Goal: Task Accomplishment & Management: Use online tool/utility

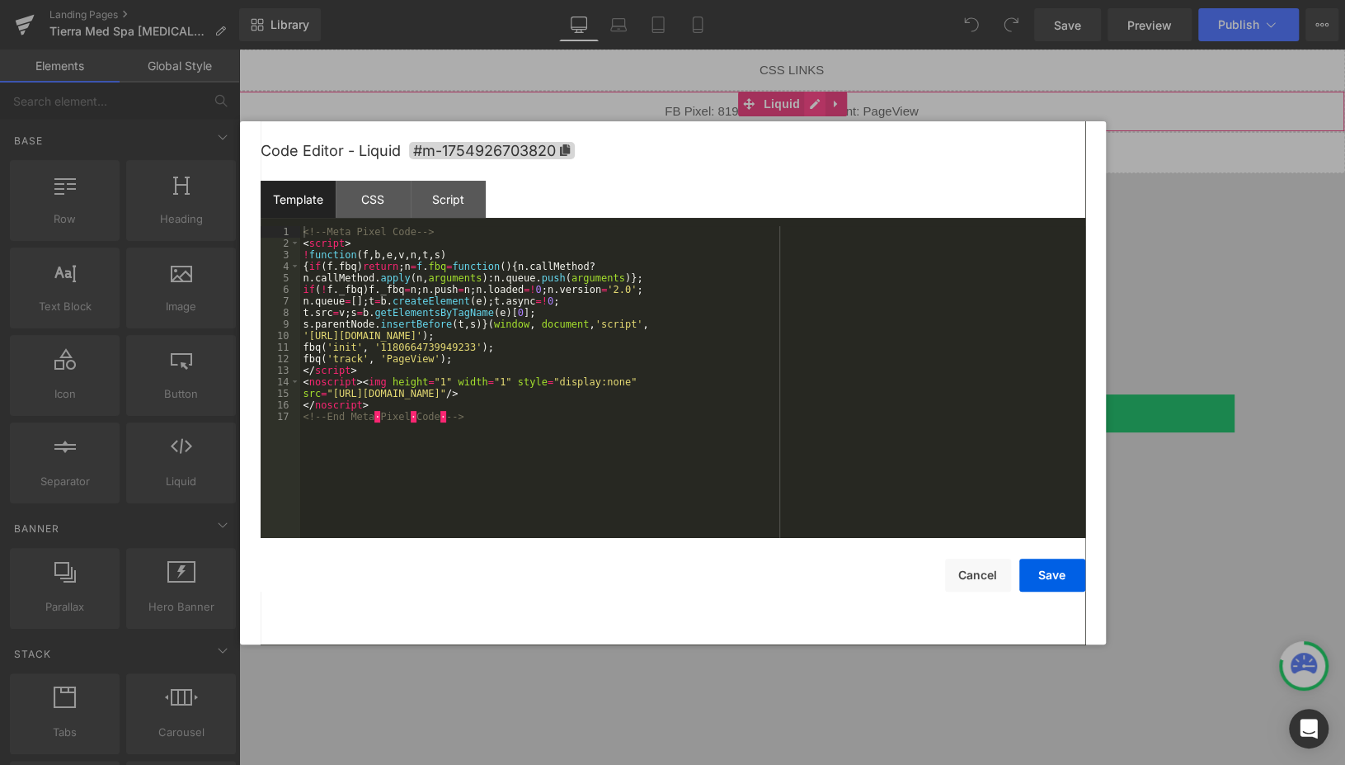
click at [820, 106] on div "Liquid" at bounding box center [791, 111] width 1107 height 41
click at [459, 213] on div "Script" at bounding box center [448, 199] width 75 height 37
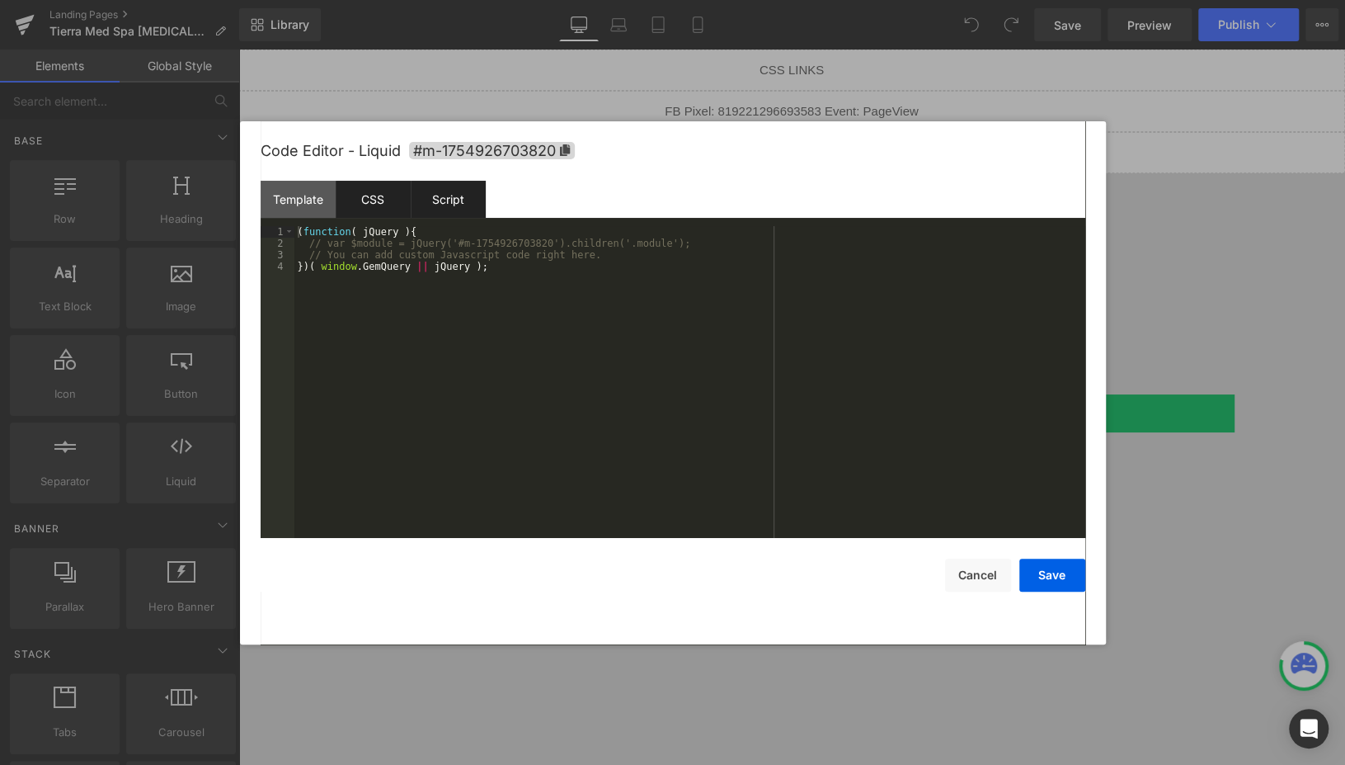
click at [363, 210] on div "CSS" at bounding box center [373, 199] width 75 height 37
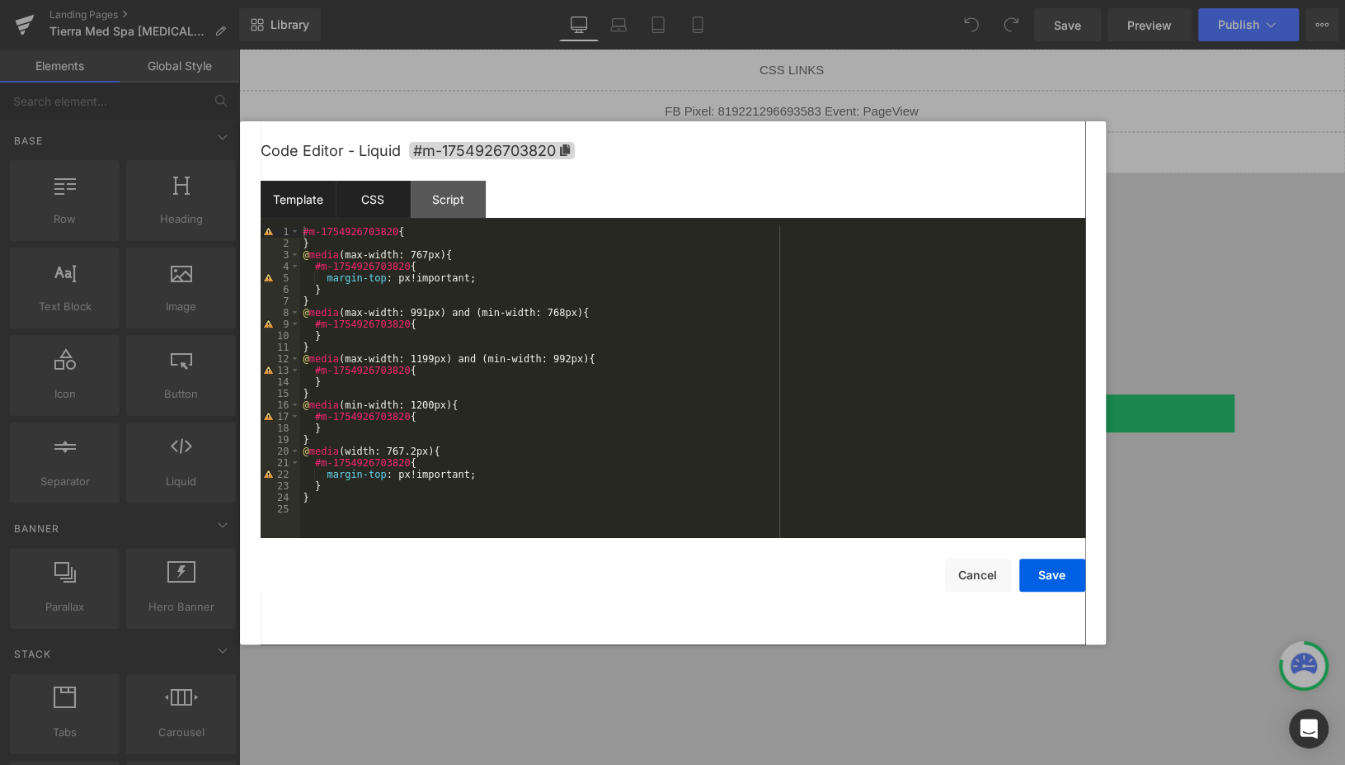
click at [308, 205] on div "Template" at bounding box center [298, 199] width 75 height 37
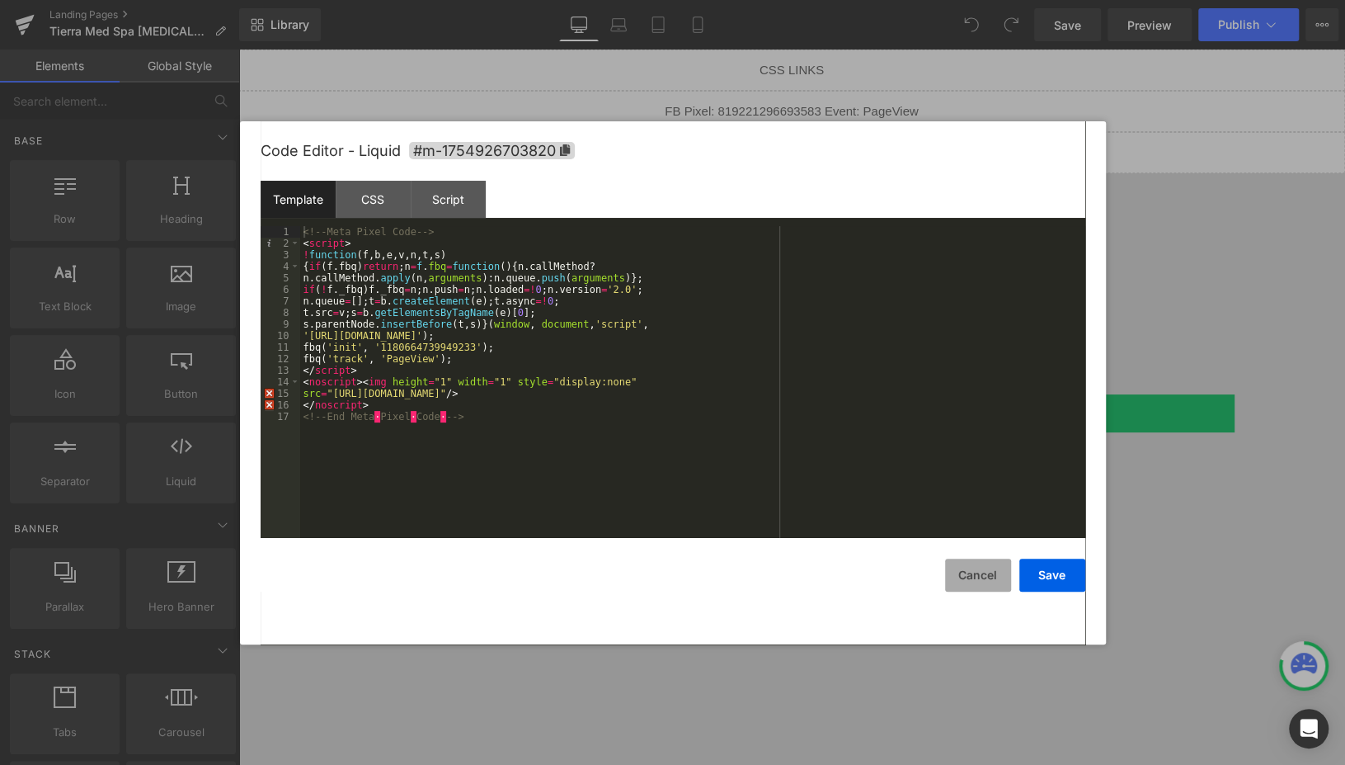
click at [978, 577] on button "Cancel" at bounding box center [978, 574] width 66 height 33
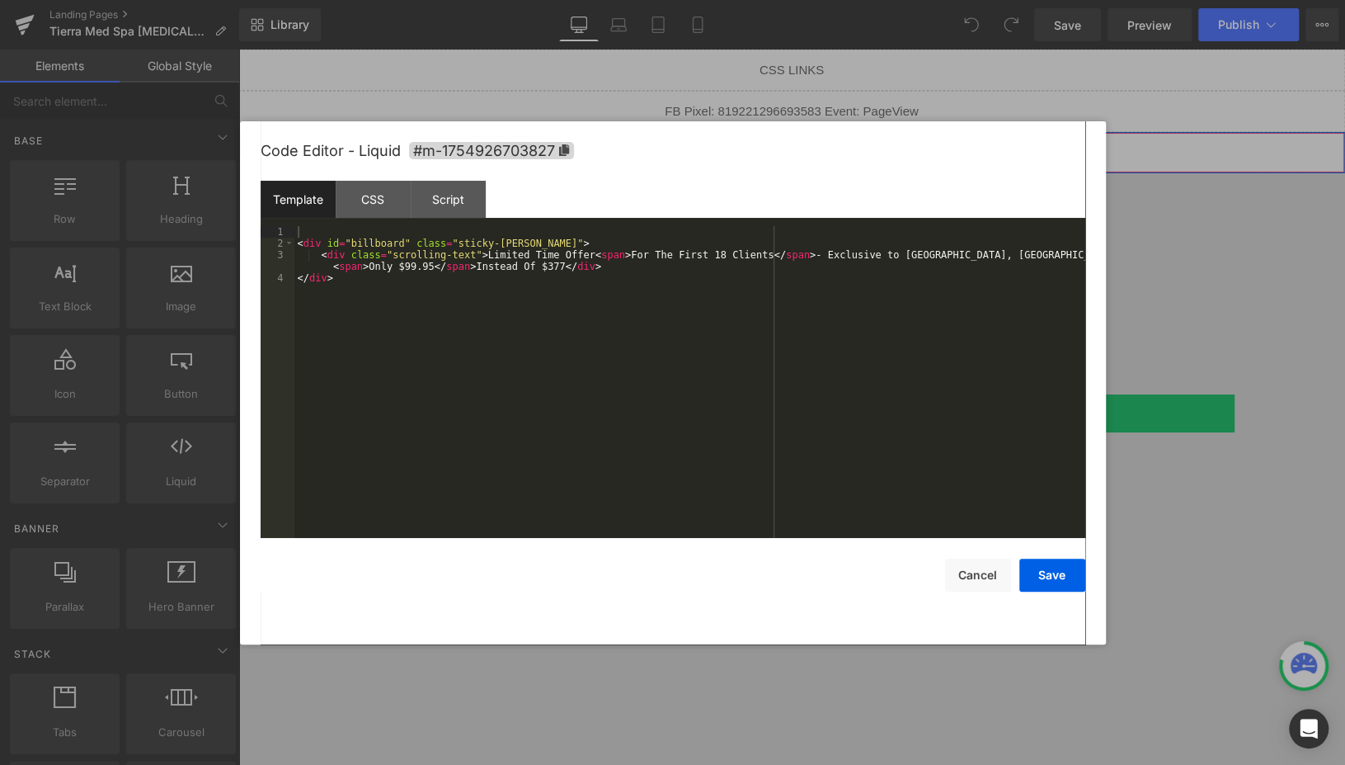
click at [817, 146] on div "Liquid" at bounding box center [791, 152] width 1107 height 41
click at [462, 196] on div "Script" at bounding box center [448, 199] width 75 height 37
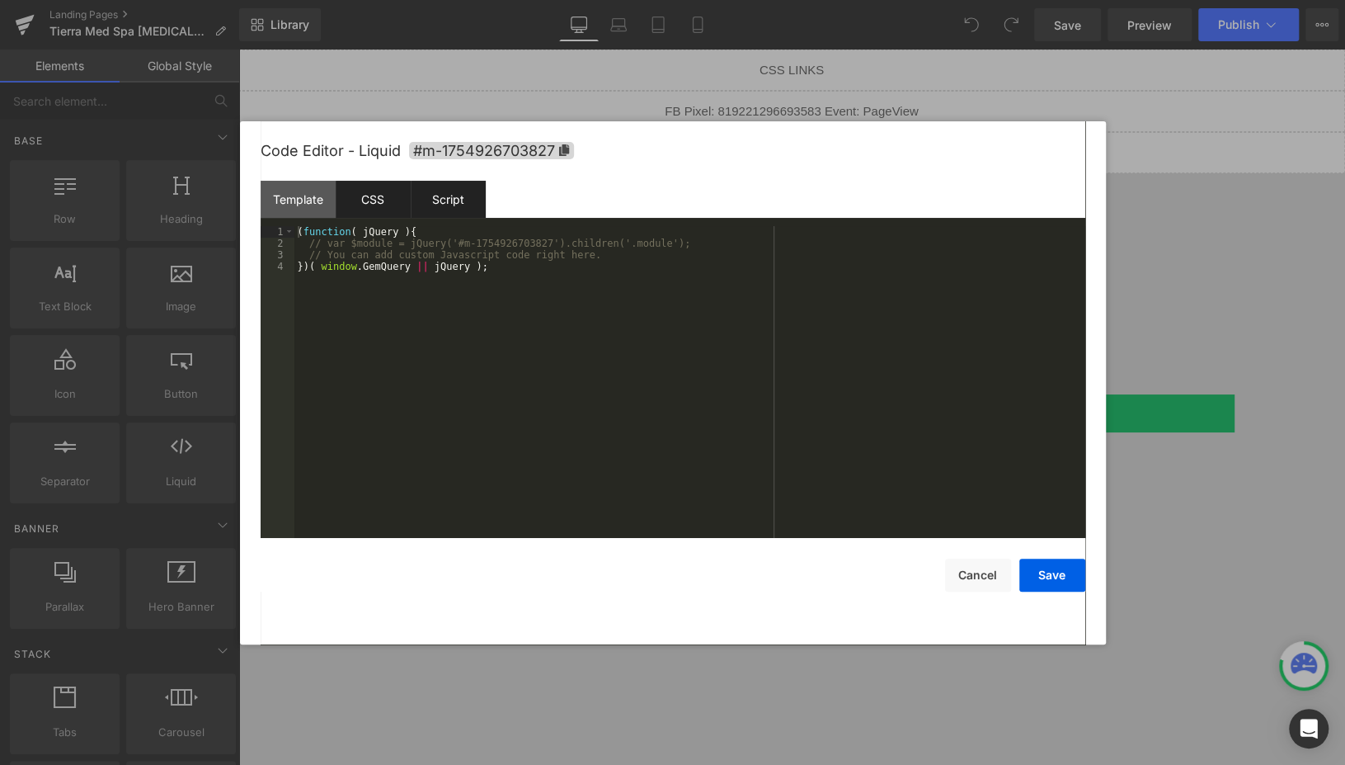
click at [365, 212] on div "CSS" at bounding box center [373, 199] width 75 height 37
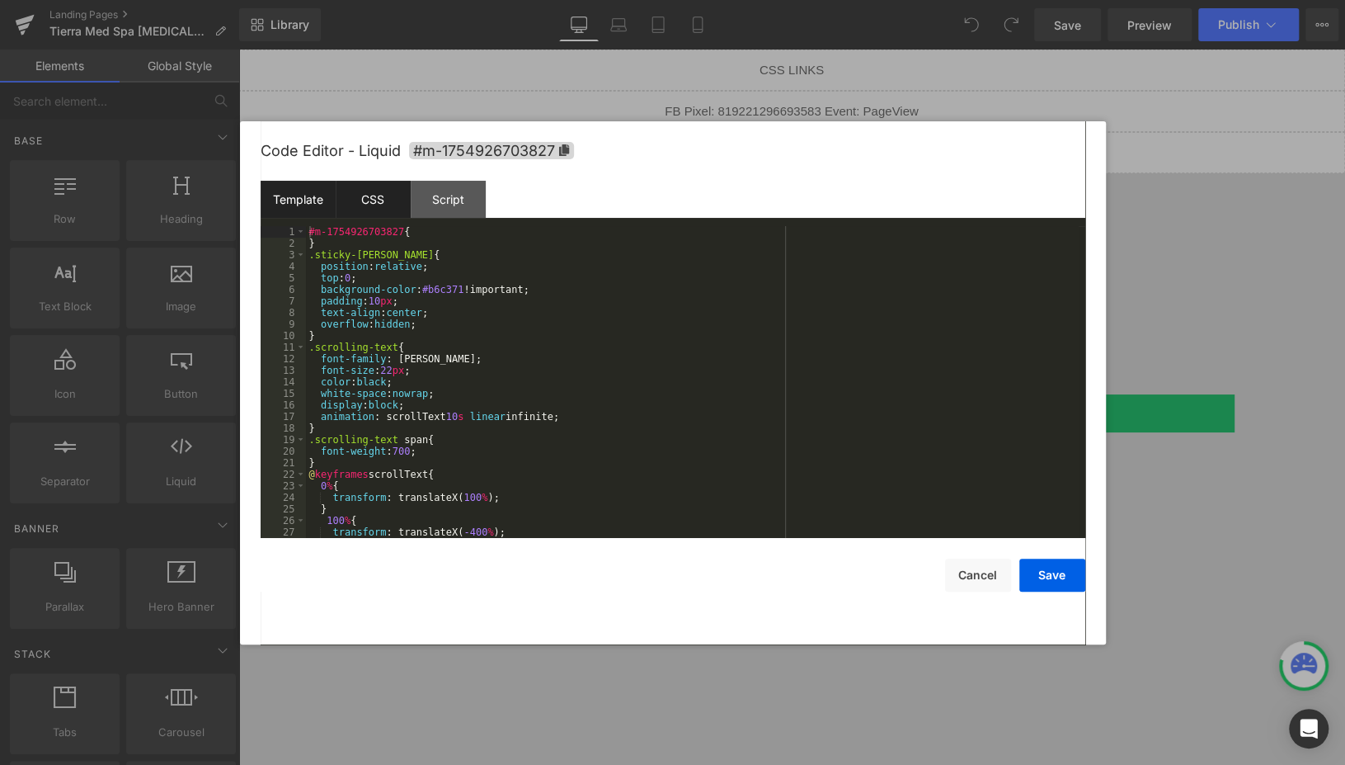
click at [299, 201] on div "Template" at bounding box center [298, 199] width 75 height 37
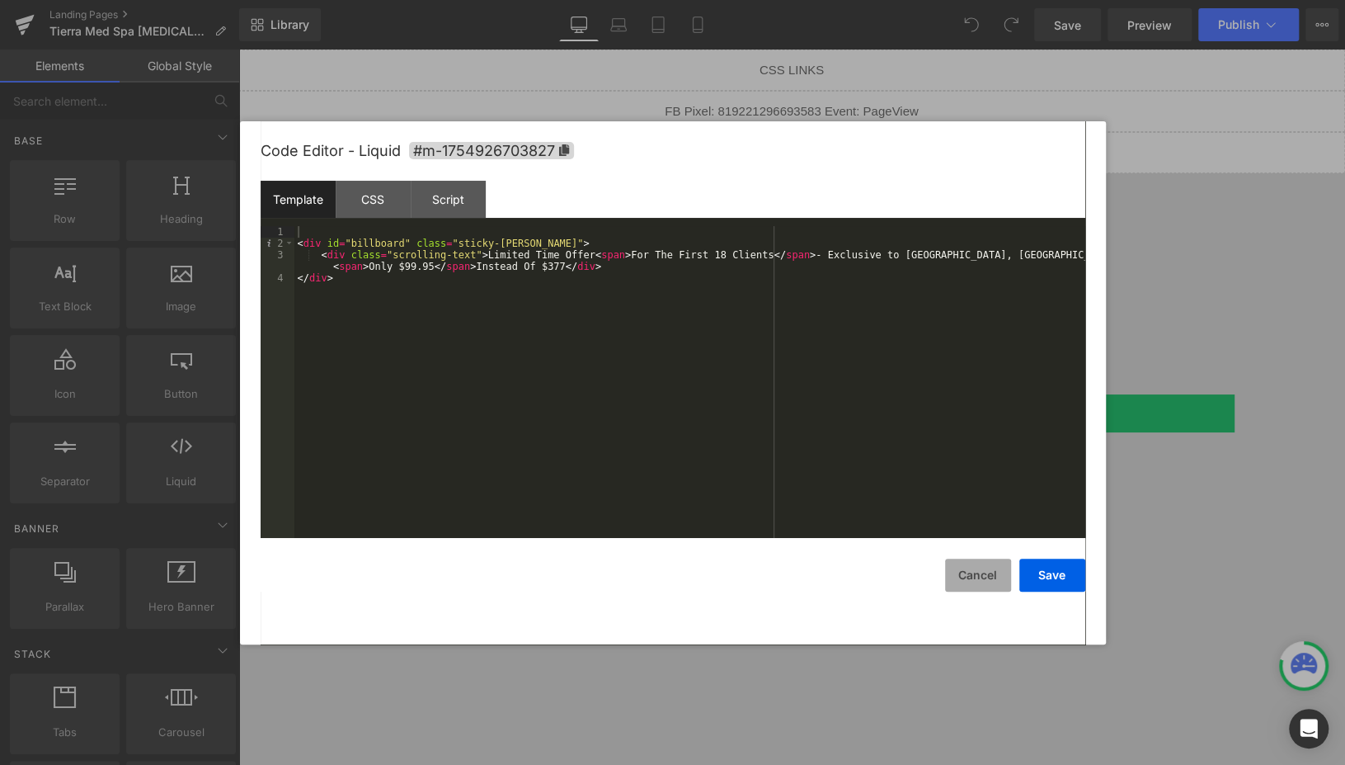
click at [990, 577] on button "Cancel" at bounding box center [978, 574] width 66 height 33
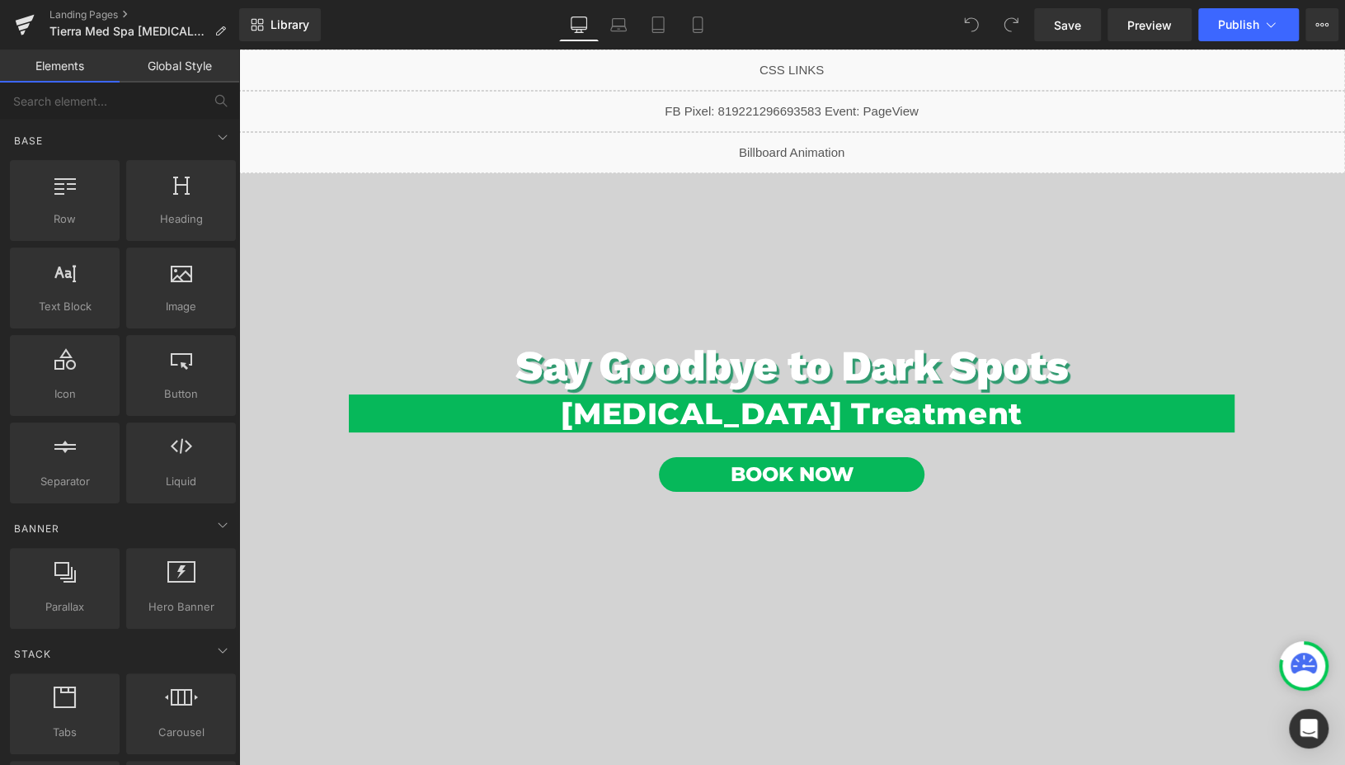
click at [813, 104] on div "Liquid" at bounding box center [791, 111] width 1107 height 41
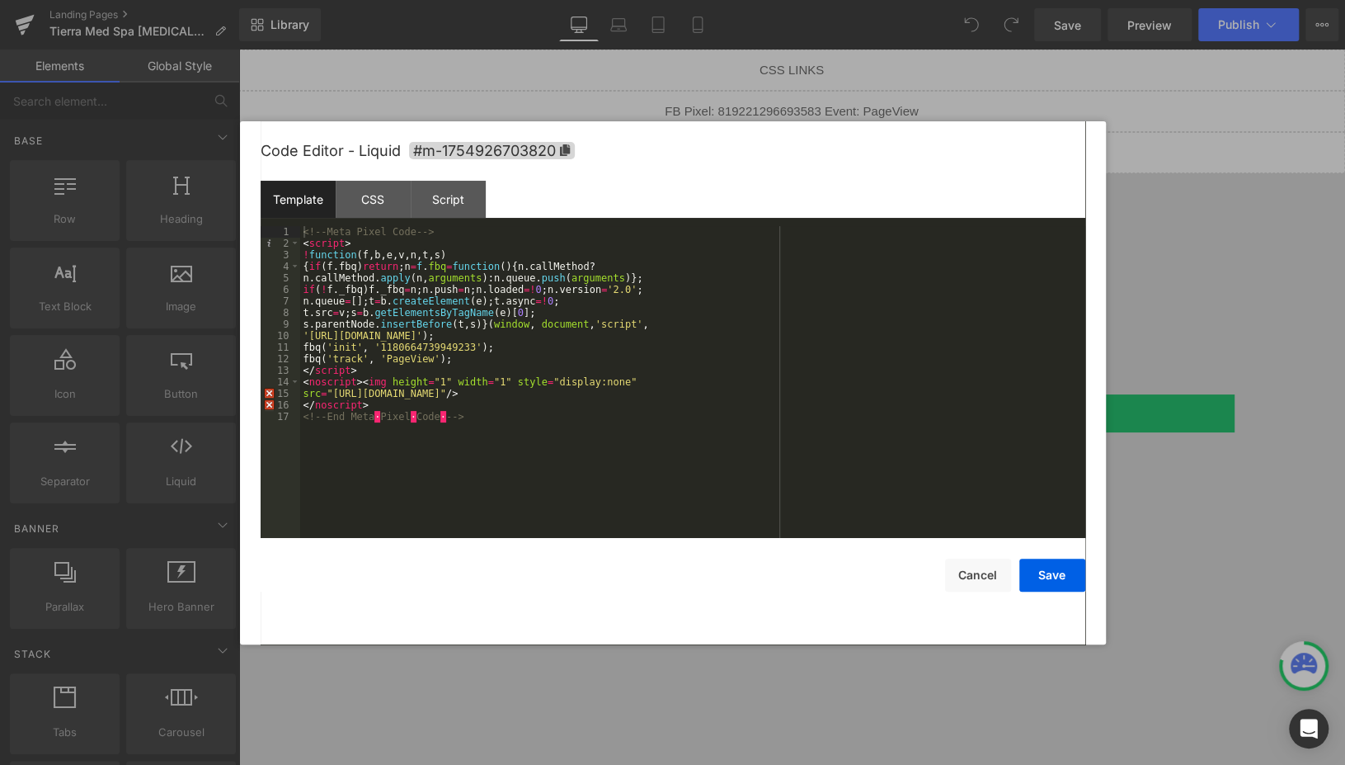
click at [455, 349] on div "<!-- Meta Pixel Code --> < script > ! function ( f , b , e , v , n , t , s ) { …" at bounding box center [692, 393] width 785 height 335
click at [561, 391] on div "<!-- Meta Pixel Code --> < script > ! function ( f , b , e , v , n , t , s ) { …" at bounding box center [692, 393] width 785 height 335
click at [432, 347] on div "<!-- Meta Pixel Code --> < script > ! function ( f , b , e , v , n , t , s ) { …" at bounding box center [692, 393] width 785 height 335
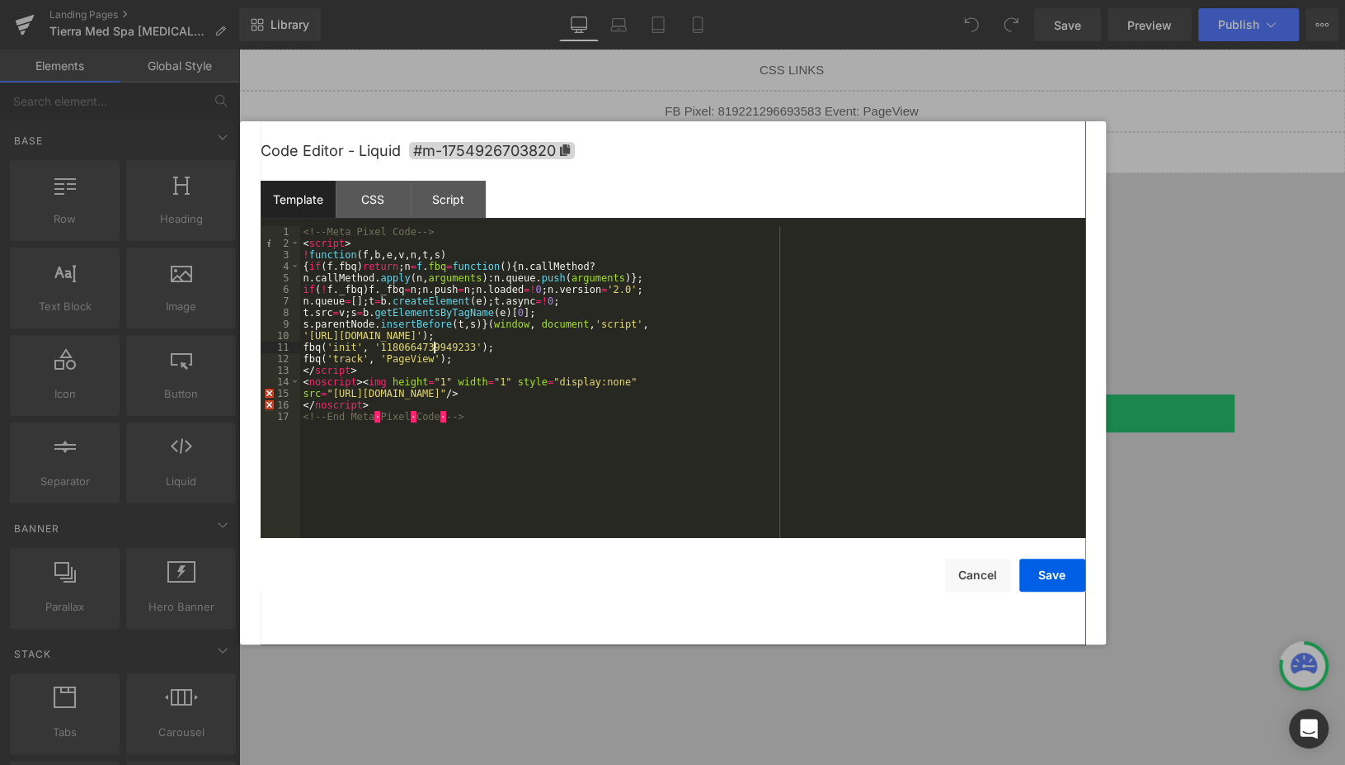
click at [432, 347] on div "<!-- Meta Pixel Code --> < script > ! function ( f , b , e , v , n , t , s ) { …" at bounding box center [692, 393] width 785 height 335
click at [1067, 582] on button "Save" at bounding box center [1052, 574] width 66 height 33
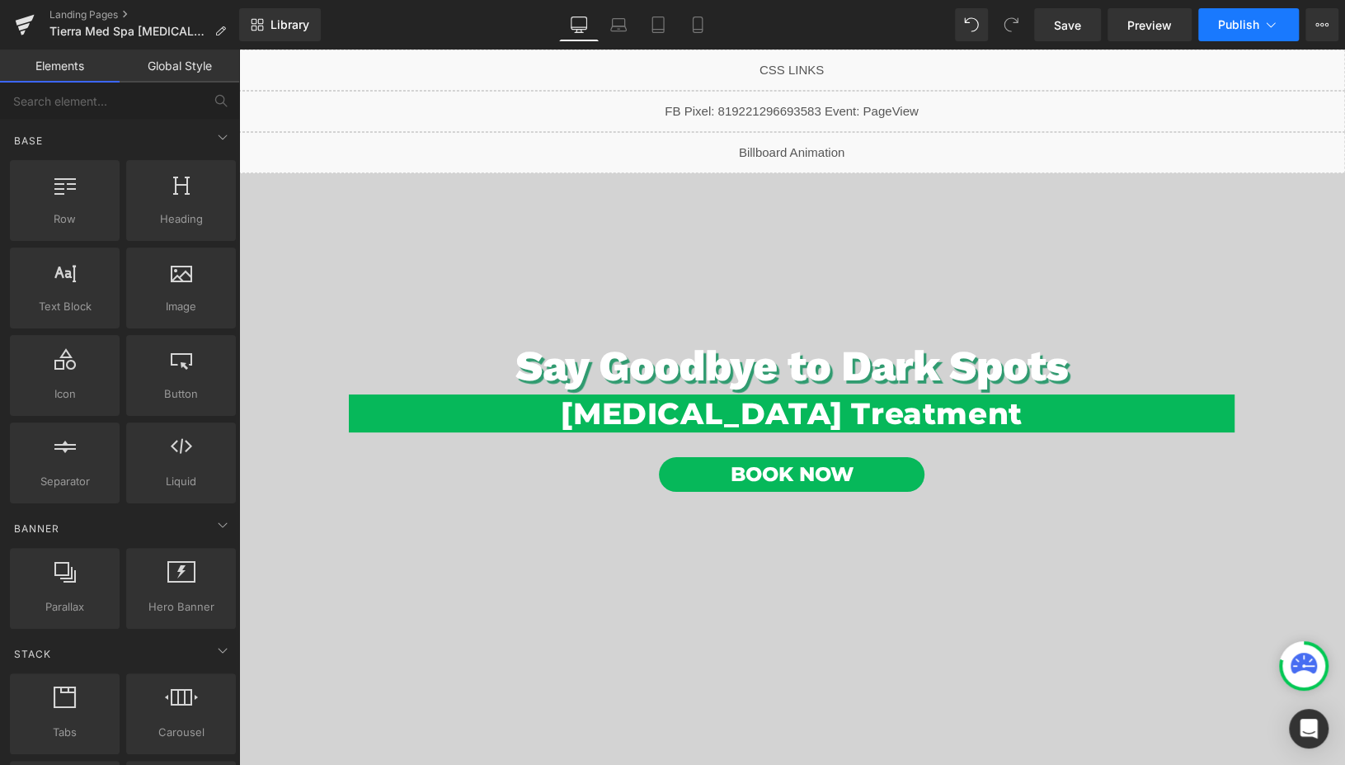
click at [1220, 18] on span "Publish" at bounding box center [1238, 24] width 41 height 13
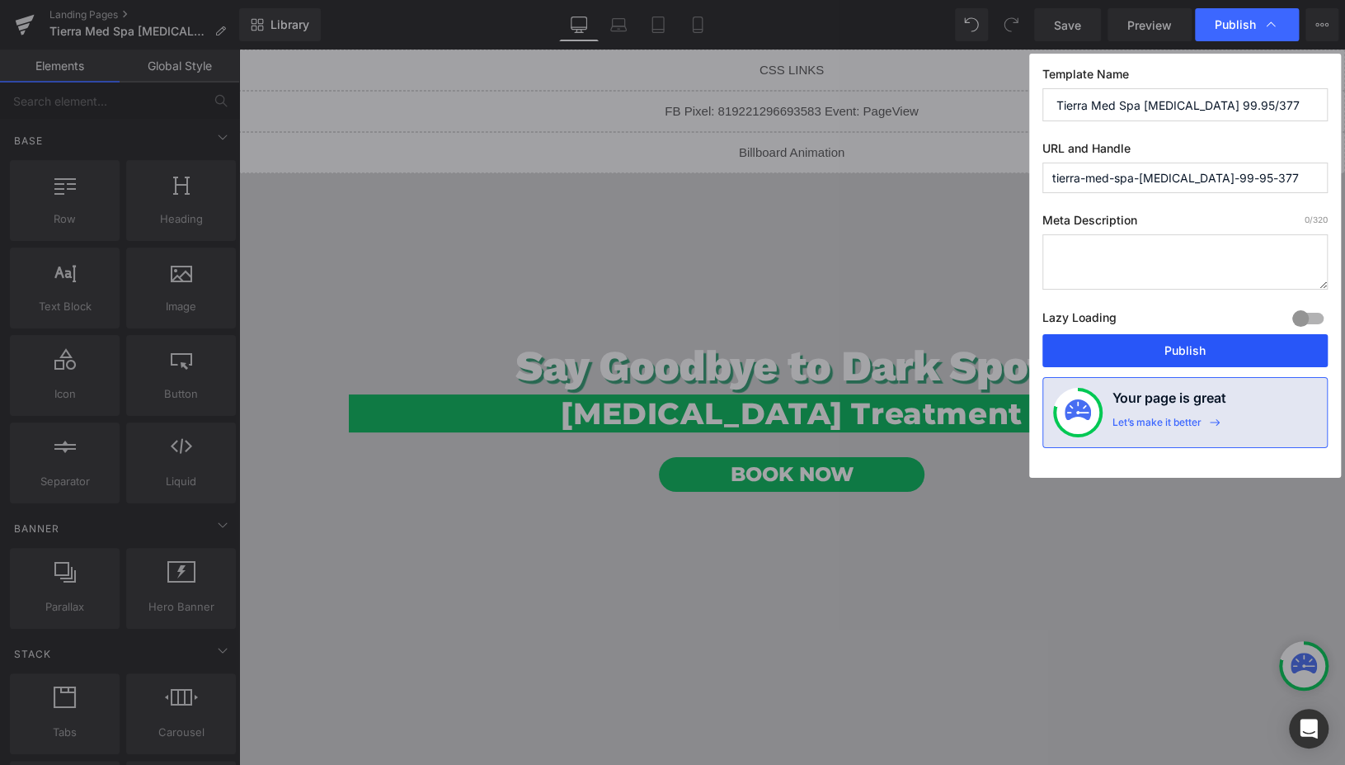
click at [1153, 355] on button "Publish" at bounding box center [1185, 350] width 285 height 33
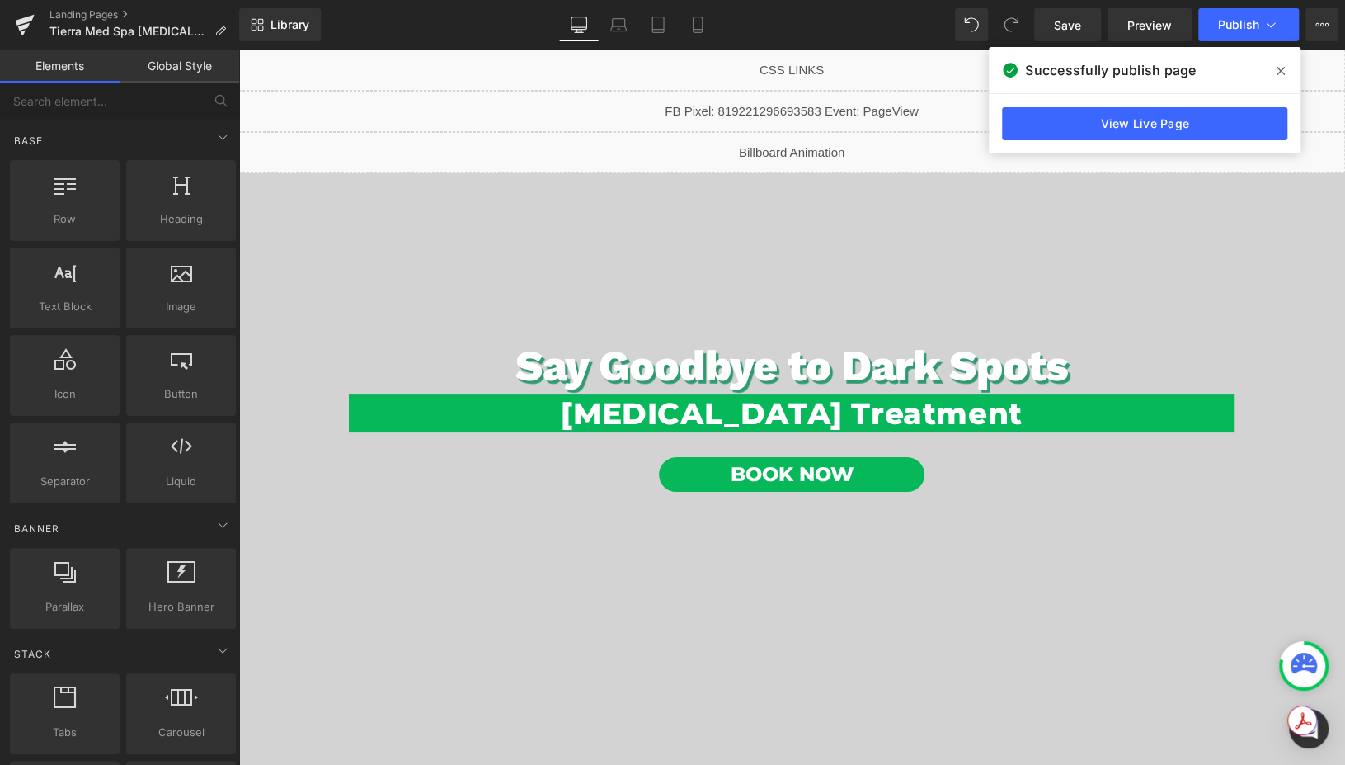
click at [817, 109] on div "Liquid" at bounding box center [791, 111] width 1107 height 41
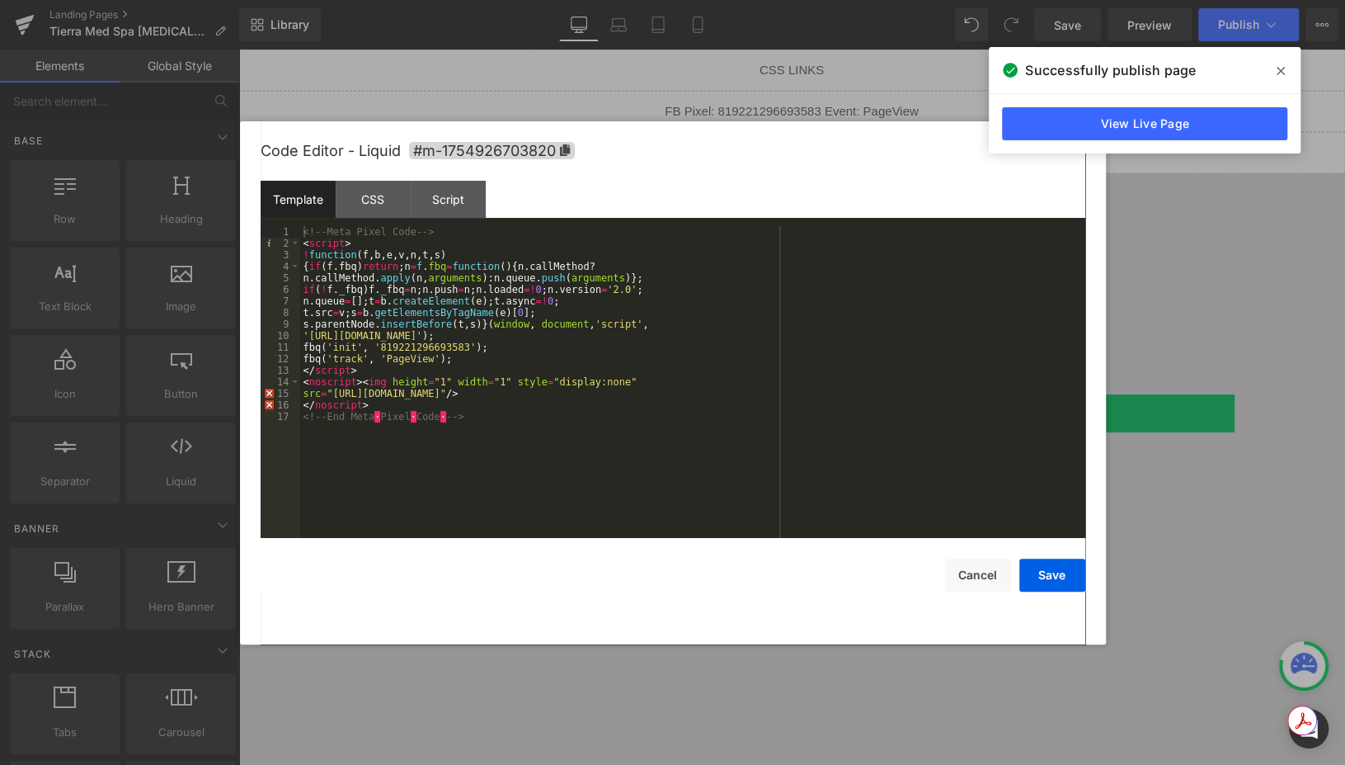
click at [442, 346] on div "<!-- Meta Pixel Code --> < script > ! function ( f , b , e , v , n , t , s ) { …" at bounding box center [692, 393] width 785 height 335
click at [549, 393] on div "<!-- Meta Pixel Code --> < script > ! function ( f , b , e , v , n , t , s ) { …" at bounding box center [692, 393] width 785 height 335
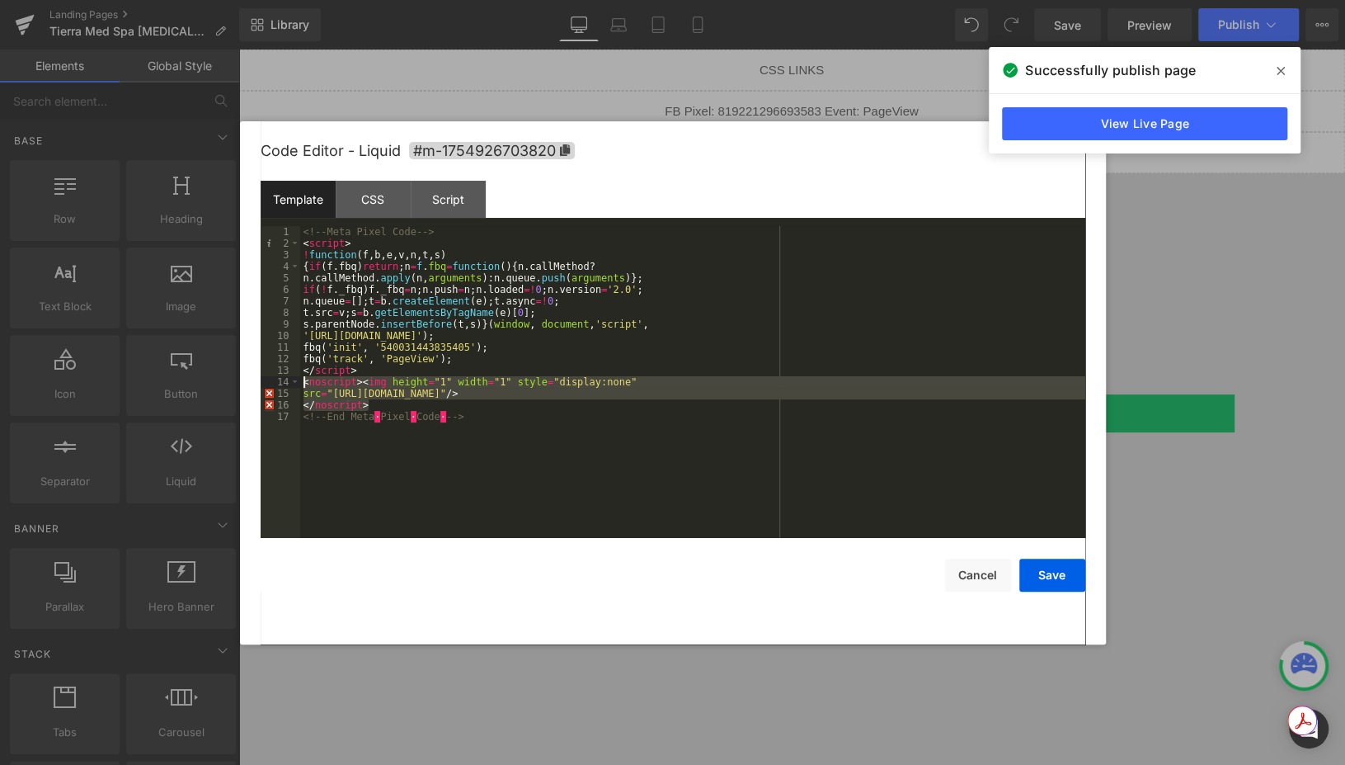
drag, startPoint x: 478, startPoint y: 408, endPoint x: 261, endPoint y: 380, distance: 218.7
click at [261, 380] on pre "1 2 3 4 5 6 7 8 9 10 11 12 13 14 15 16 17 <!-- Meta Pixel Code --> < script > !…" at bounding box center [673, 382] width 825 height 312
click at [1070, 579] on button "Save" at bounding box center [1052, 574] width 66 height 33
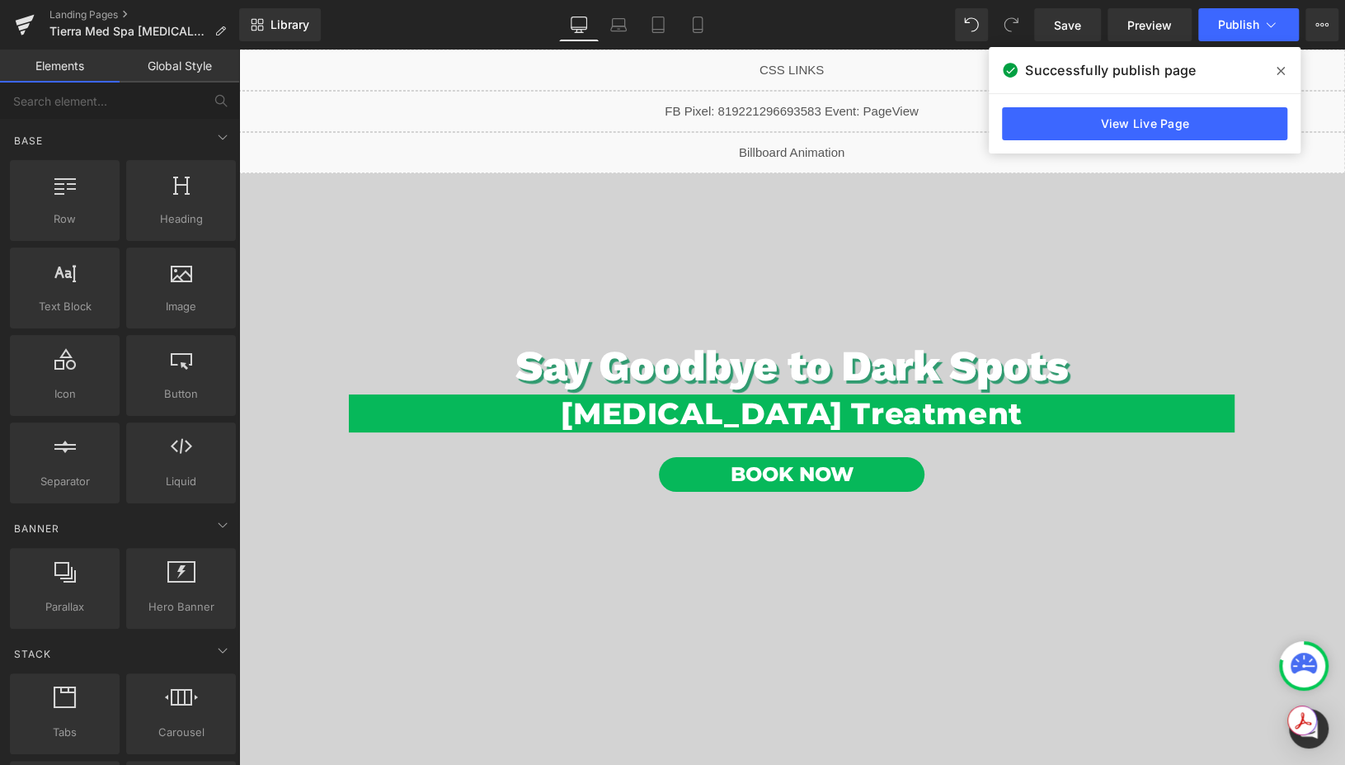
click at [817, 112] on div "Liquid" at bounding box center [791, 111] width 1107 height 41
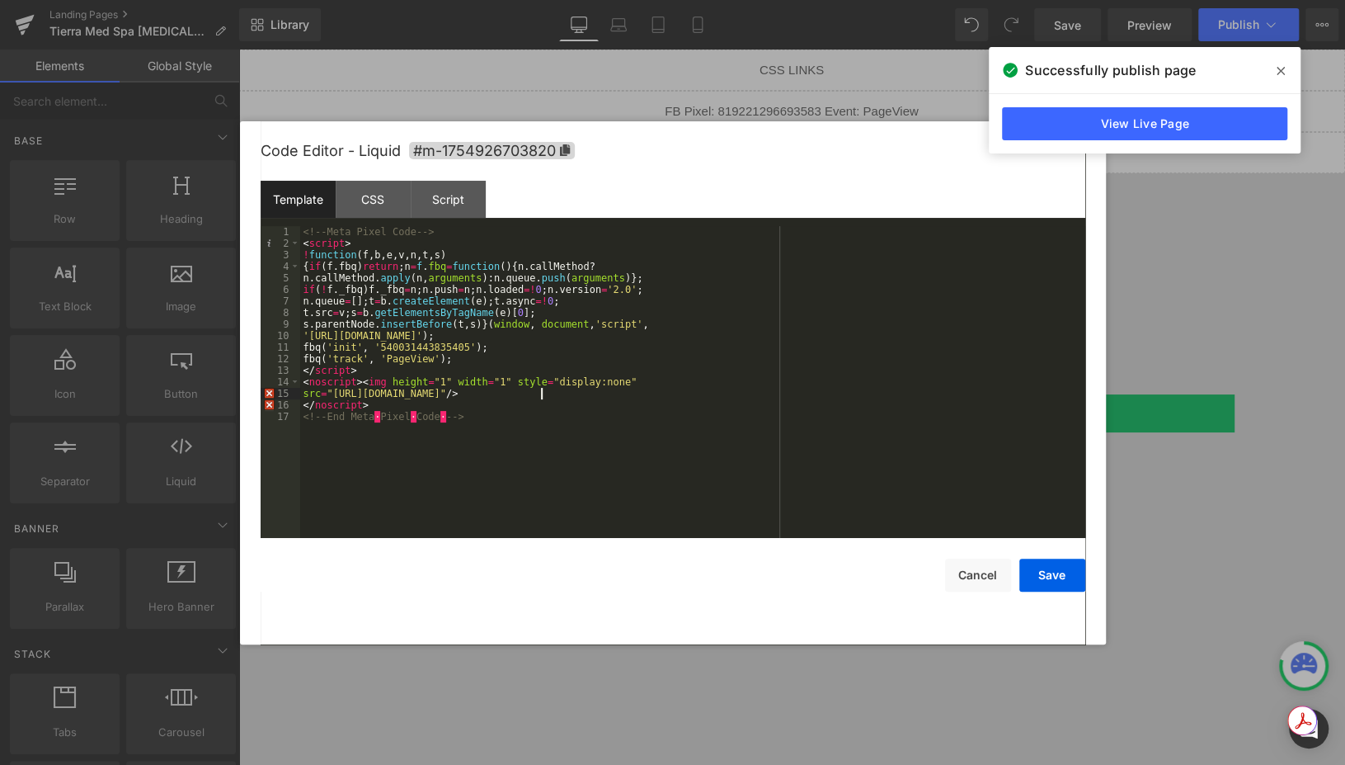
click at [541, 394] on div "<!-- Meta Pixel Code --> < script > ! function ( f , b , e , v , n , t , s ) { …" at bounding box center [692, 393] width 785 height 335
click at [1053, 555] on div "Save Cancel" at bounding box center [673, 565] width 825 height 54
click at [1053, 560] on button "Save" at bounding box center [1052, 574] width 66 height 33
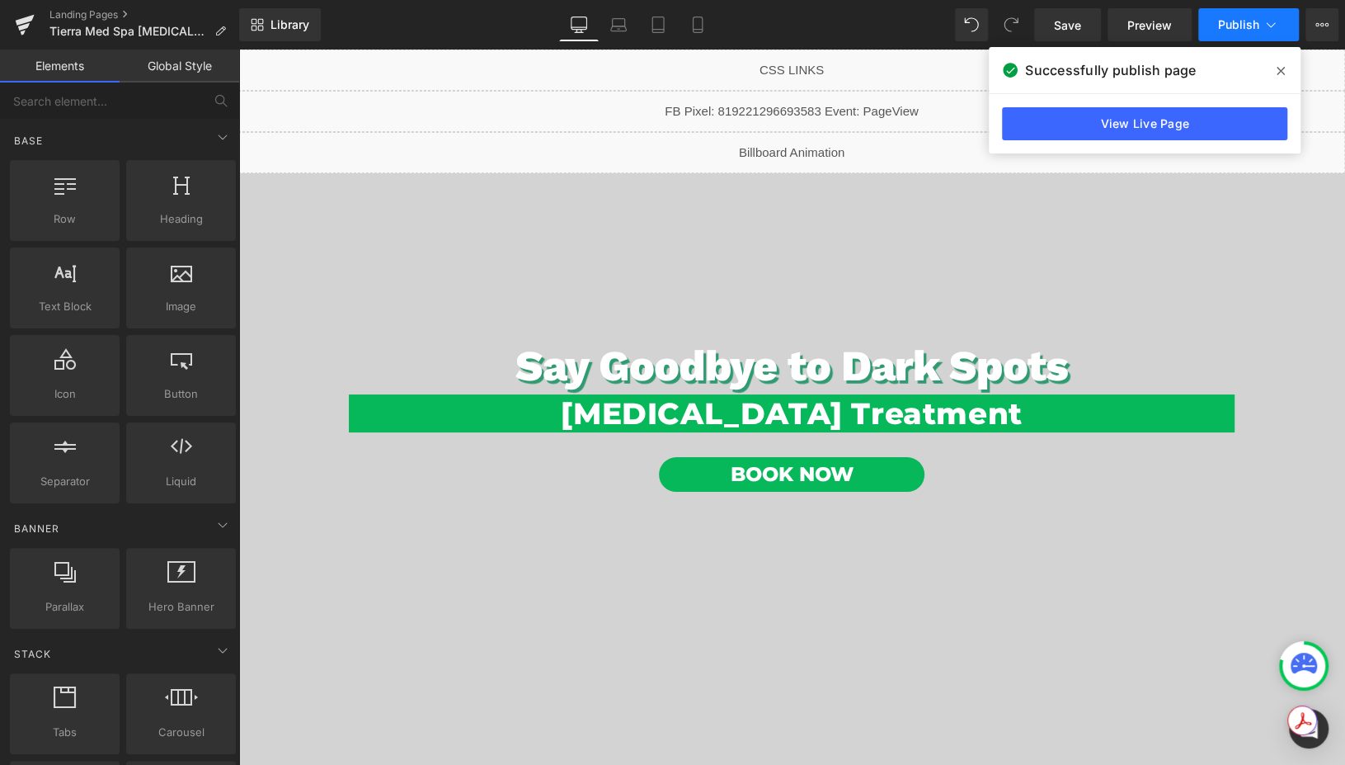
click at [1223, 34] on button "Publish" at bounding box center [1248, 24] width 101 height 33
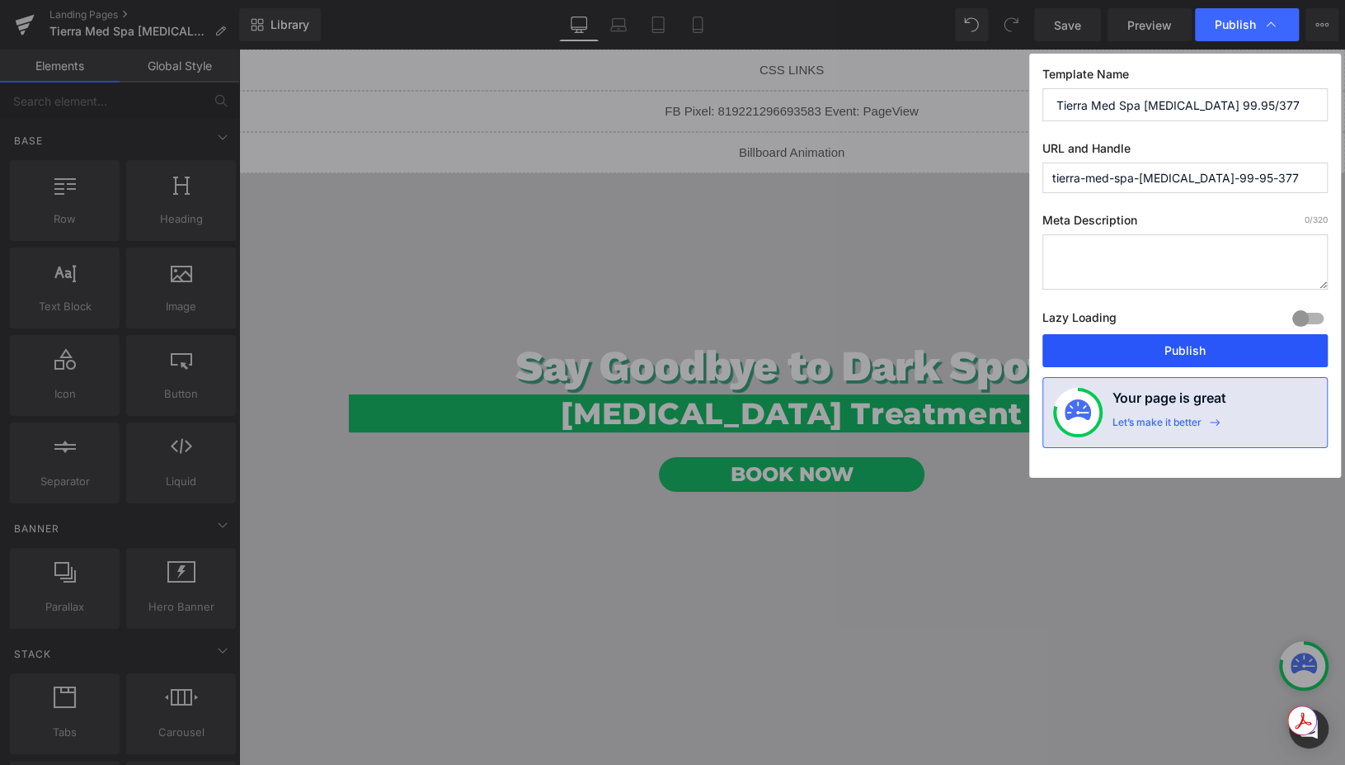
click at [1129, 341] on button "Publish" at bounding box center [1185, 350] width 285 height 33
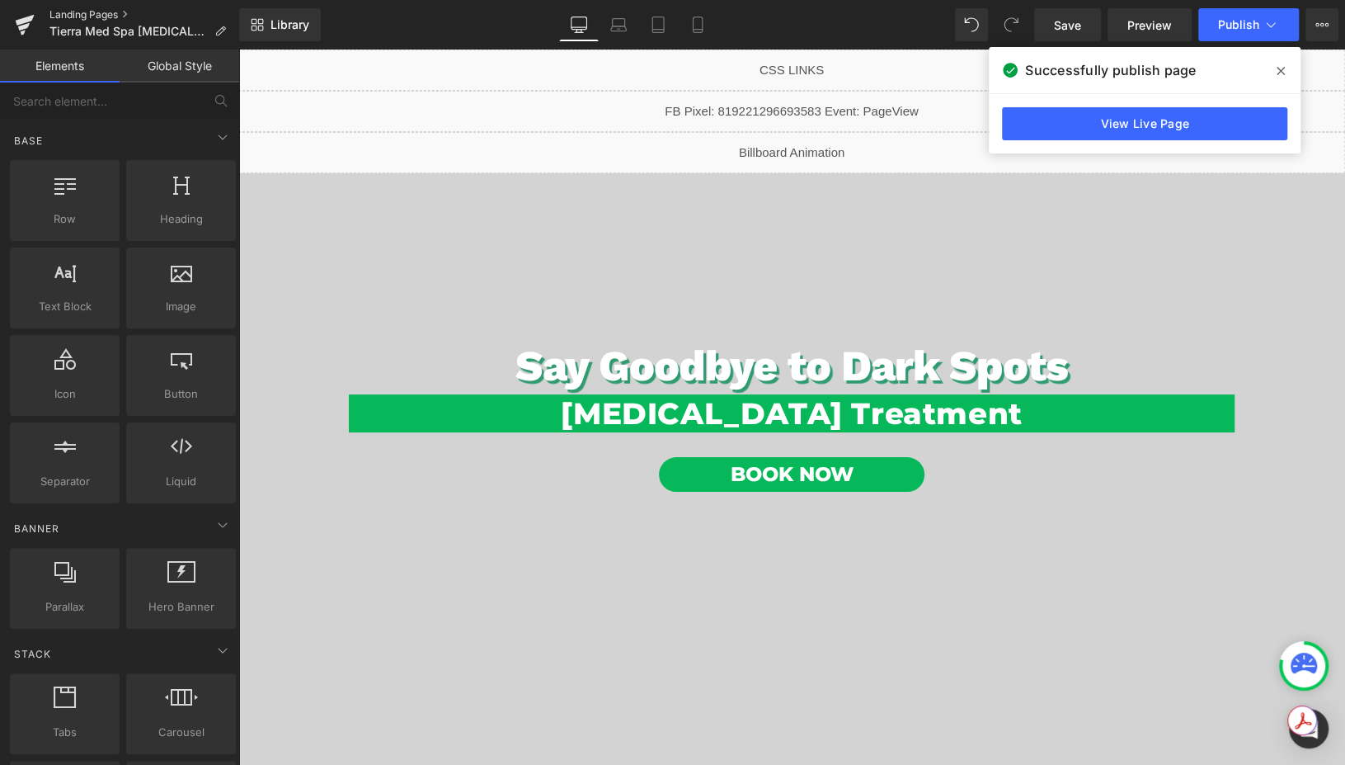
click at [94, 9] on link "Landing Pages" at bounding box center [144, 14] width 190 height 13
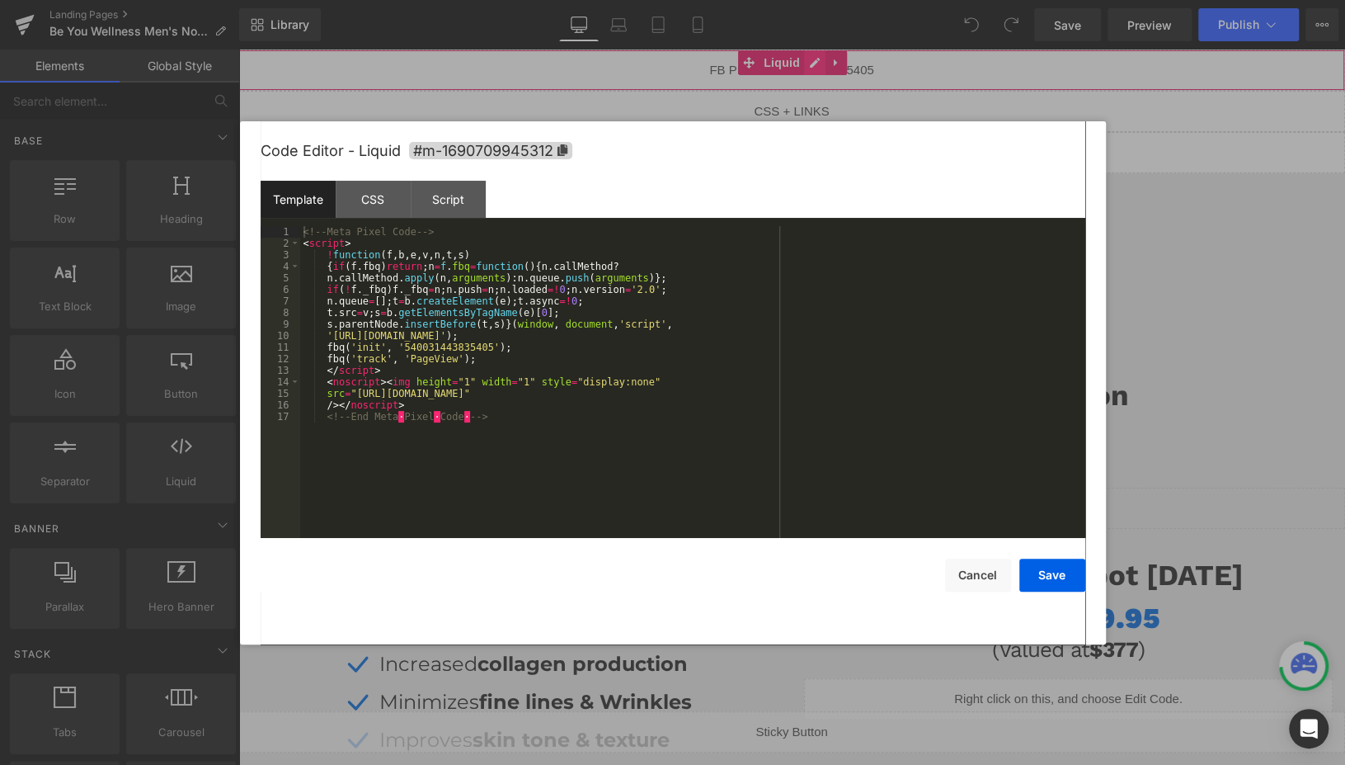
click at [813, 68] on div "Liquid" at bounding box center [791, 69] width 1107 height 41
click at [467, 348] on div "<!-- Meta Pixel Code --> < script > ! function ( f , b , e , v , n , t , s ) { …" at bounding box center [692, 393] width 785 height 335
click at [562, 393] on div "<!-- Meta Pixel Code --> < script > ! function ( f , b , e , v , n , t , s ) { …" at bounding box center [692, 393] width 785 height 335
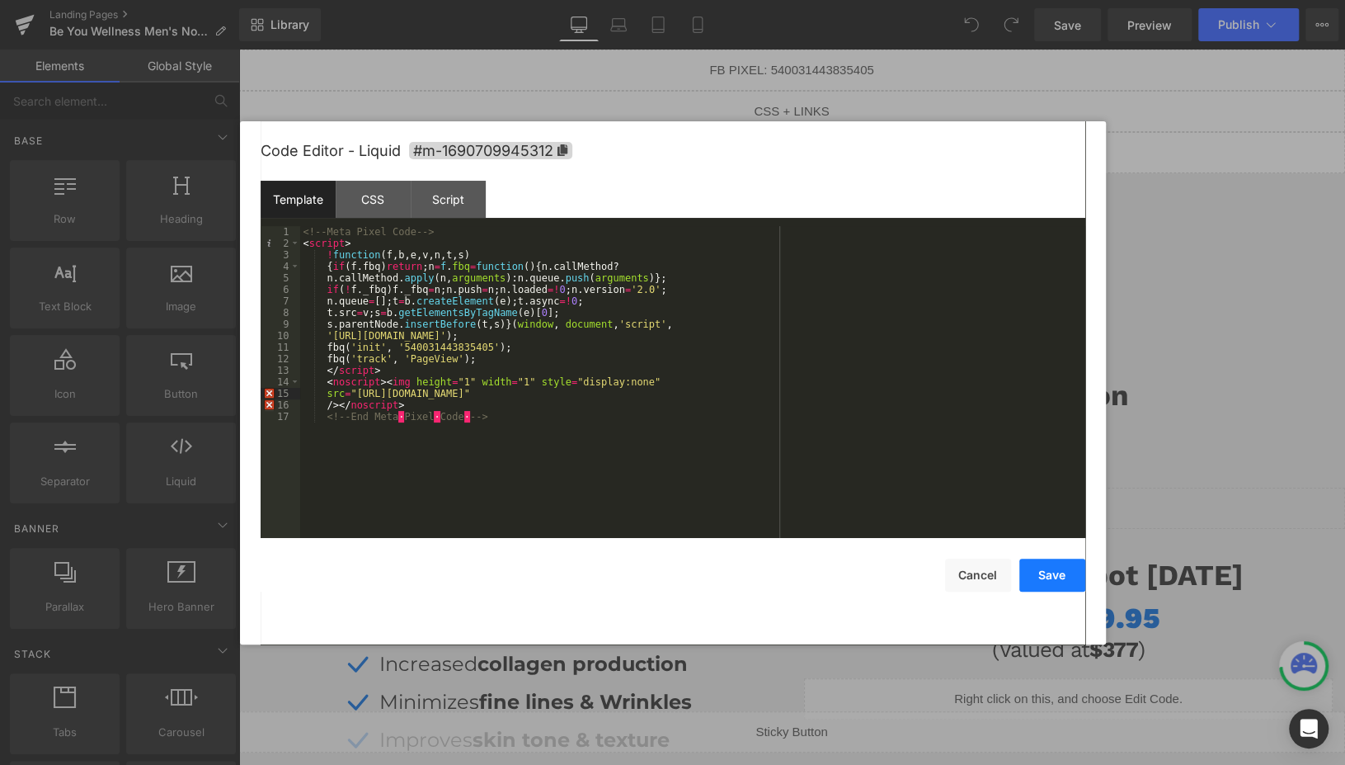
click at [1039, 582] on button "Save" at bounding box center [1052, 574] width 66 height 33
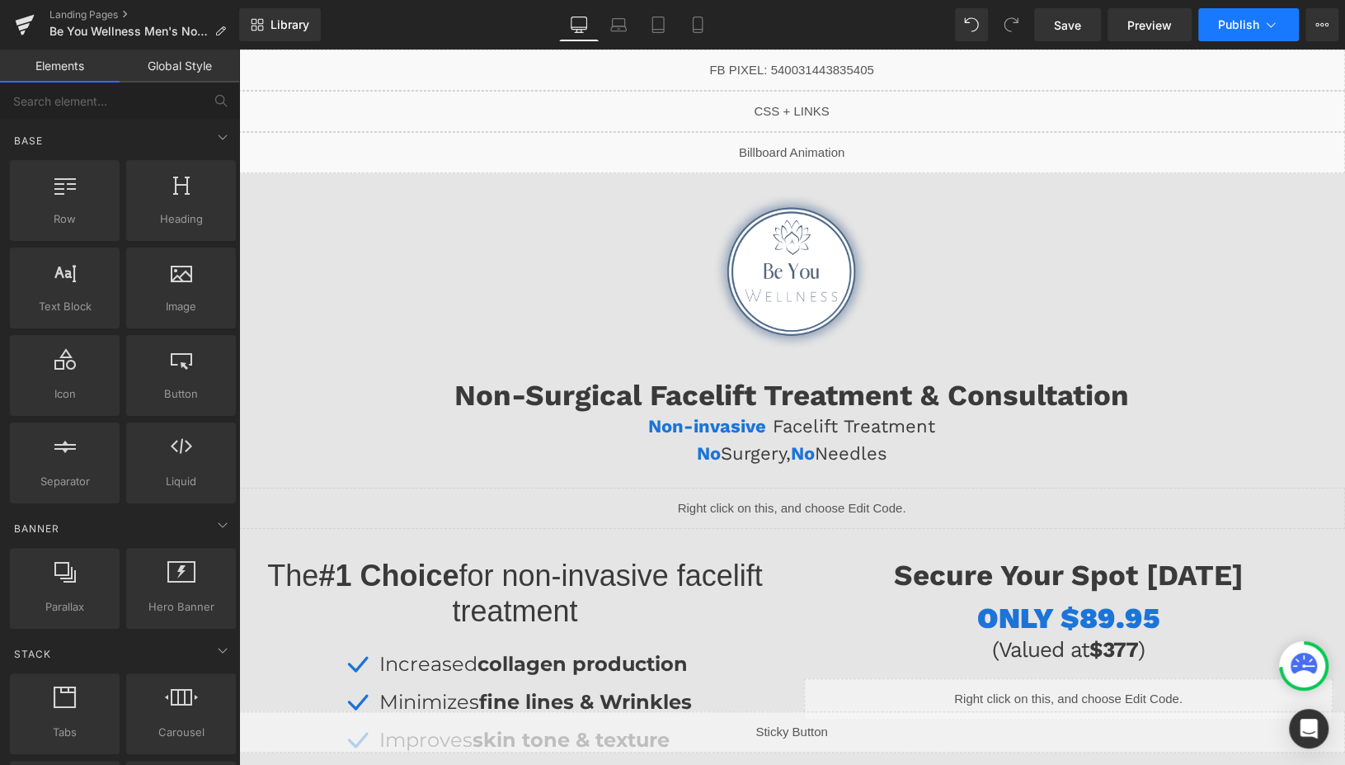
click at [1222, 34] on button "Publish" at bounding box center [1248, 24] width 101 height 33
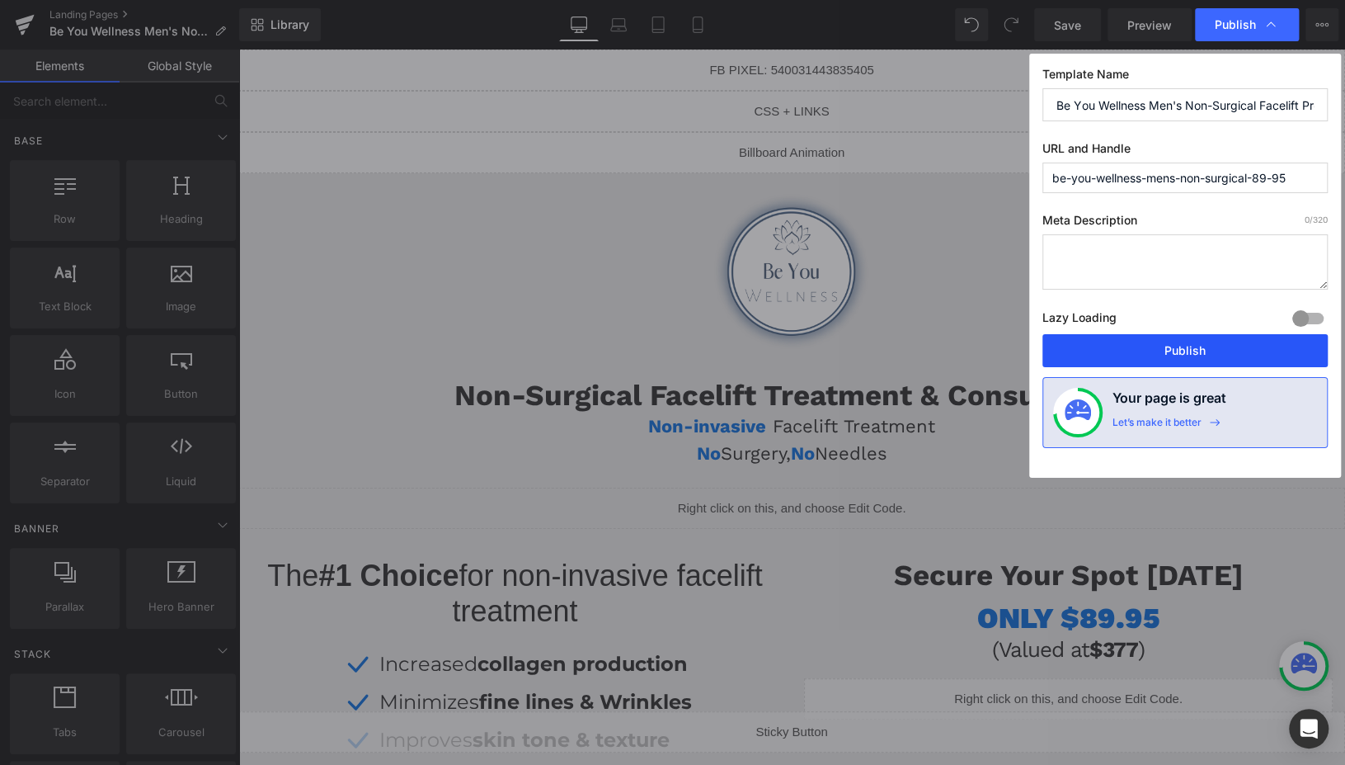
click at [1150, 339] on button "Publish" at bounding box center [1185, 350] width 285 height 33
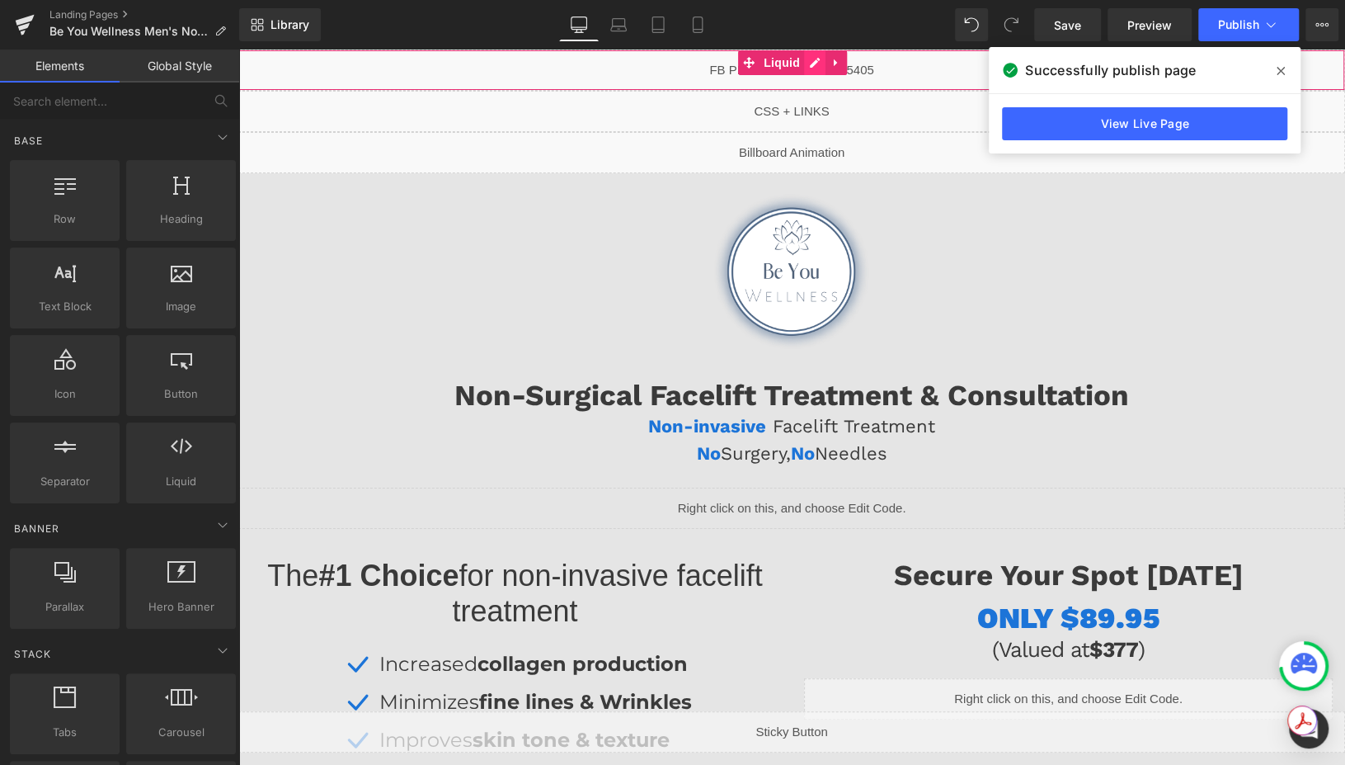
click at [809, 68] on div "Liquid" at bounding box center [791, 69] width 1107 height 41
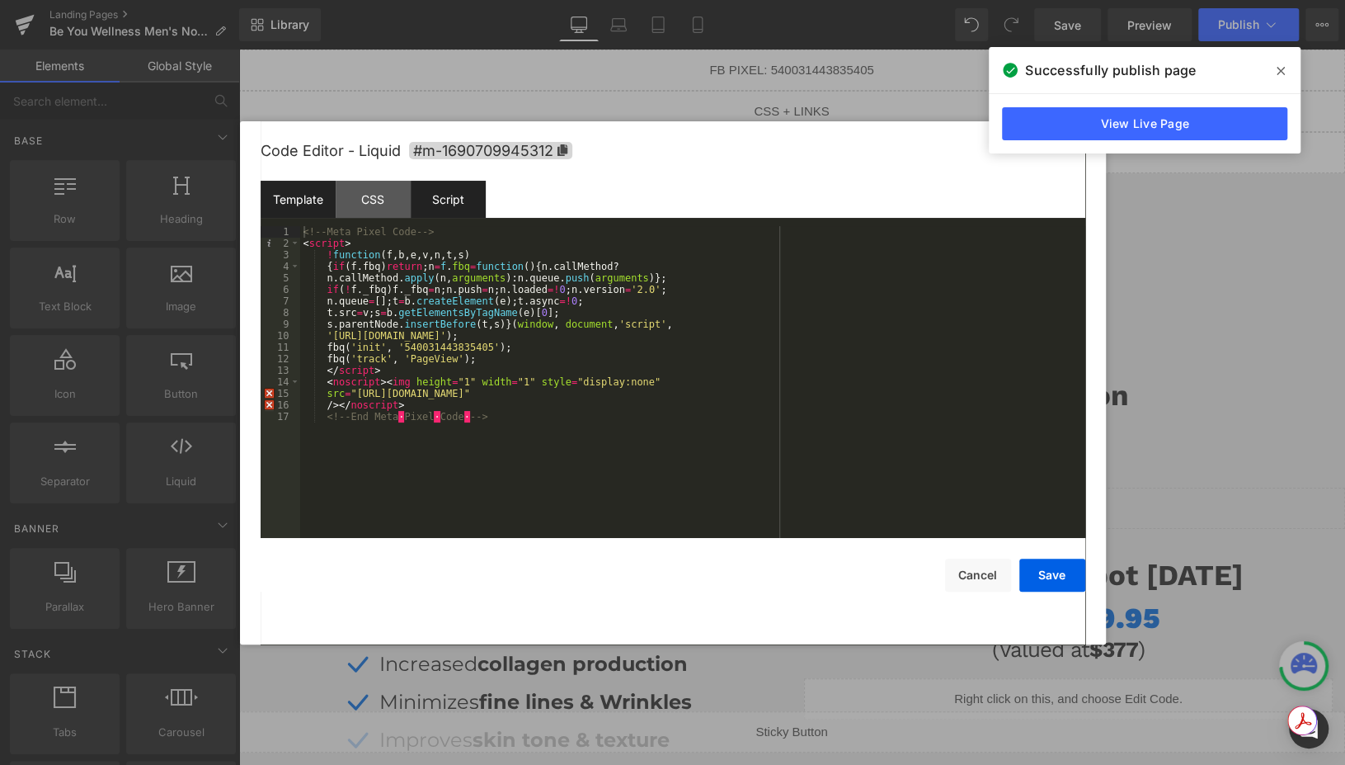
click at [439, 207] on div "Script" at bounding box center [448, 199] width 75 height 37
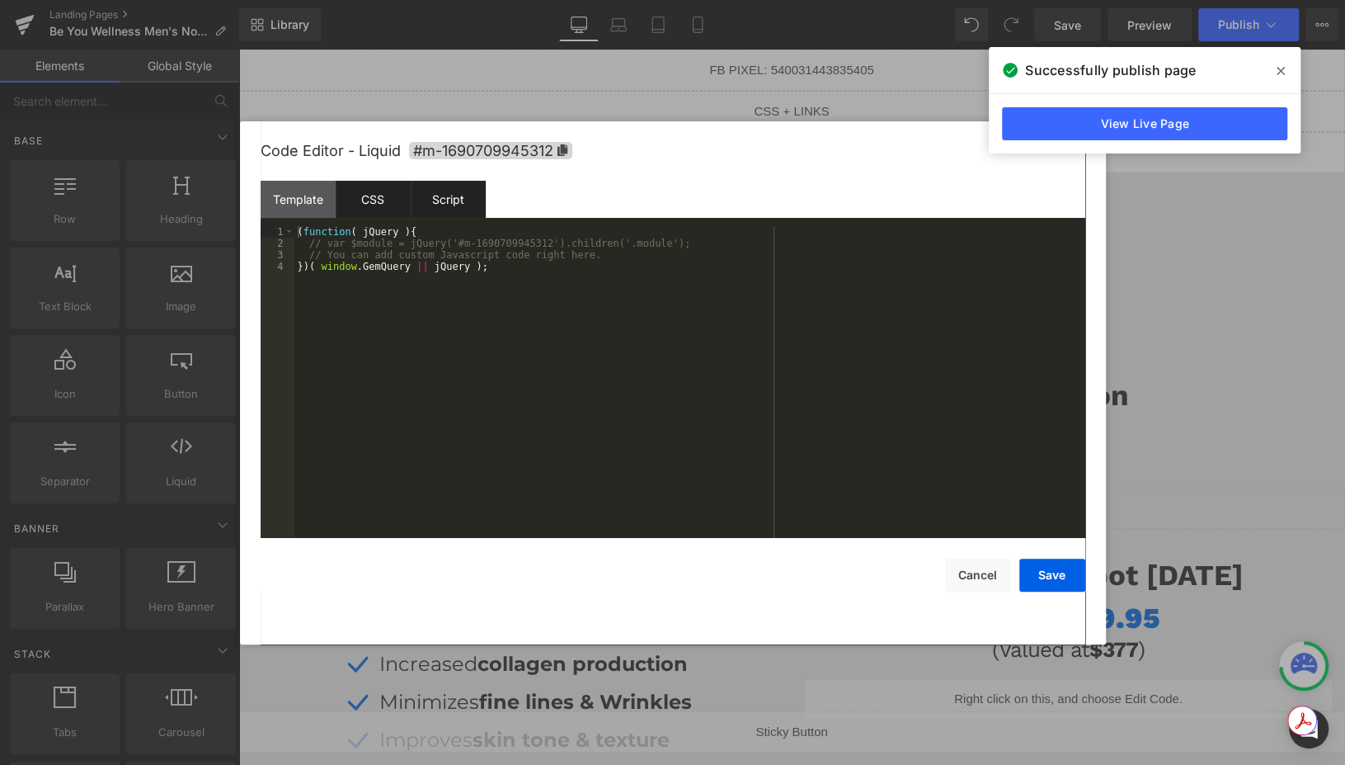
click at [384, 195] on div "CSS" at bounding box center [373, 199] width 75 height 37
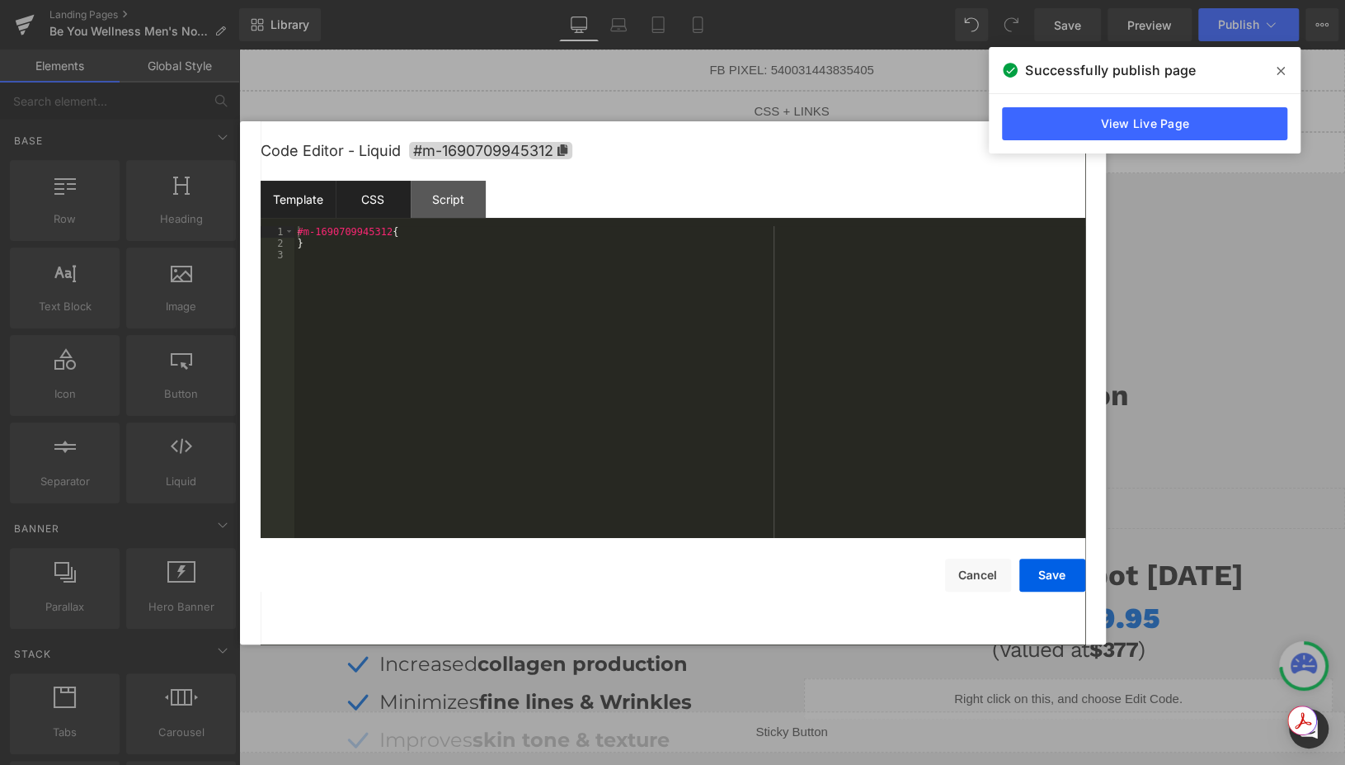
click at [326, 206] on div "Template" at bounding box center [298, 199] width 75 height 37
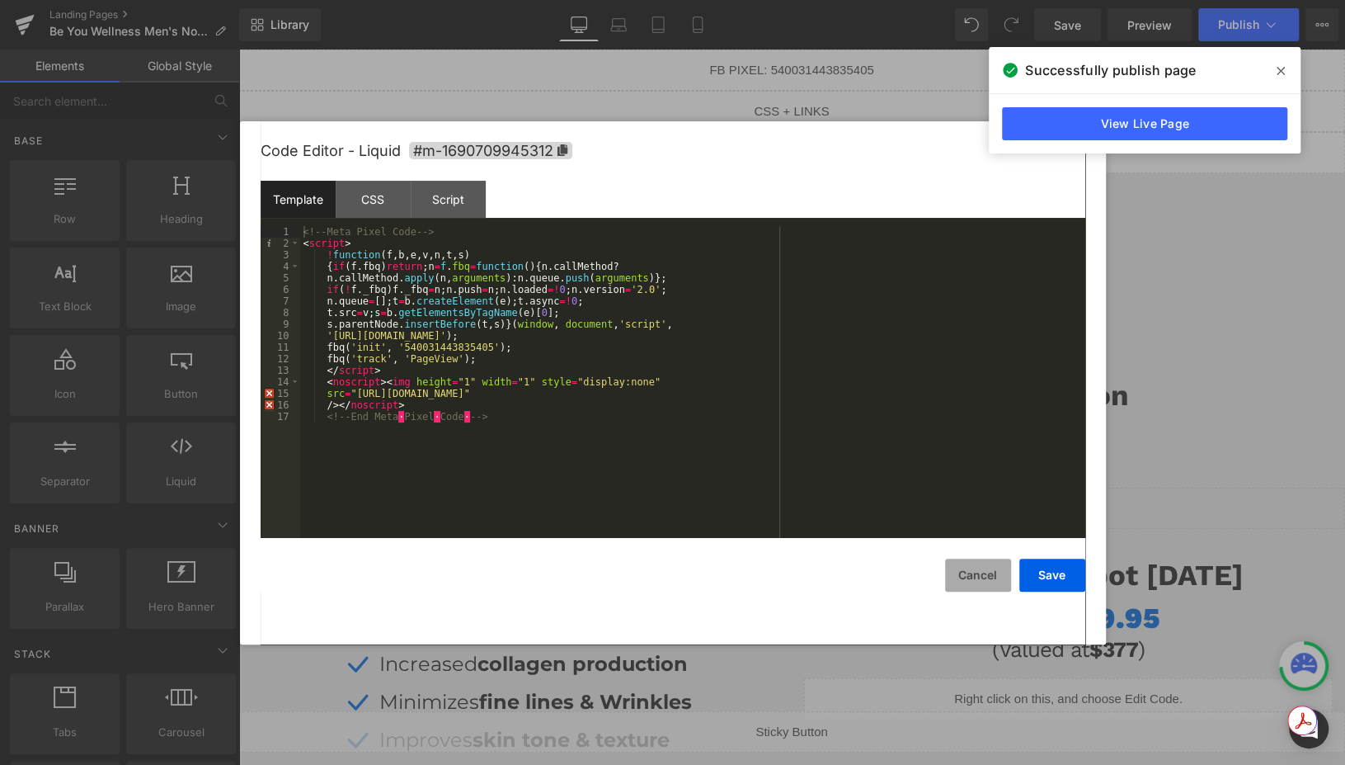
click at [990, 573] on button "Cancel" at bounding box center [978, 574] width 66 height 33
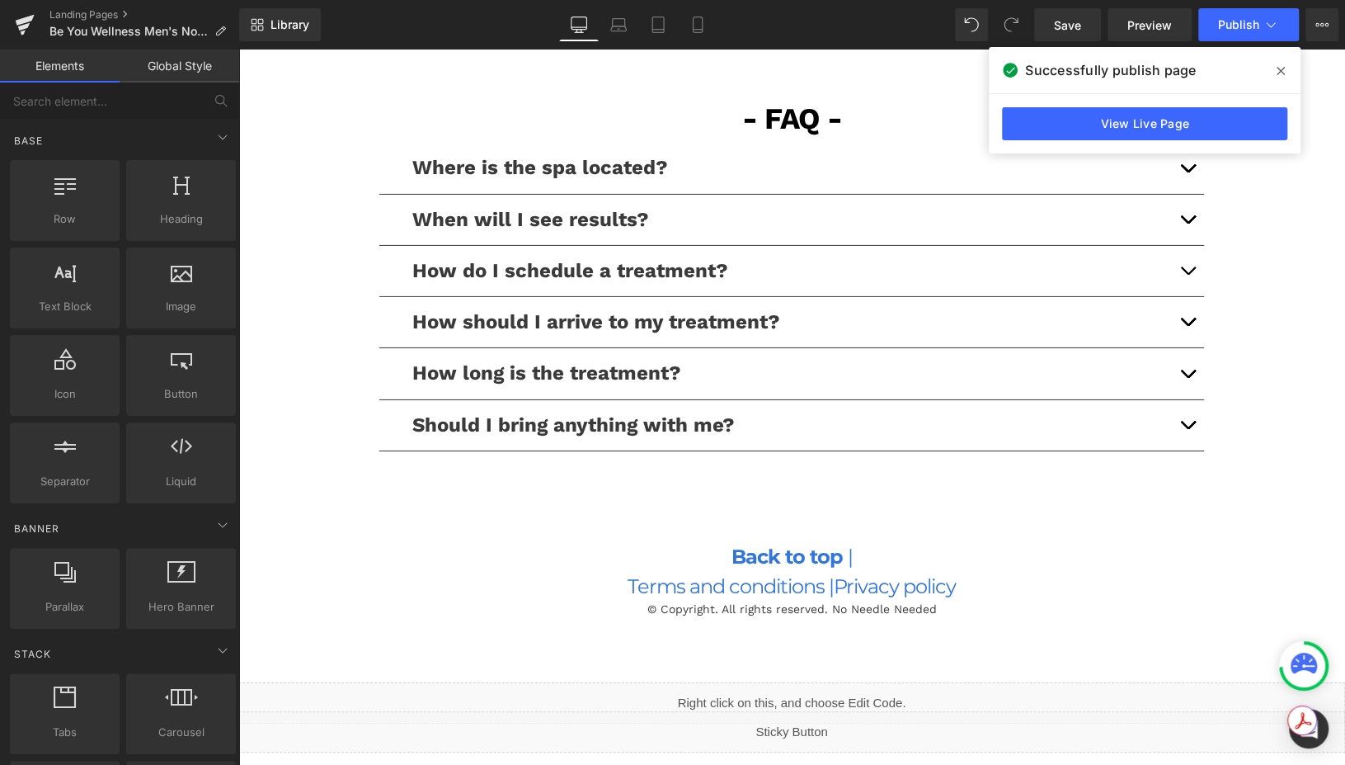
scroll to position [3677, 0]
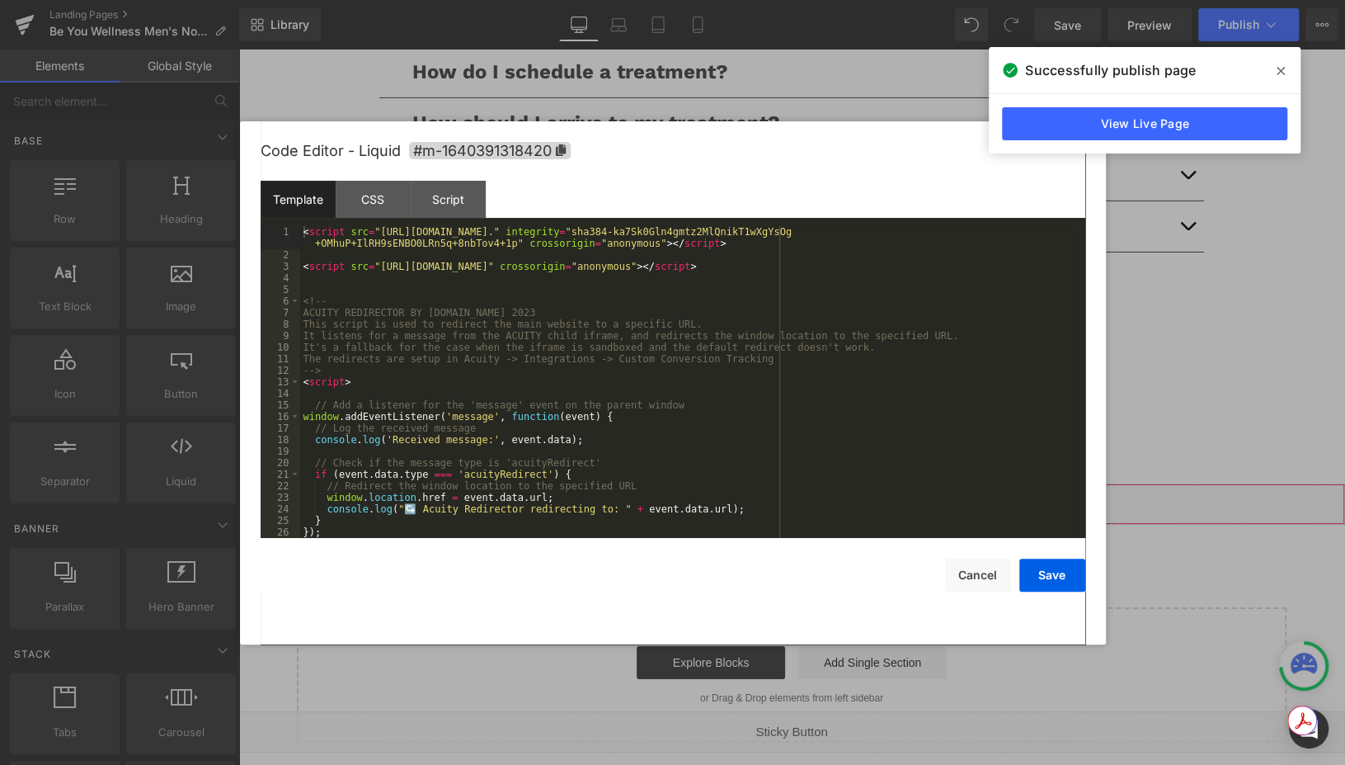
click at [819, 493] on div "Liquid" at bounding box center [791, 503] width 1107 height 41
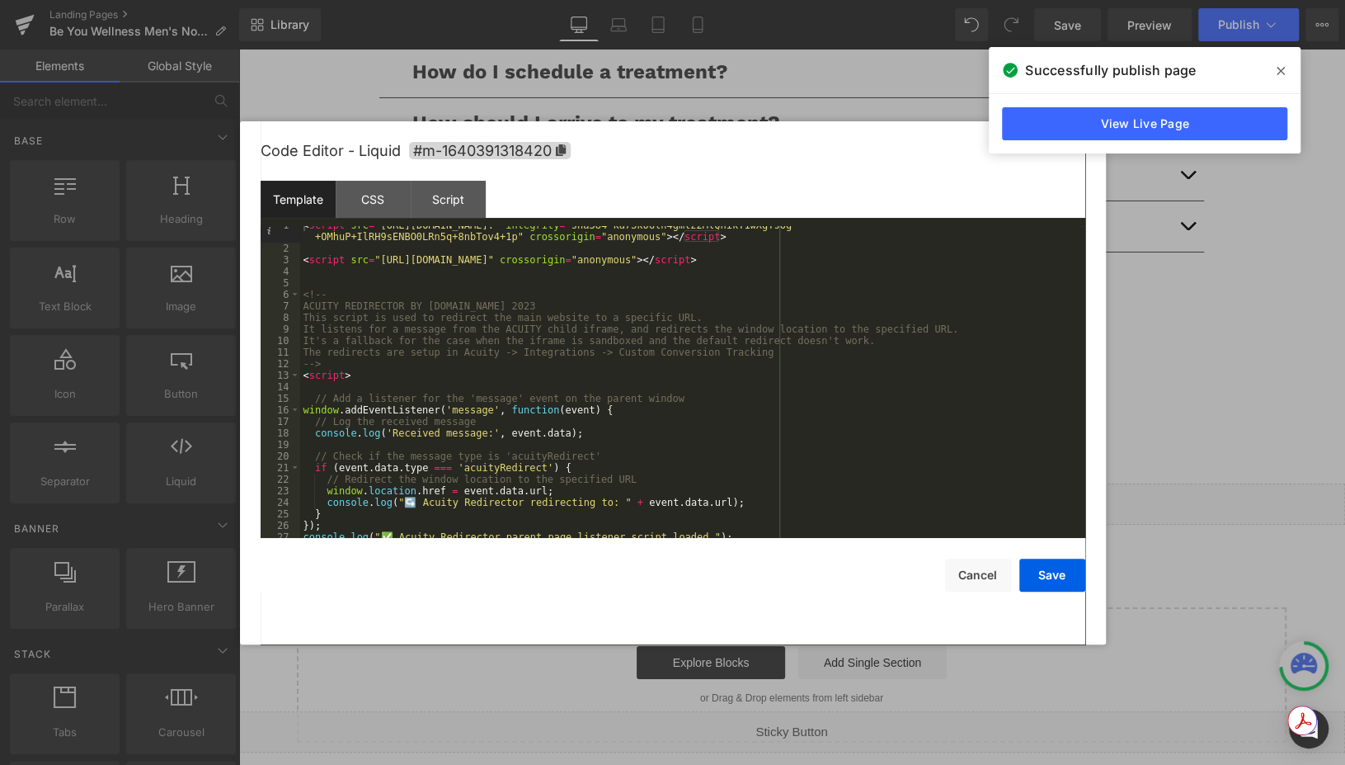
scroll to position [46, 0]
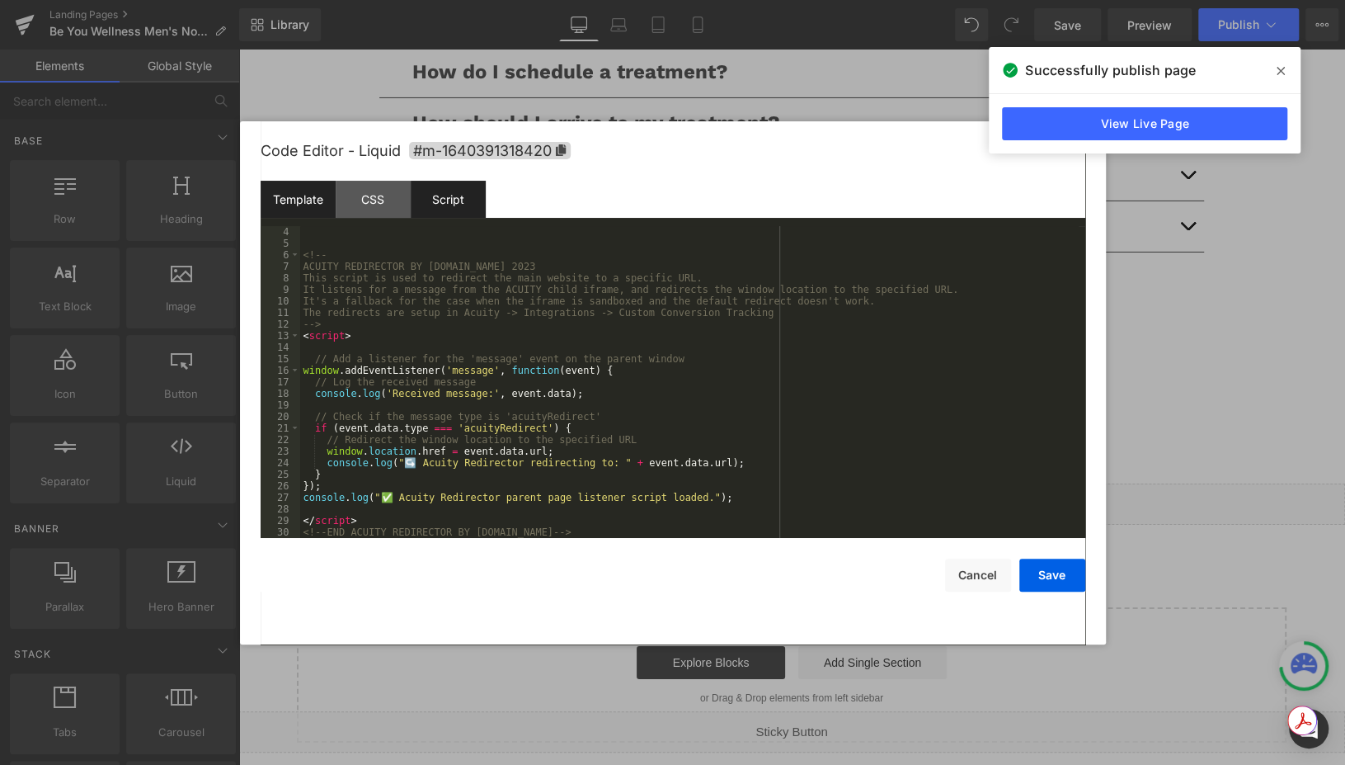
click at [445, 193] on div "Script" at bounding box center [448, 199] width 75 height 37
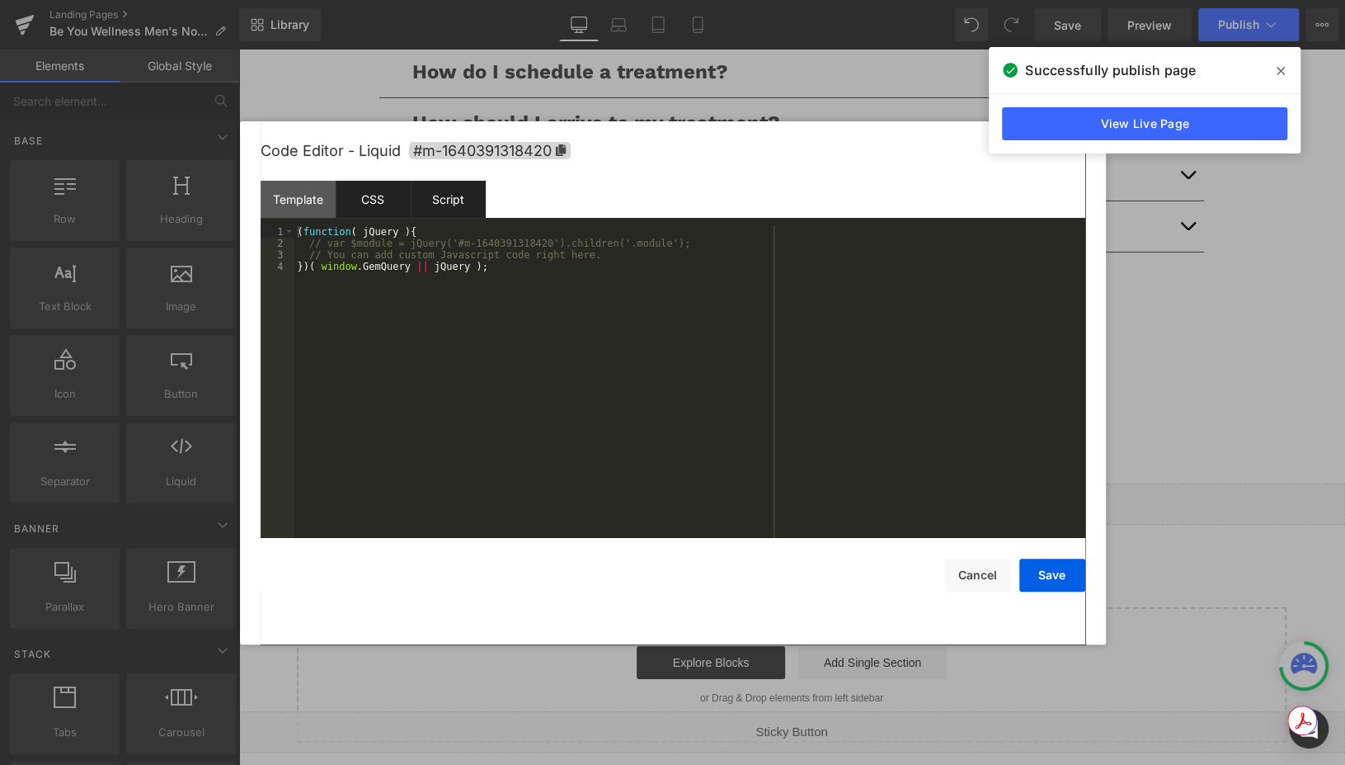
click at [372, 193] on div "CSS" at bounding box center [373, 199] width 75 height 37
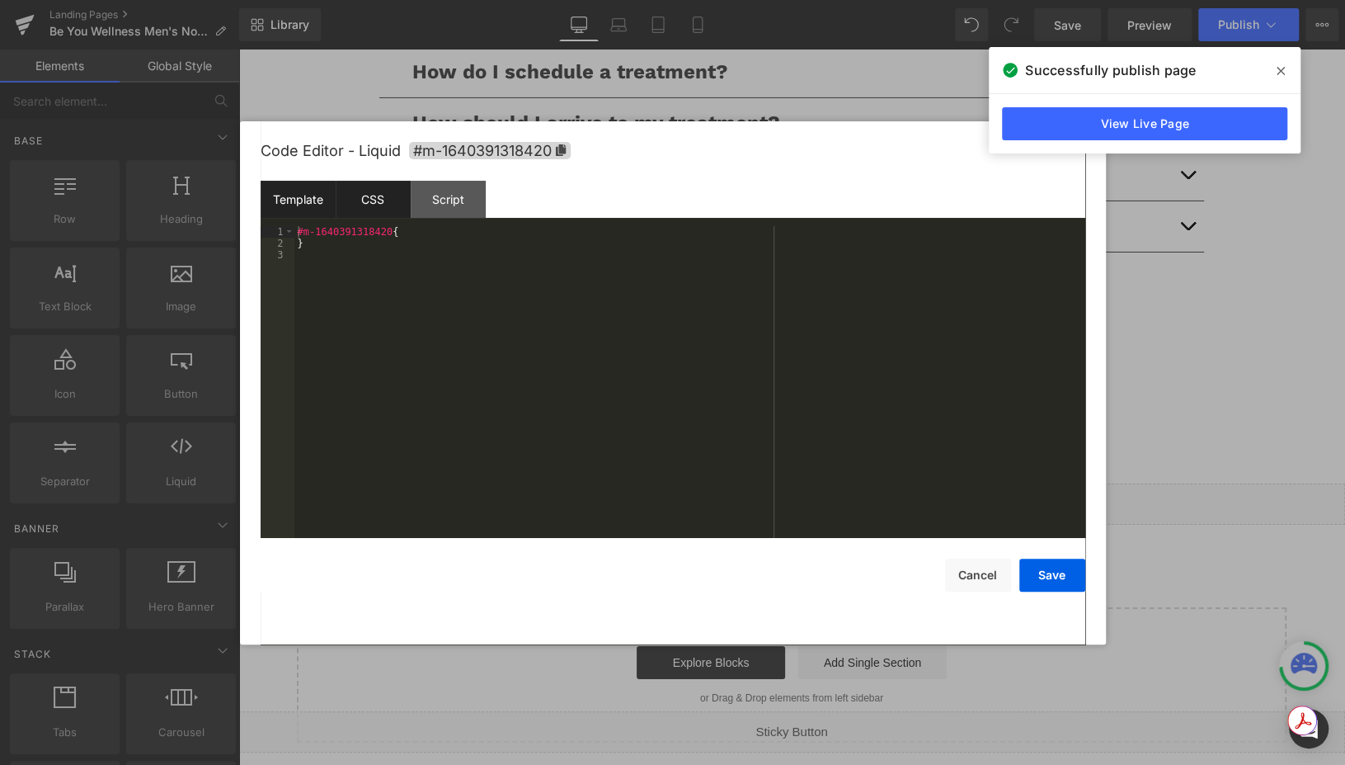
click at [313, 195] on div "Template" at bounding box center [298, 199] width 75 height 37
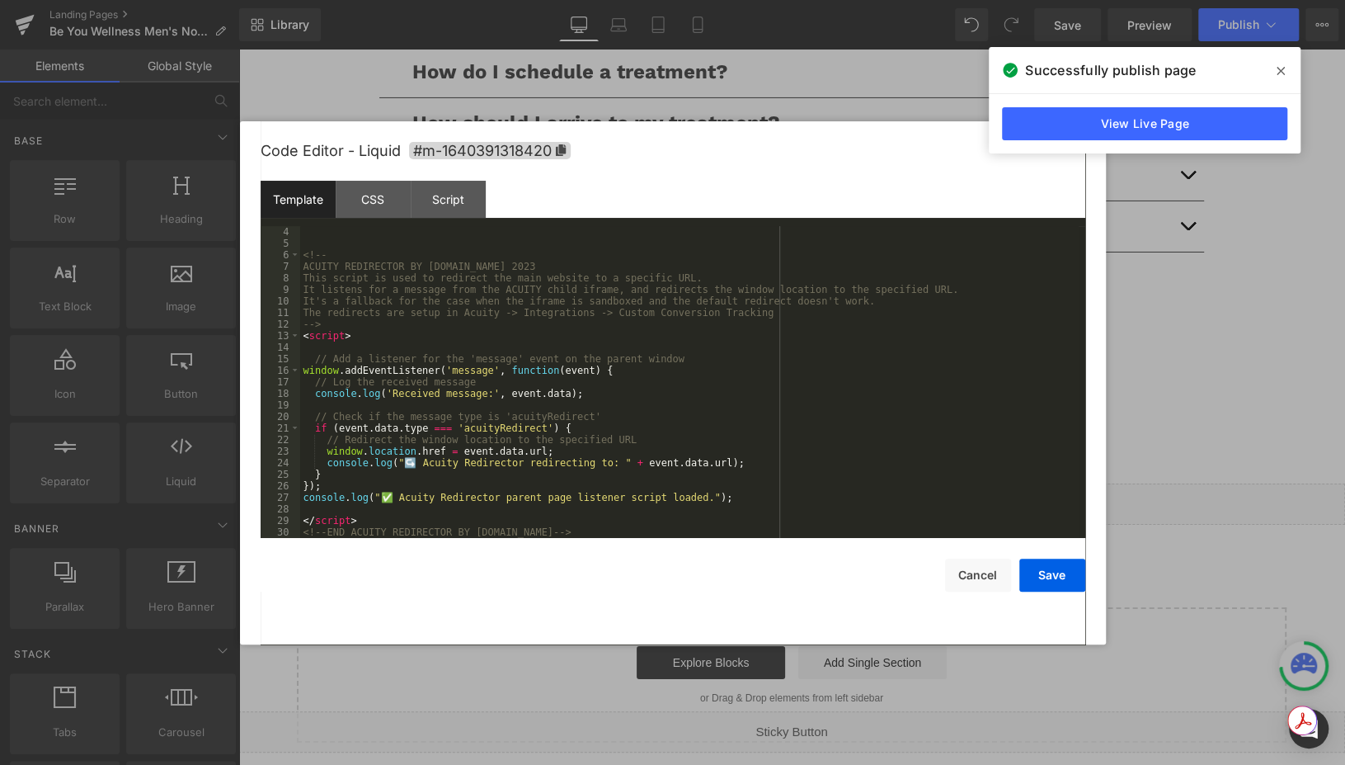
click at [975, 592] on div "Code Editor - Liquid #m-1640391318420 Template CSS Script Data 4 5 6 7 8 9 10 1…" at bounding box center [673, 382] width 825 height 523
click at [981, 575] on button "Cancel" at bounding box center [978, 574] width 66 height 33
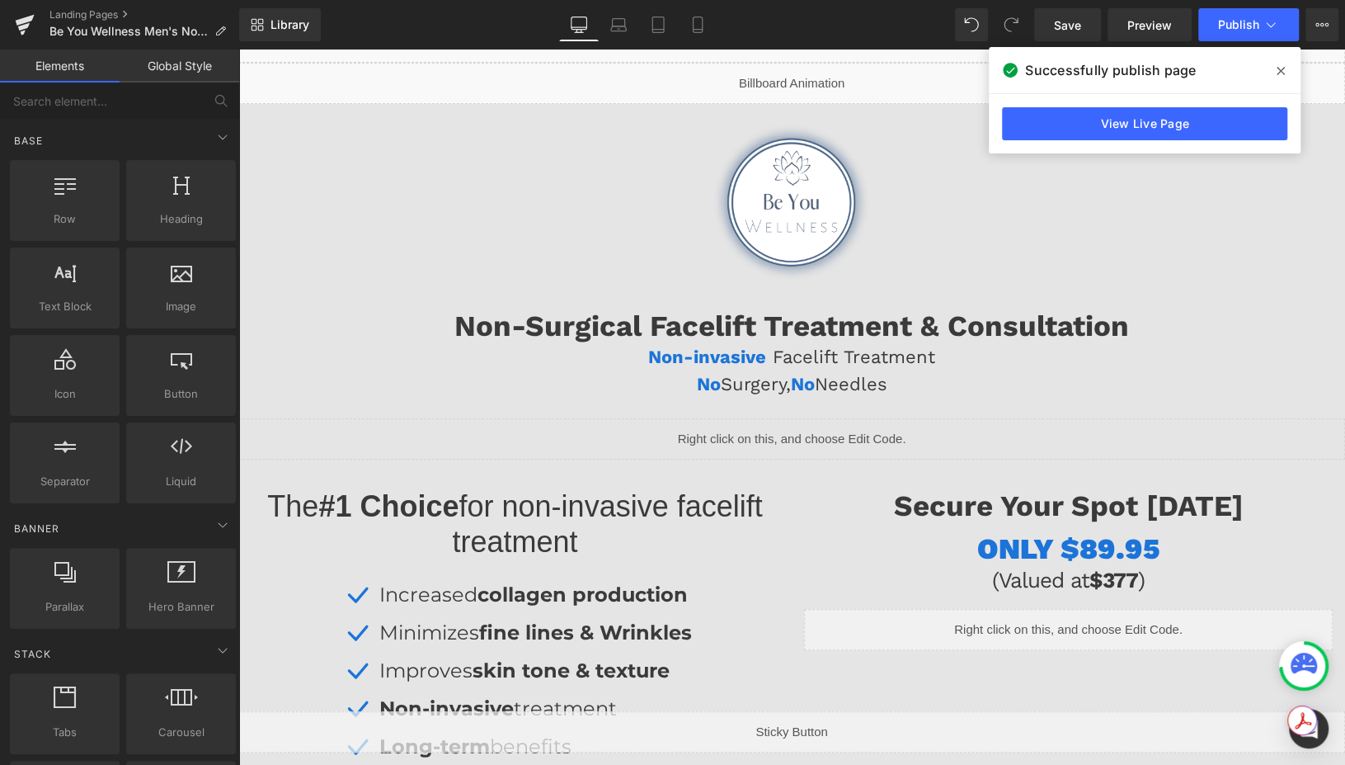
scroll to position [0, 0]
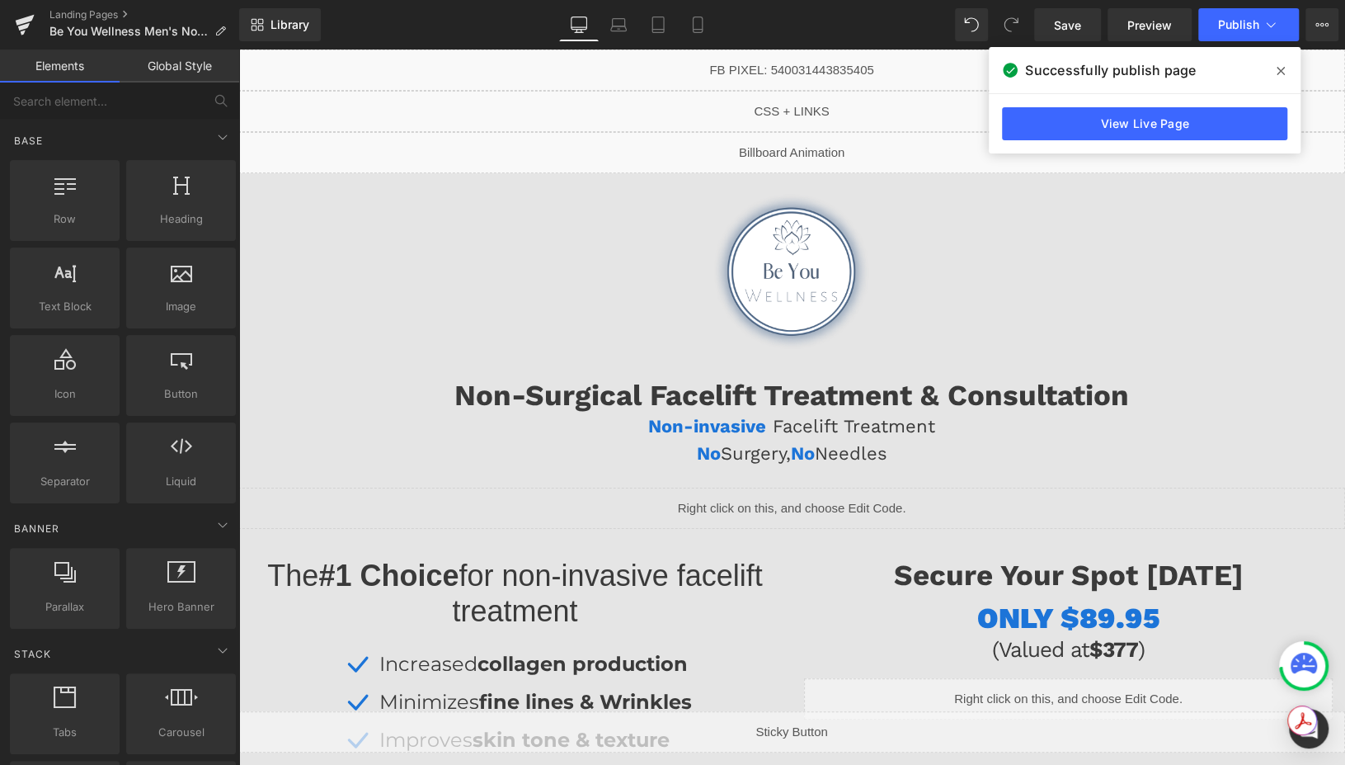
click at [810, 152] on div "Liquid" at bounding box center [791, 152] width 1107 height 41
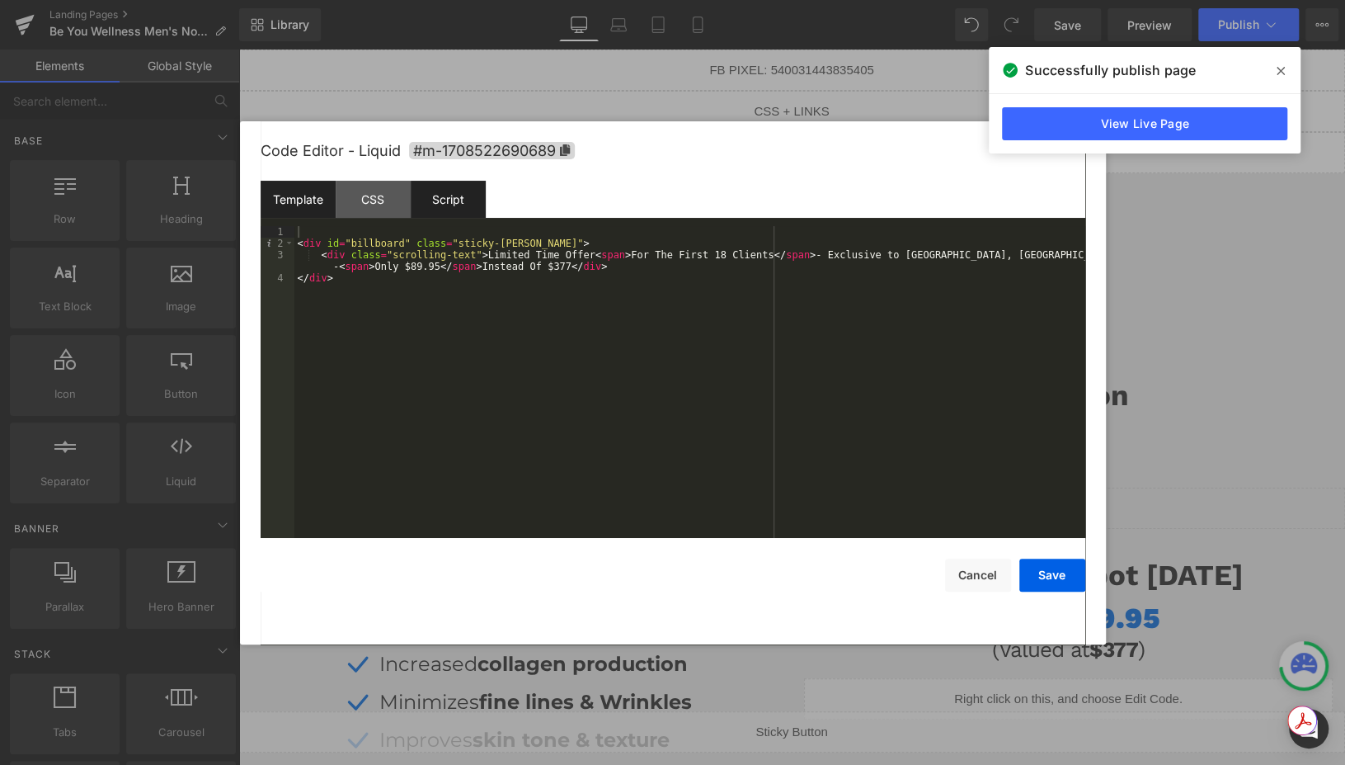
click at [481, 197] on div "Script" at bounding box center [448, 199] width 75 height 37
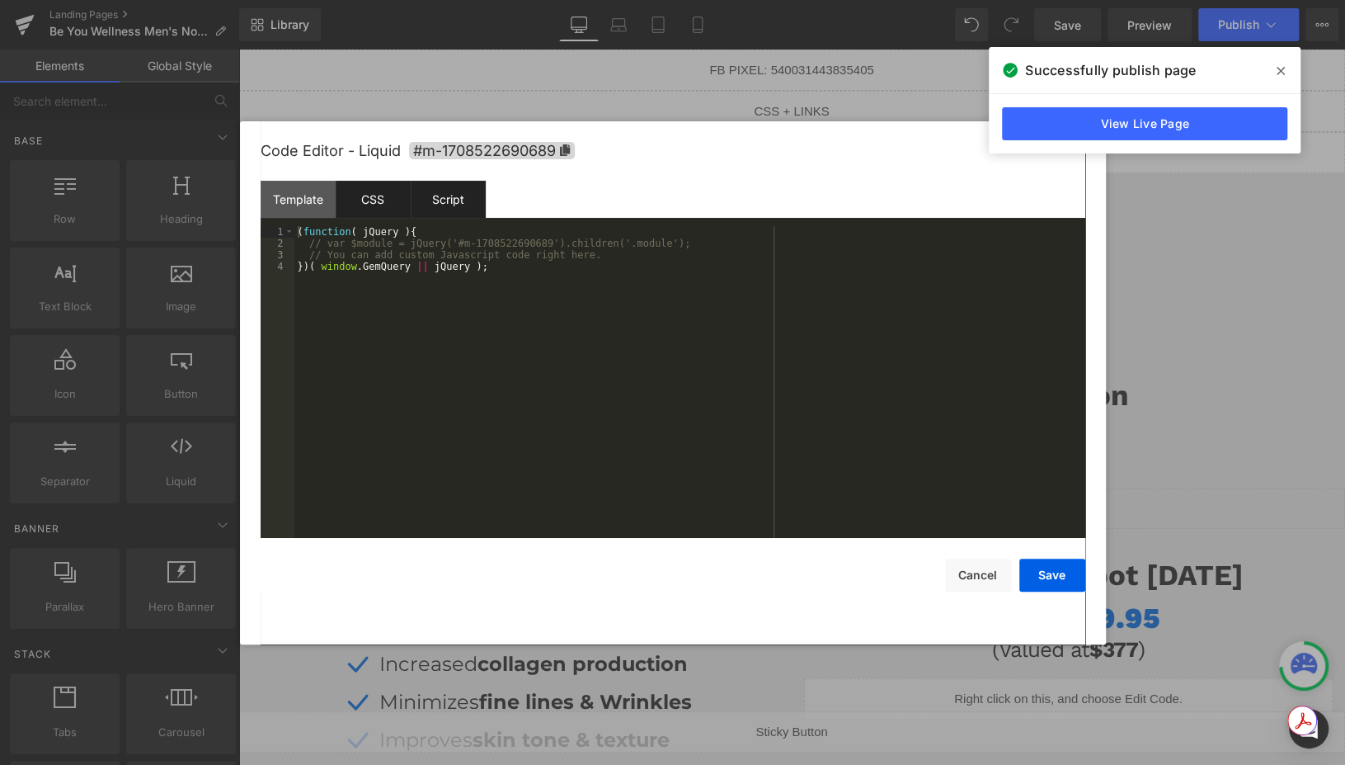
click at [351, 195] on div "CSS" at bounding box center [373, 199] width 75 height 37
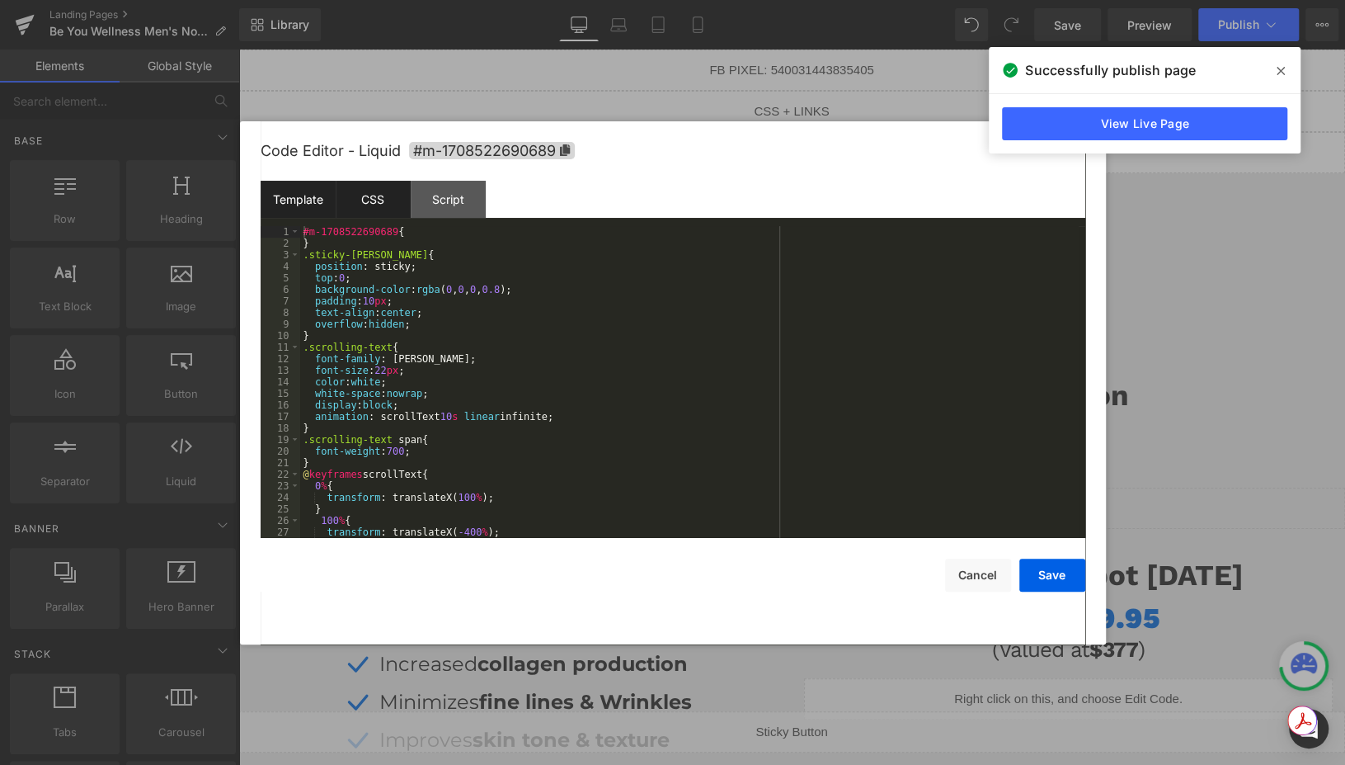
click at [304, 195] on div "Template" at bounding box center [298, 199] width 75 height 37
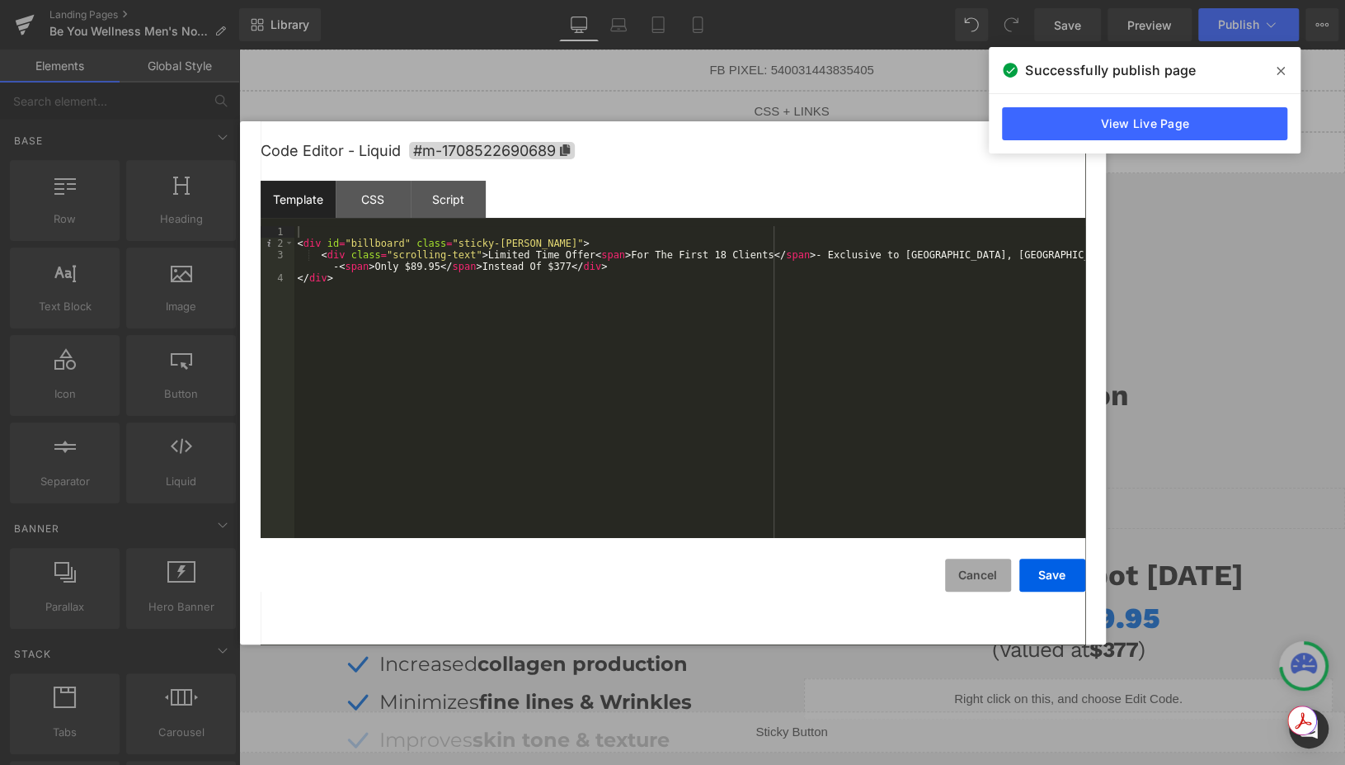
click at [984, 565] on button "Cancel" at bounding box center [978, 574] width 66 height 33
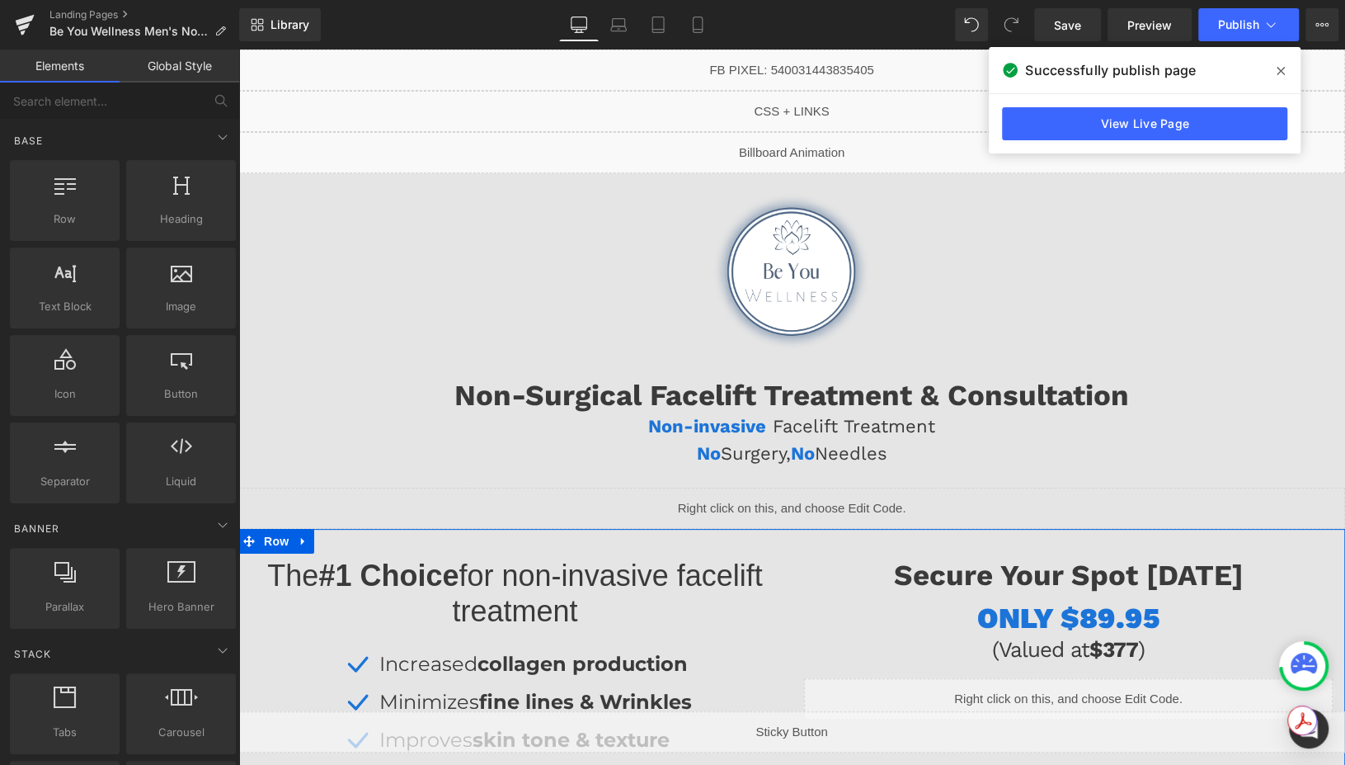
scroll to position [193, 0]
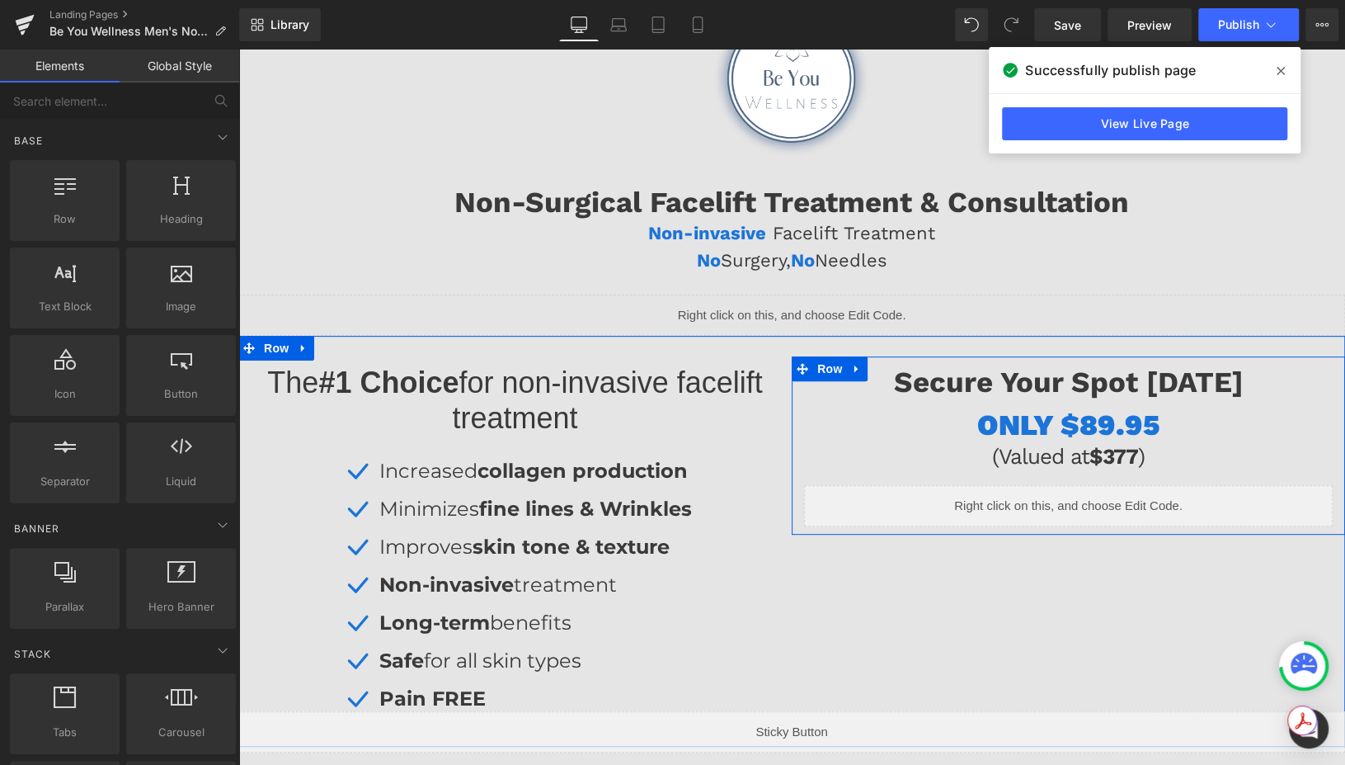
click at [1088, 501] on div "Liquid" at bounding box center [1068, 505] width 529 height 41
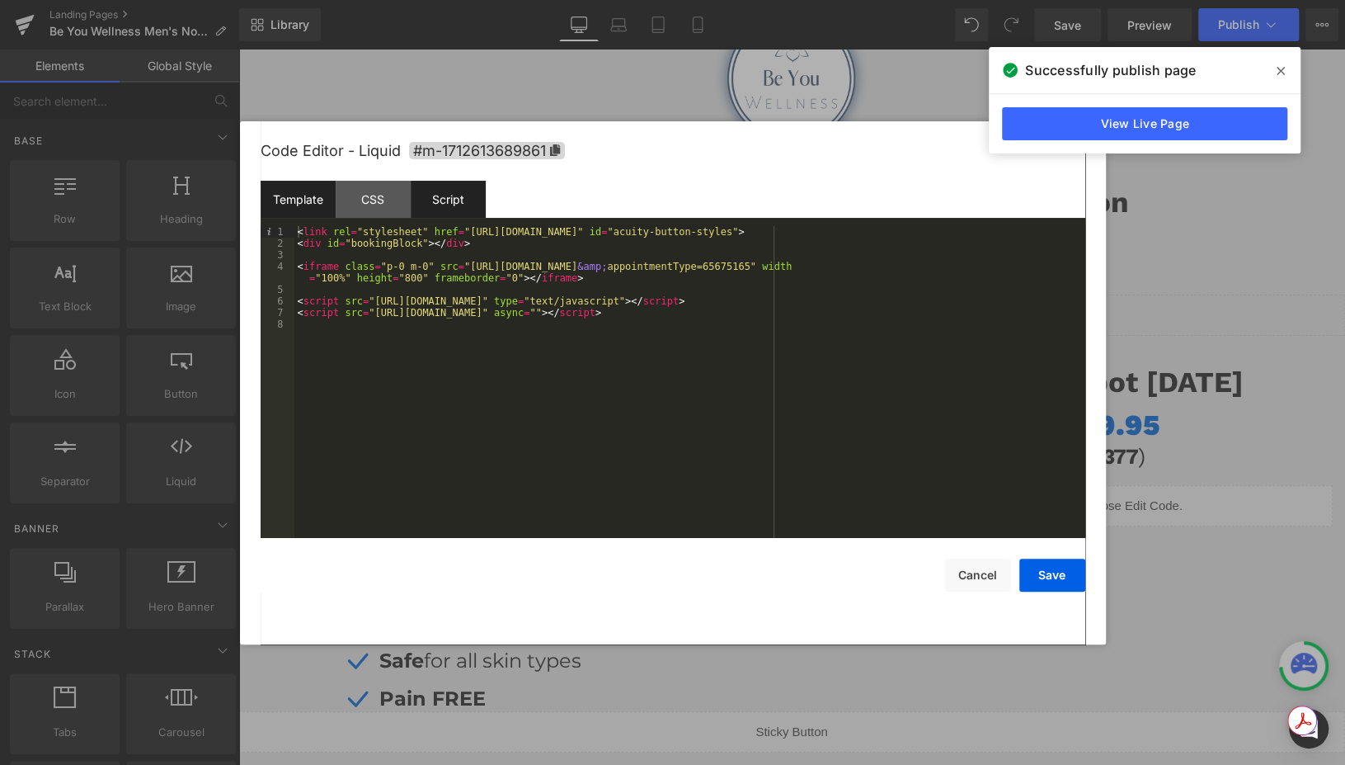
click at [466, 195] on div "Script" at bounding box center [448, 199] width 75 height 37
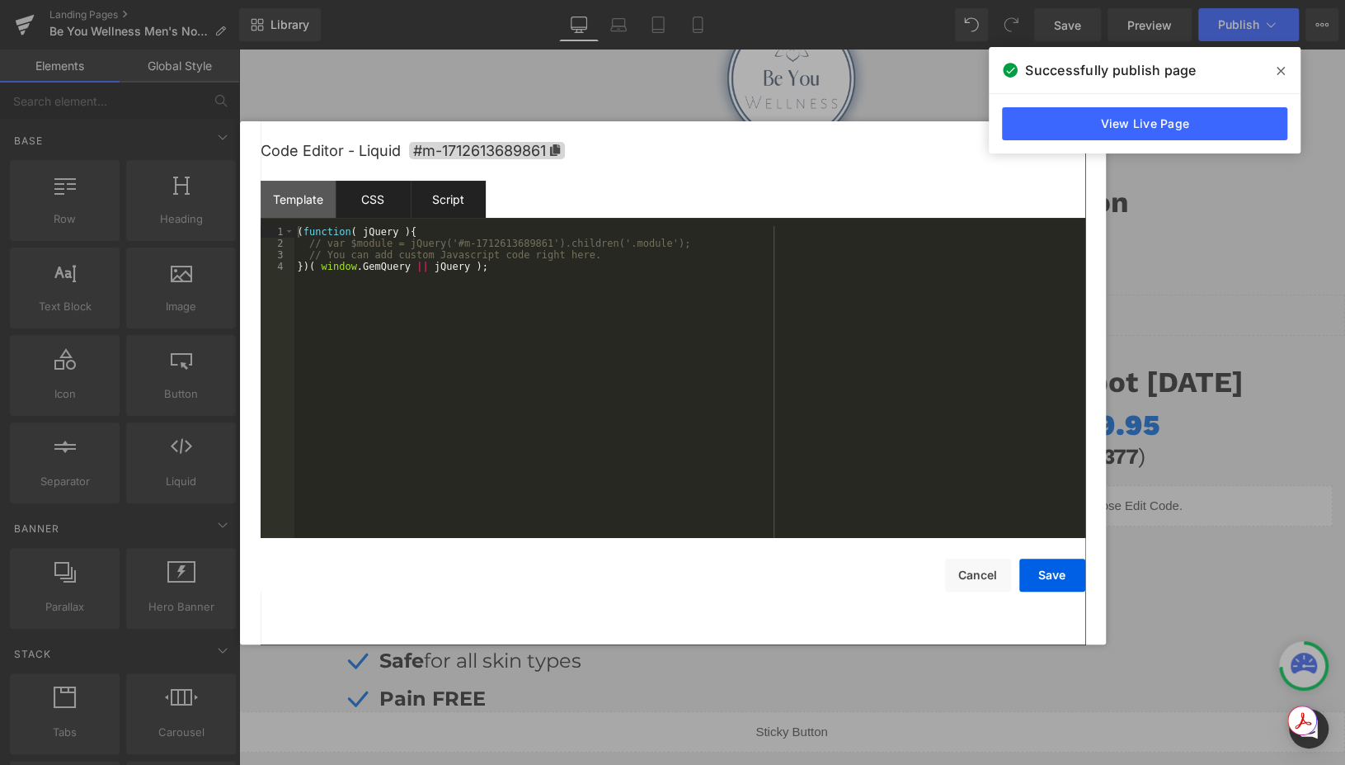
click at [362, 206] on div "CSS" at bounding box center [373, 199] width 75 height 37
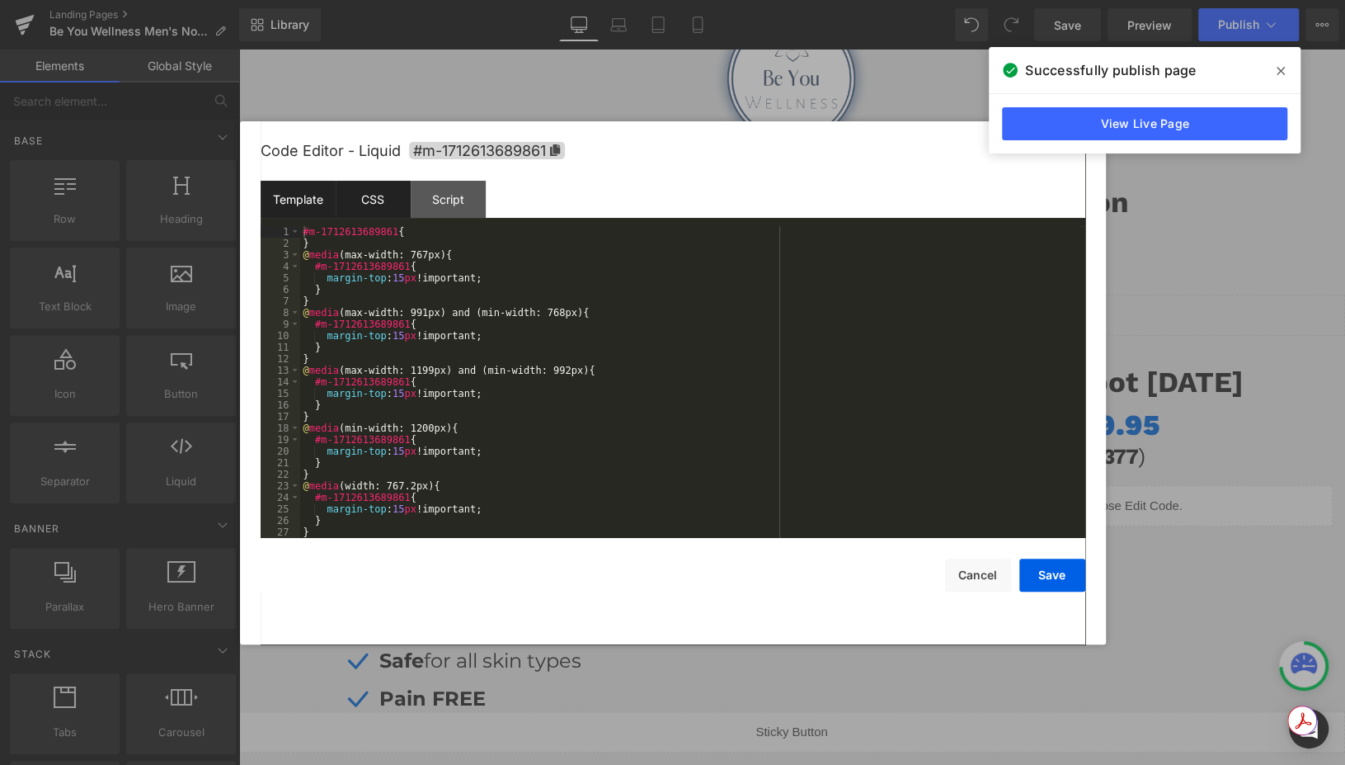
click at [276, 191] on div "Template" at bounding box center [298, 199] width 75 height 37
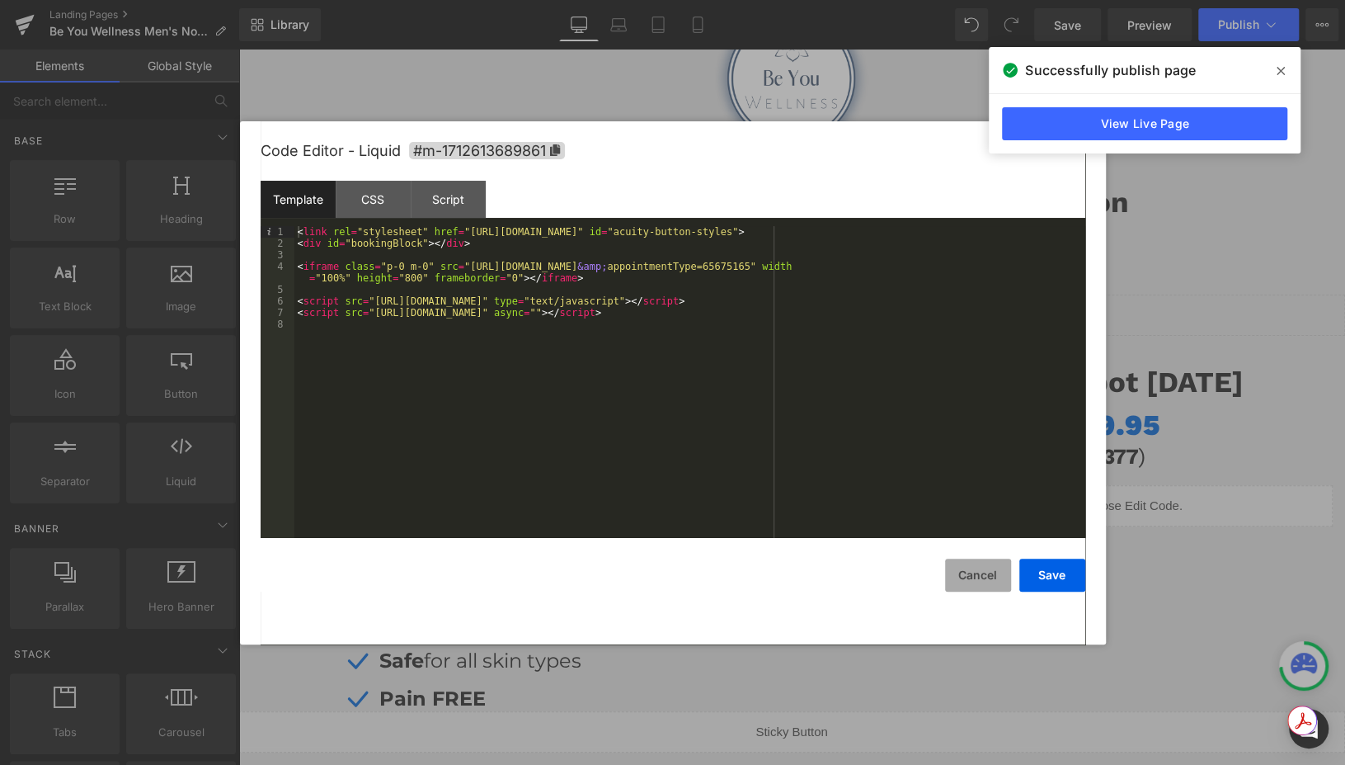
click at [983, 579] on button "Cancel" at bounding box center [978, 574] width 66 height 33
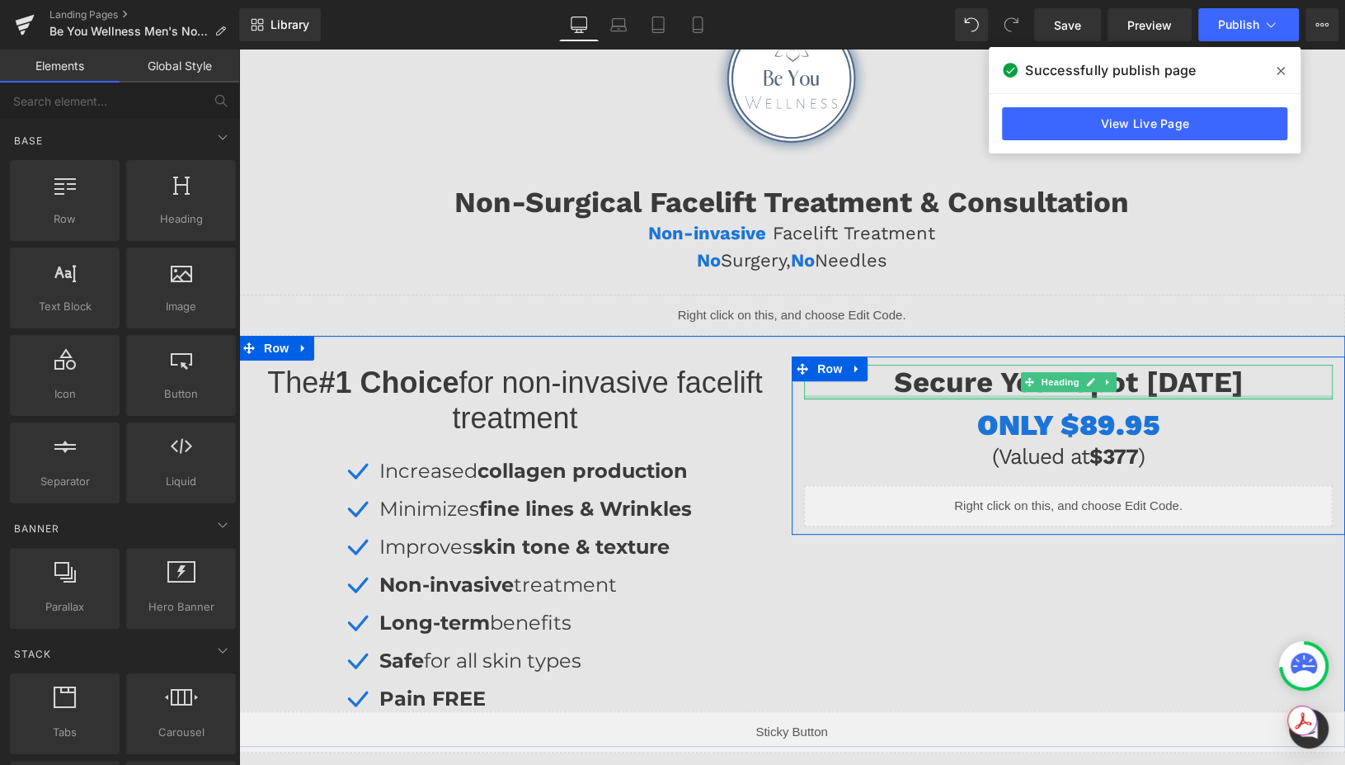
scroll to position [0, 0]
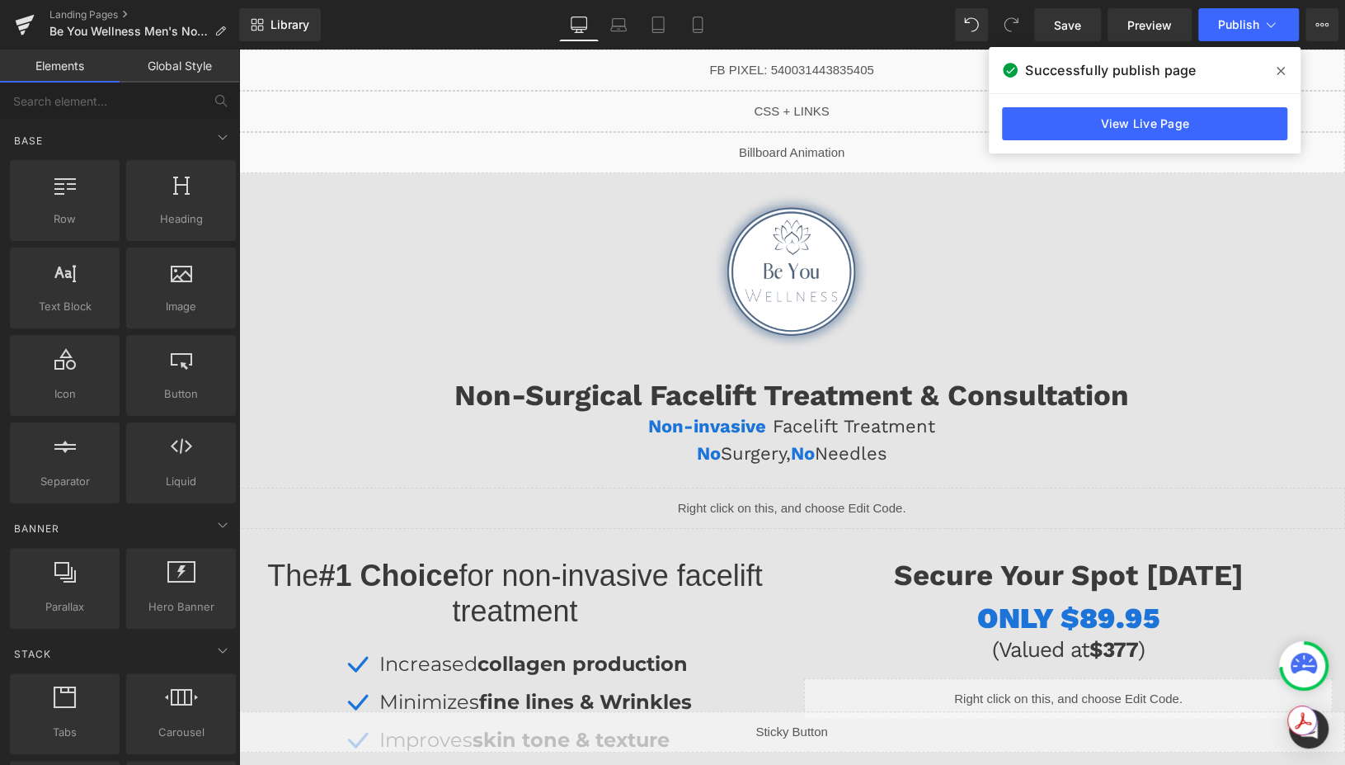
click at [817, 64] on div "Liquid" at bounding box center [791, 69] width 1107 height 41
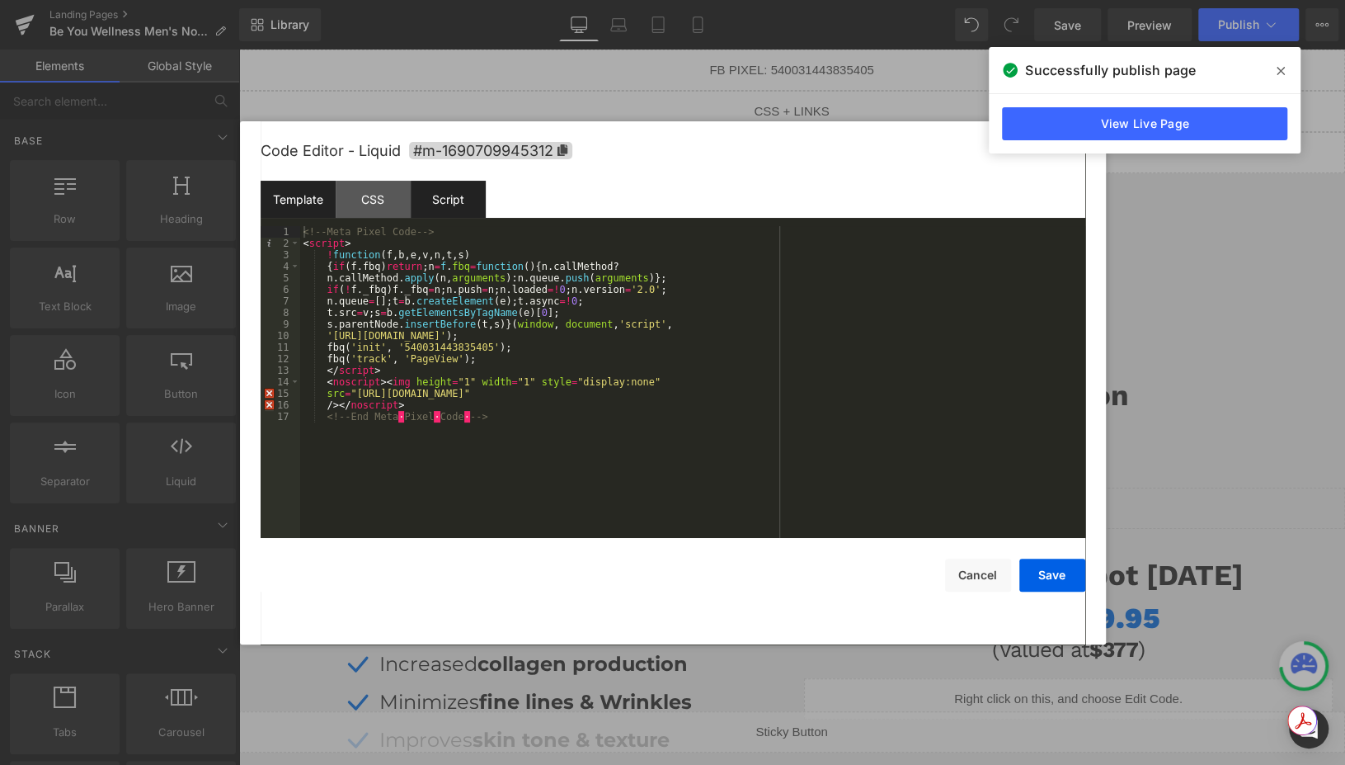
click at [426, 186] on div "Script" at bounding box center [448, 199] width 75 height 37
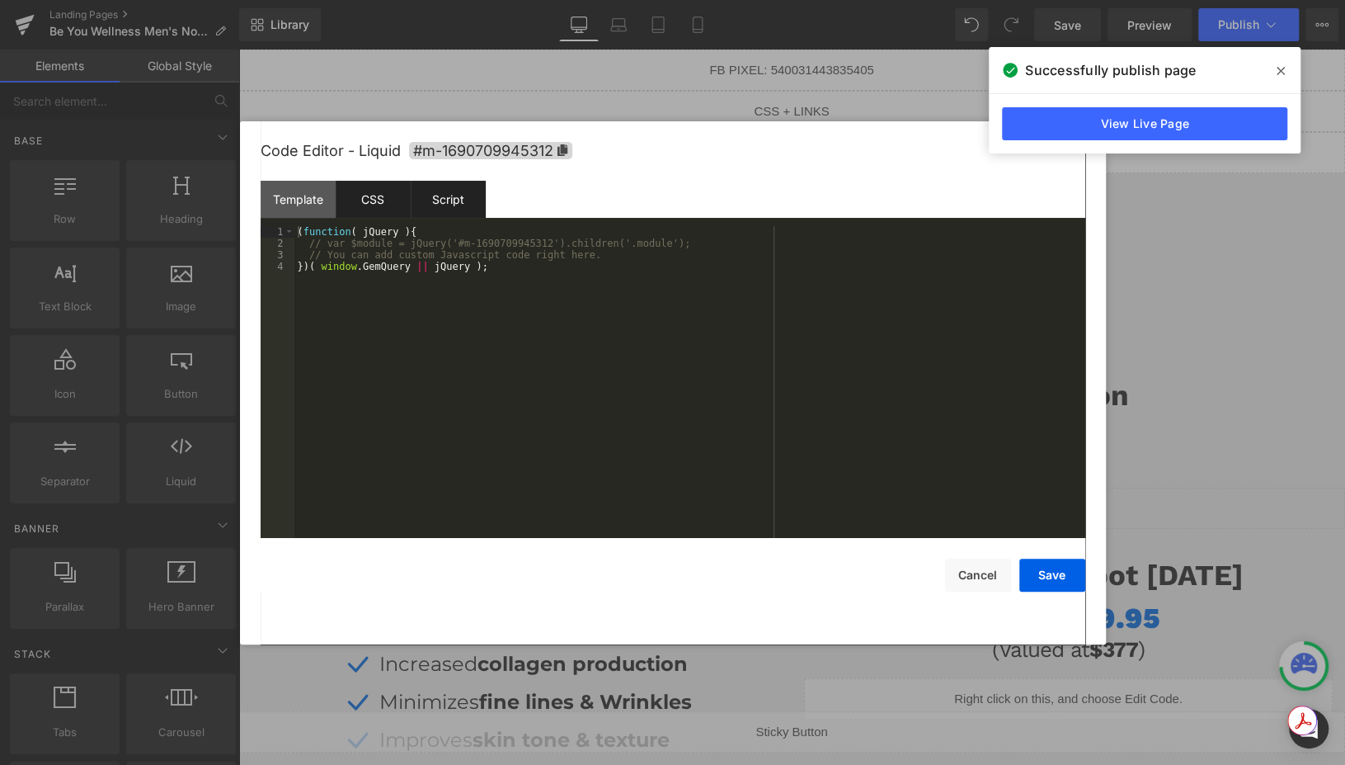
click at [355, 197] on div "CSS" at bounding box center [373, 199] width 75 height 37
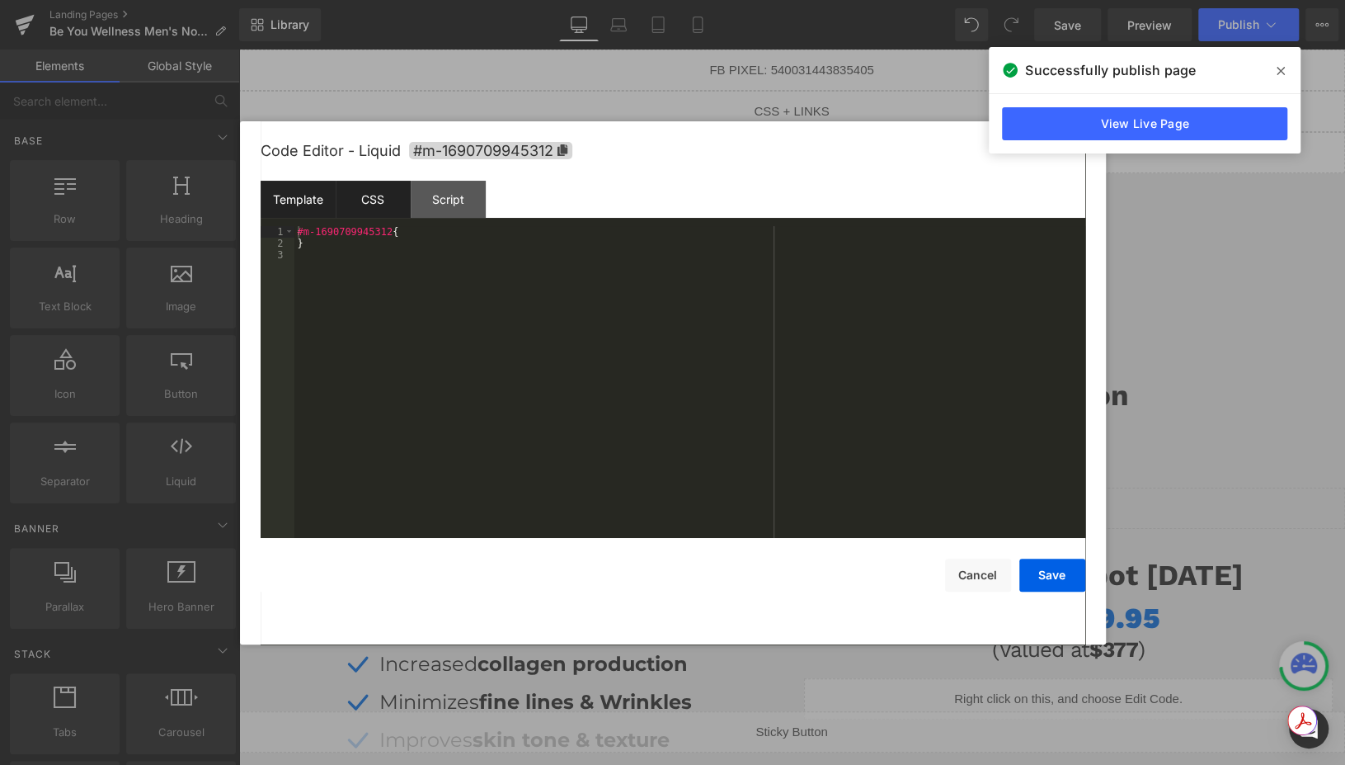
click at [285, 201] on div "Template" at bounding box center [298, 199] width 75 height 37
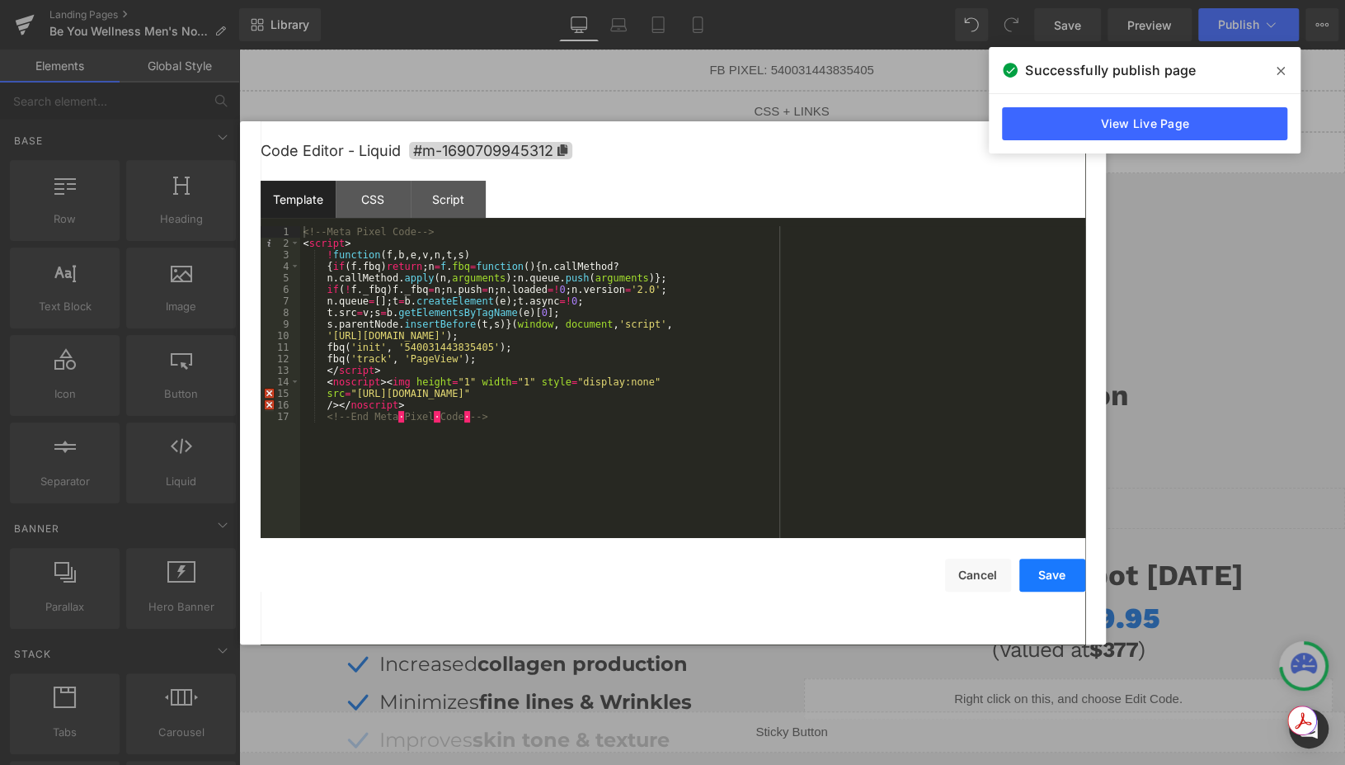
click at [1050, 582] on button "Save" at bounding box center [1052, 574] width 66 height 33
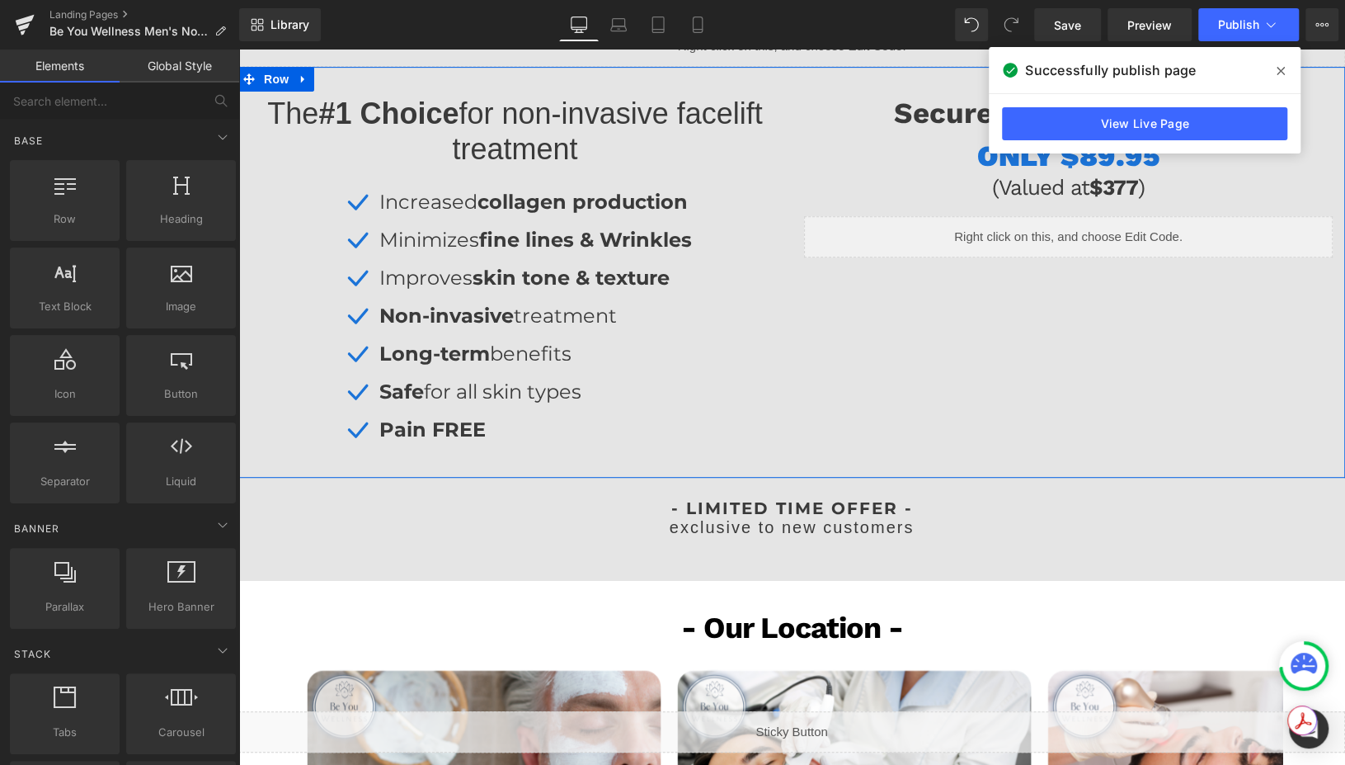
scroll to position [475, 0]
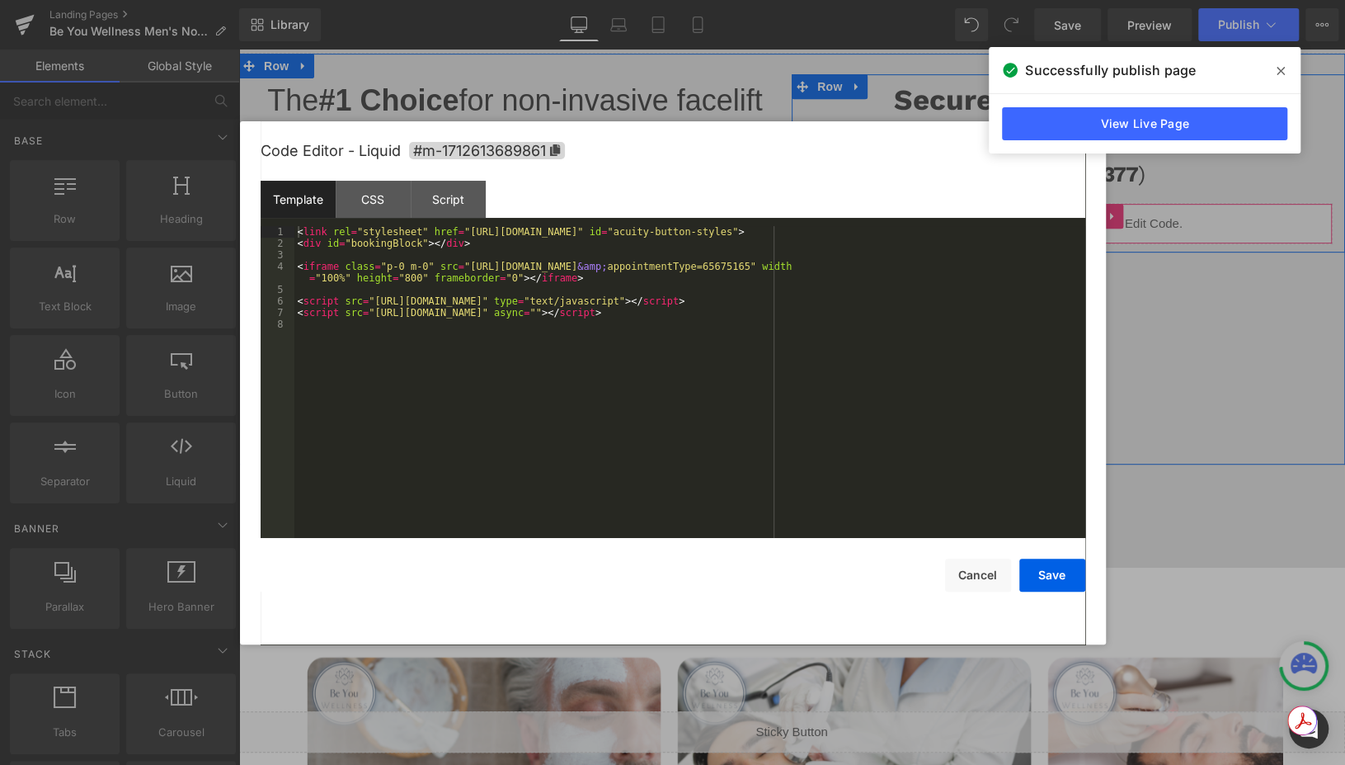
click at [1094, 210] on div "Liquid" at bounding box center [1068, 223] width 529 height 41
click at [450, 195] on div "Script" at bounding box center [448, 199] width 75 height 37
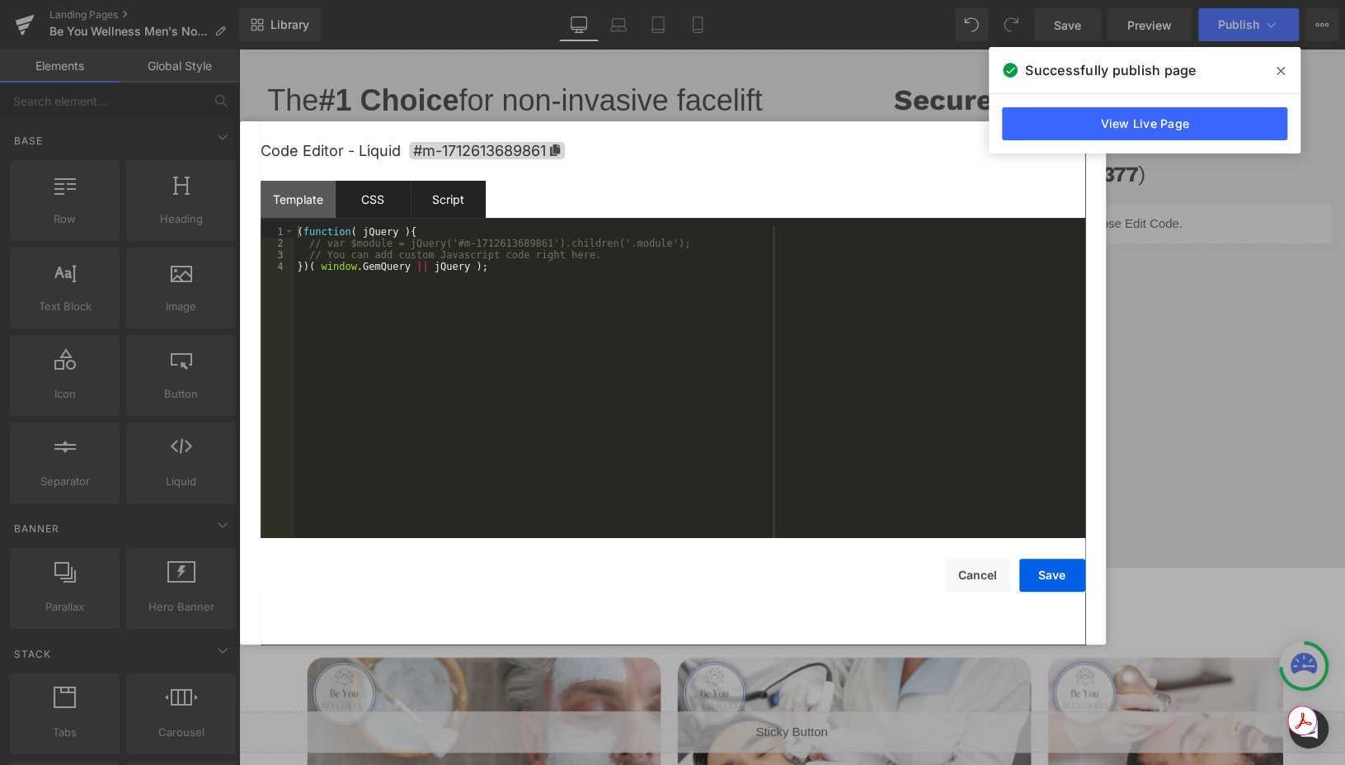
click at [383, 193] on div "CSS" at bounding box center [373, 199] width 75 height 37
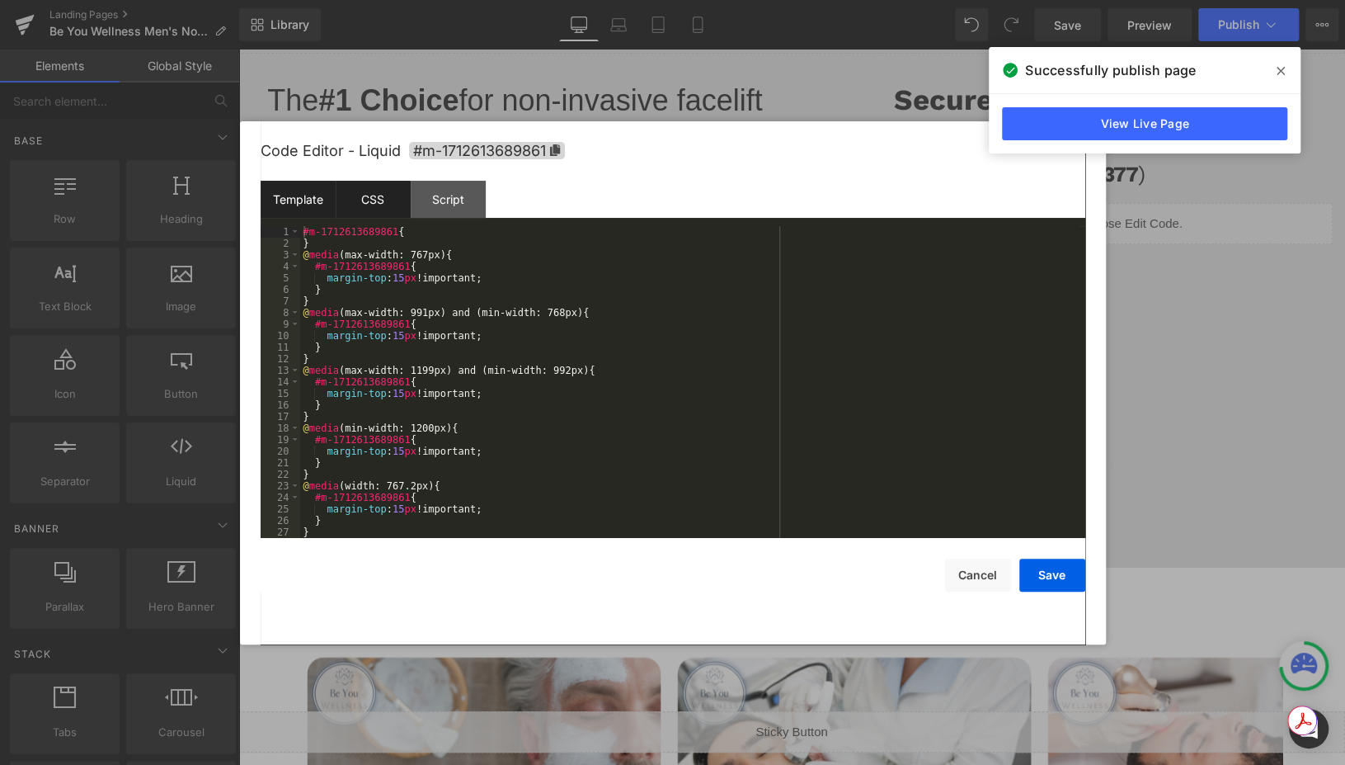
click at [312, 195] on div "Template" at bounding box center [298, 199] width 75 height 37
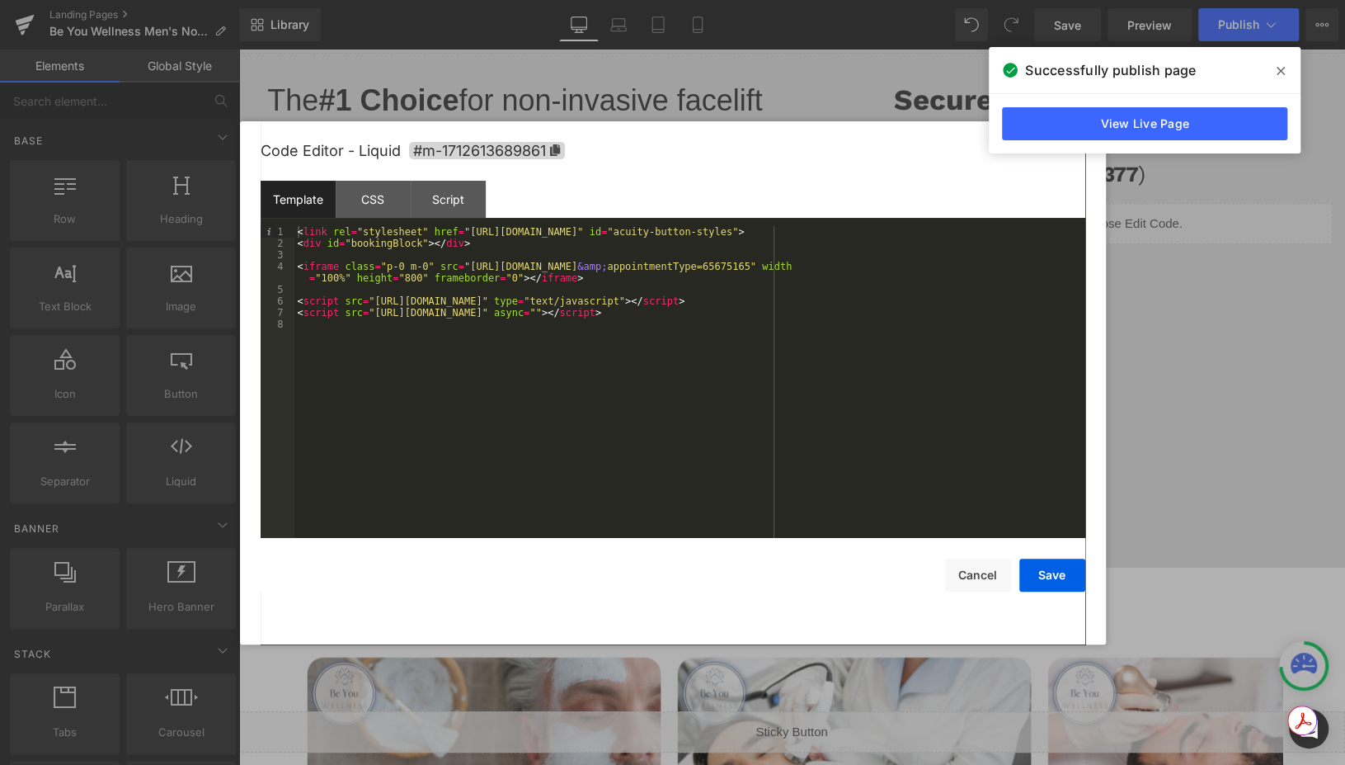
click at [978, 556] on div "Save Cancel" at bounding box center [673, 565] width 825 height 54
click at [973, 570] on button "Cancel" at bounding box center [978, 574] width 66 height 33
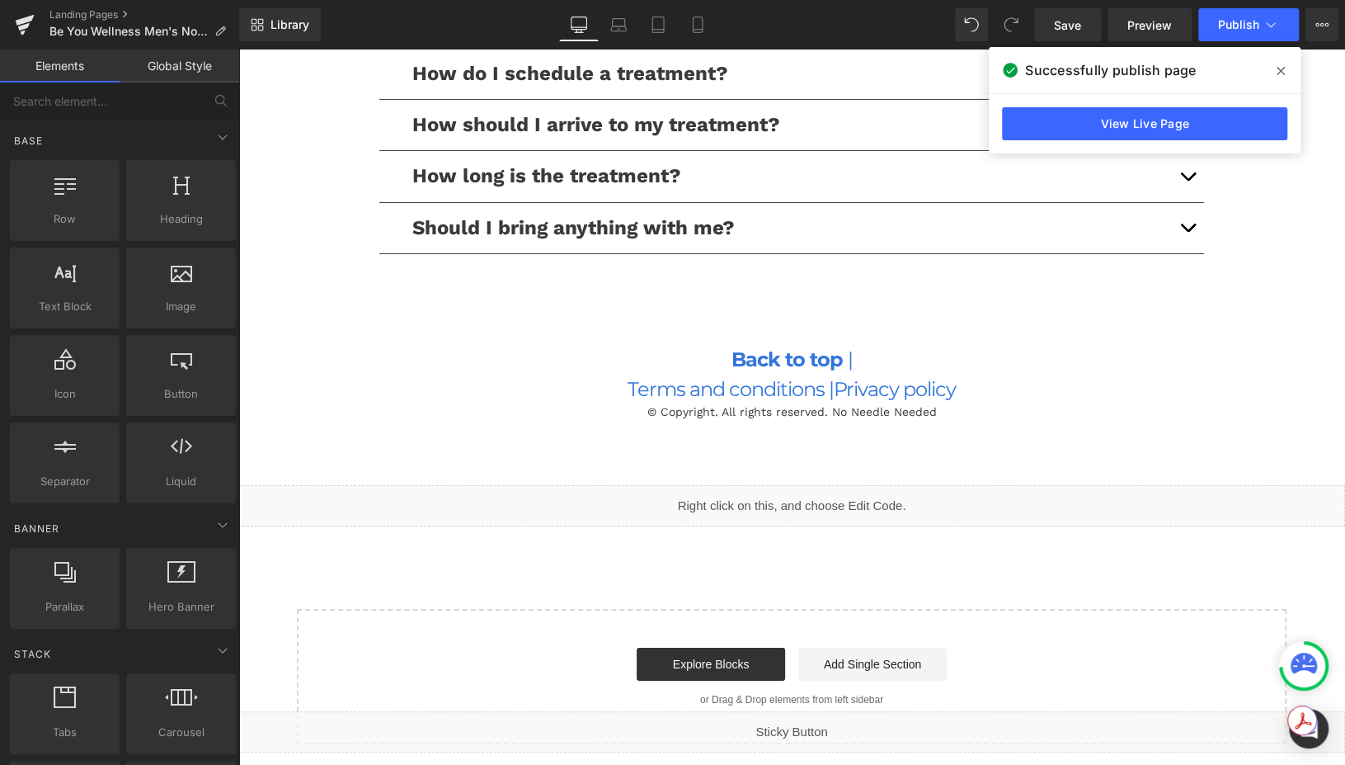
scroll to position [3677, 0]
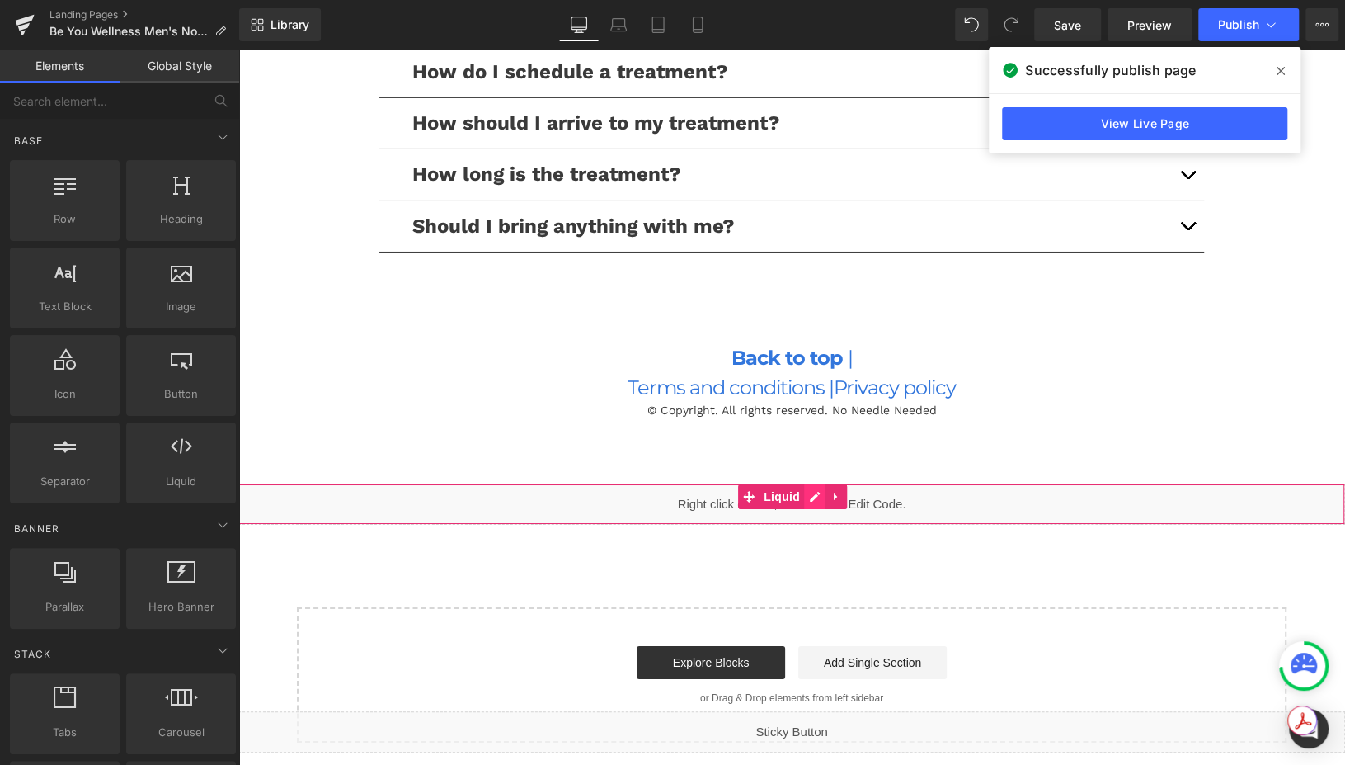
click at [819, 497] on div "Liquid" at bounding box center [791, 503] width 1107 height 41
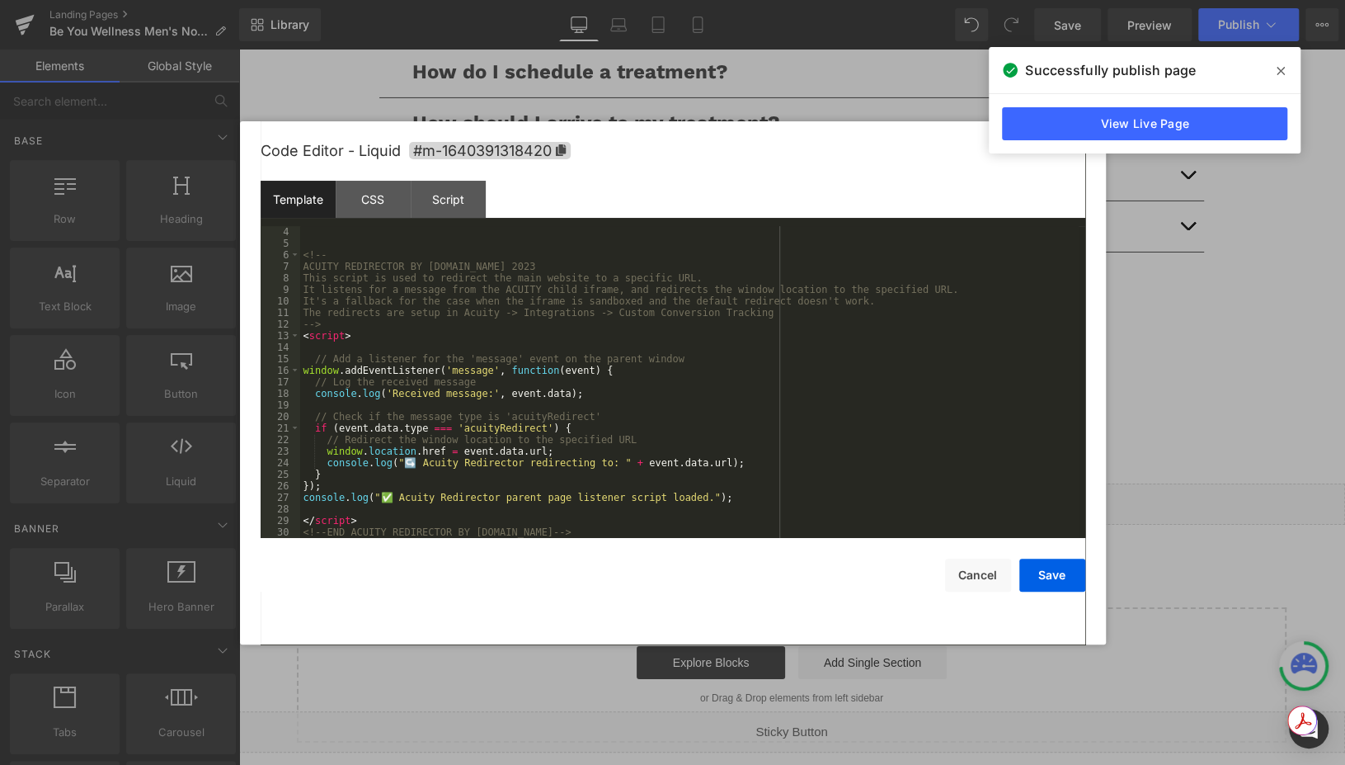
scroll to position [46, 0]
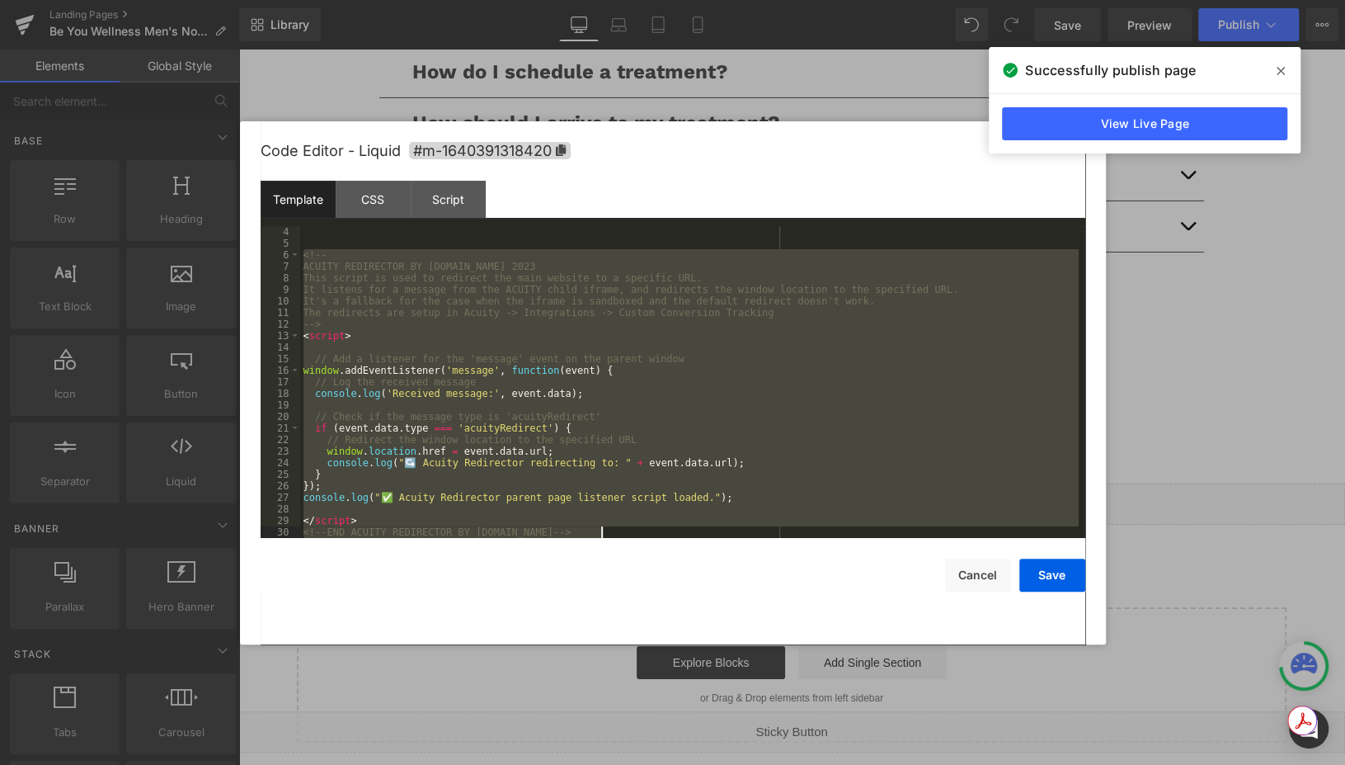
drag, startPoint x: 305, startPoint y: 255, endPoint x: 840, endPoint y: 664, distance: 673.1
click at [840, 664] on body "You are previewing how the will restyle your page. You can not edit Elements in…" at bounding box center [672, 382] width 1345 height 765
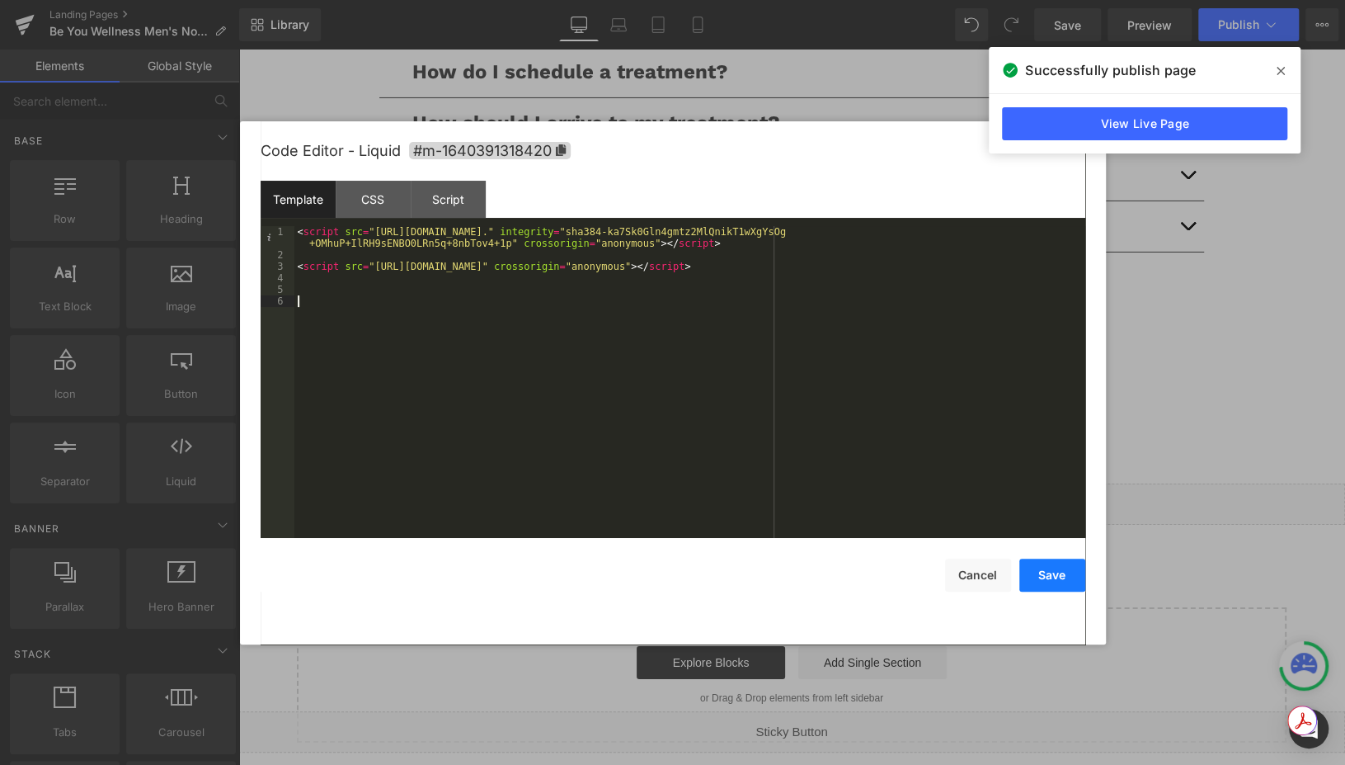
click at [1054, 580] on button "Save" at bounding box center [1052, 574] width 66 height 33
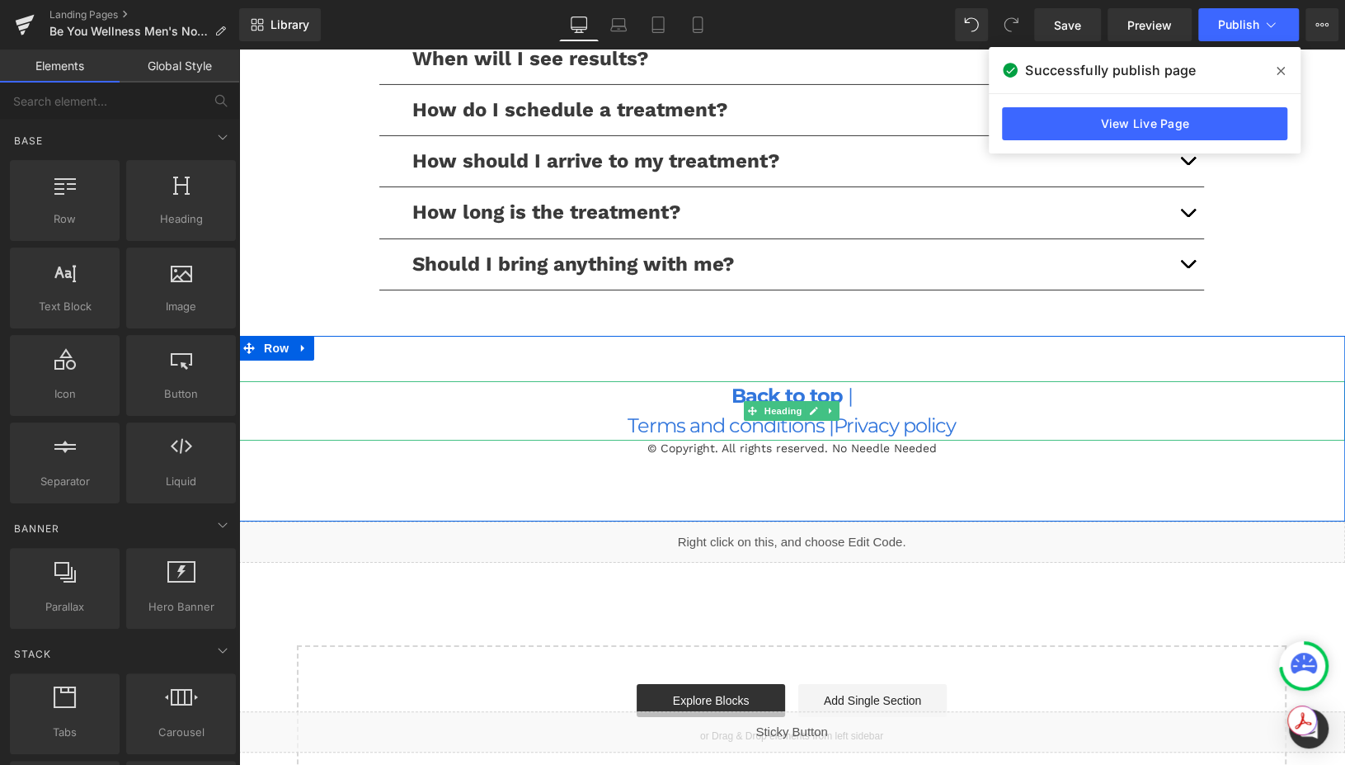
scroll to position [3637, 0]
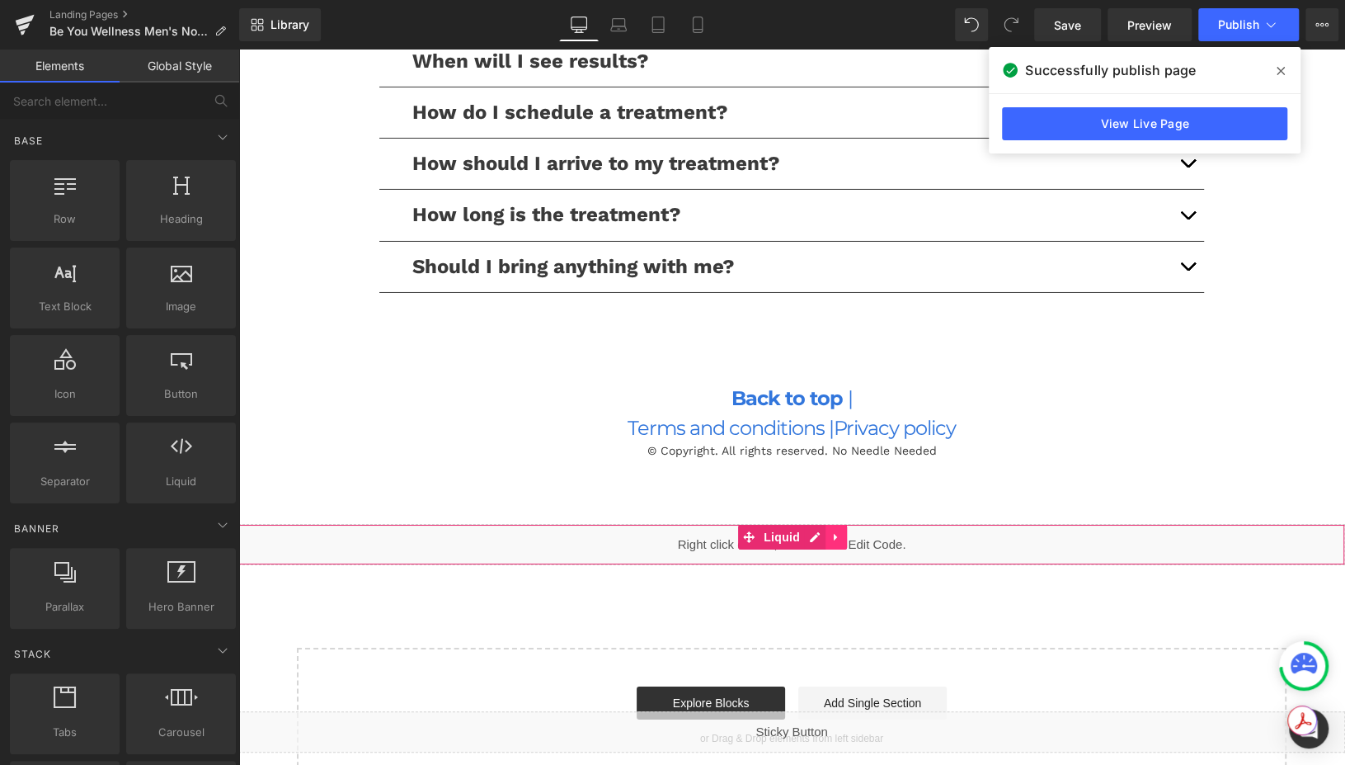
click at [826, 534] on link at bounding box center [836, 537] width 21 height 25
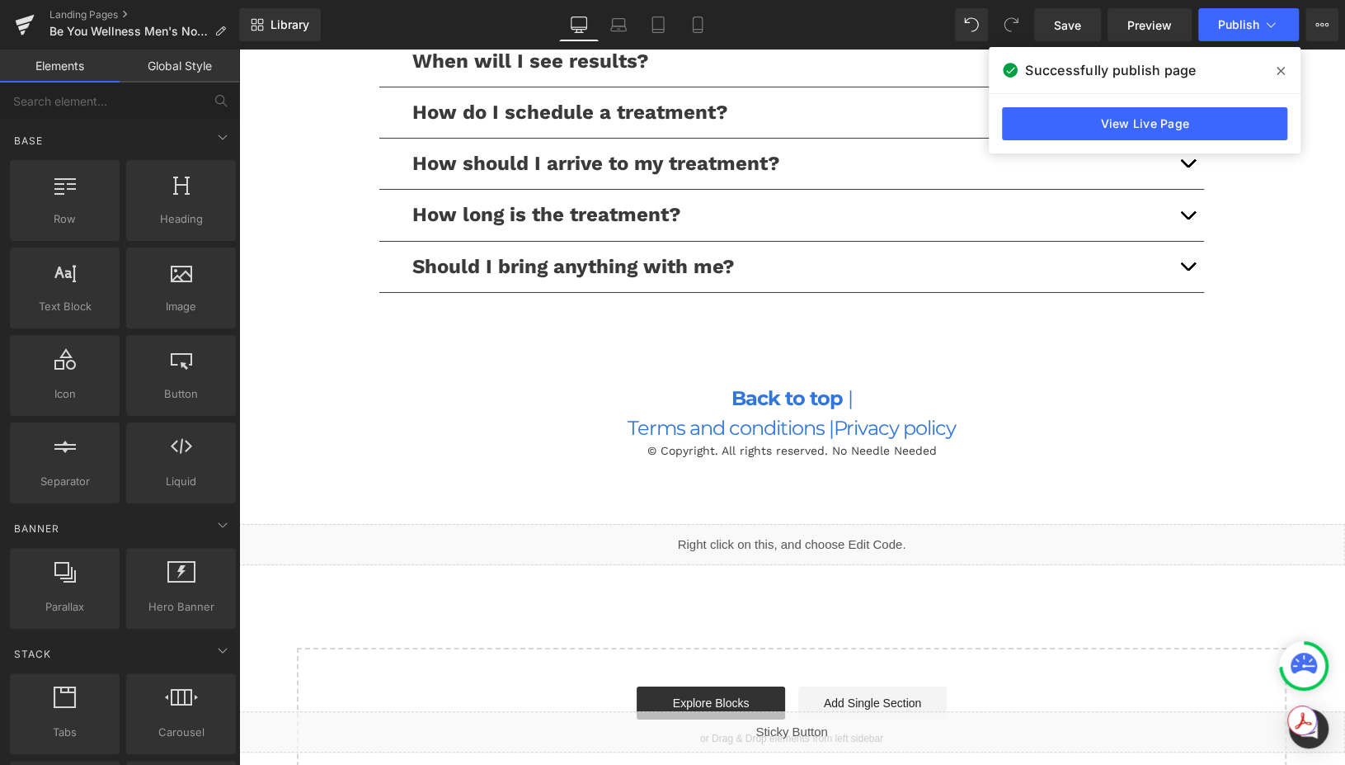
click at [774, 535] on div "Liquid" at bounding box center [791, 544] width 1107 height 41
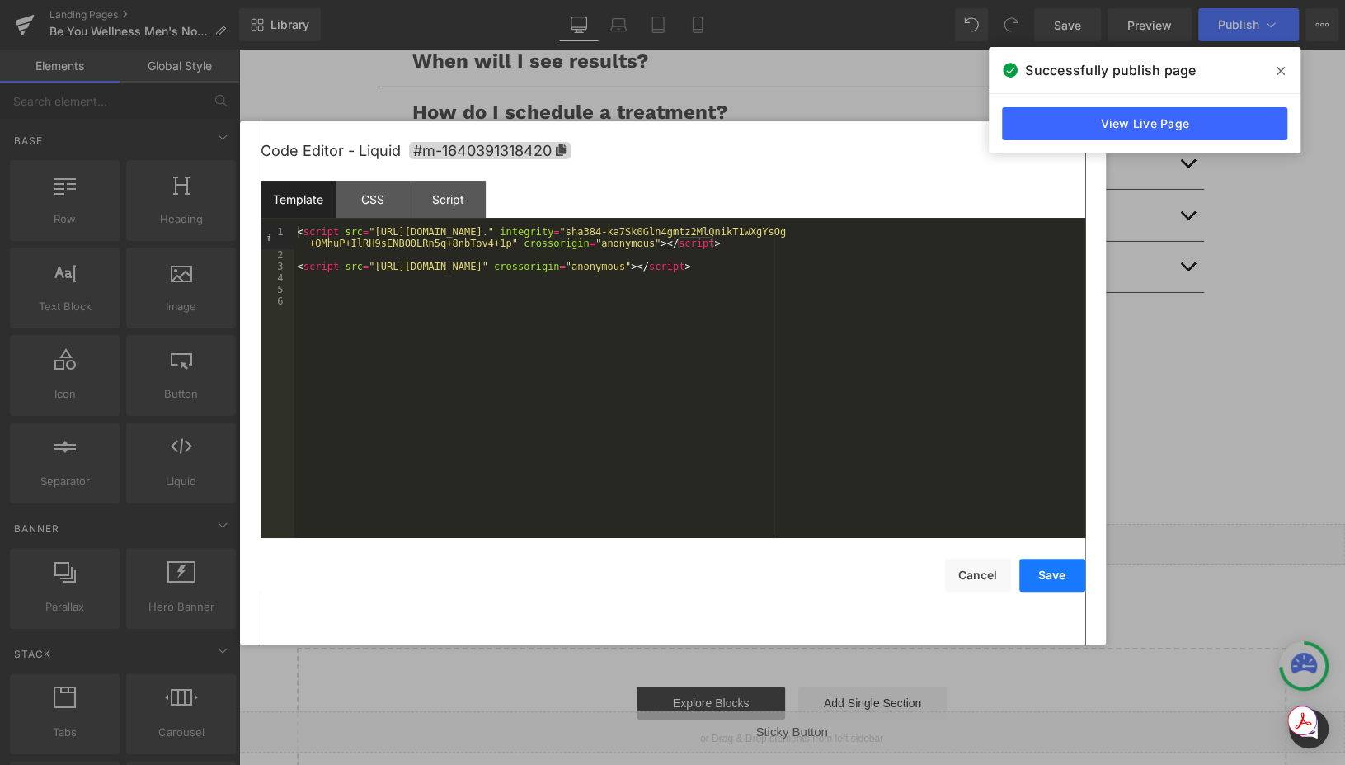
click at [1054, 567] on button "Save" at bounding box center [1052, 574] width 66 height 33
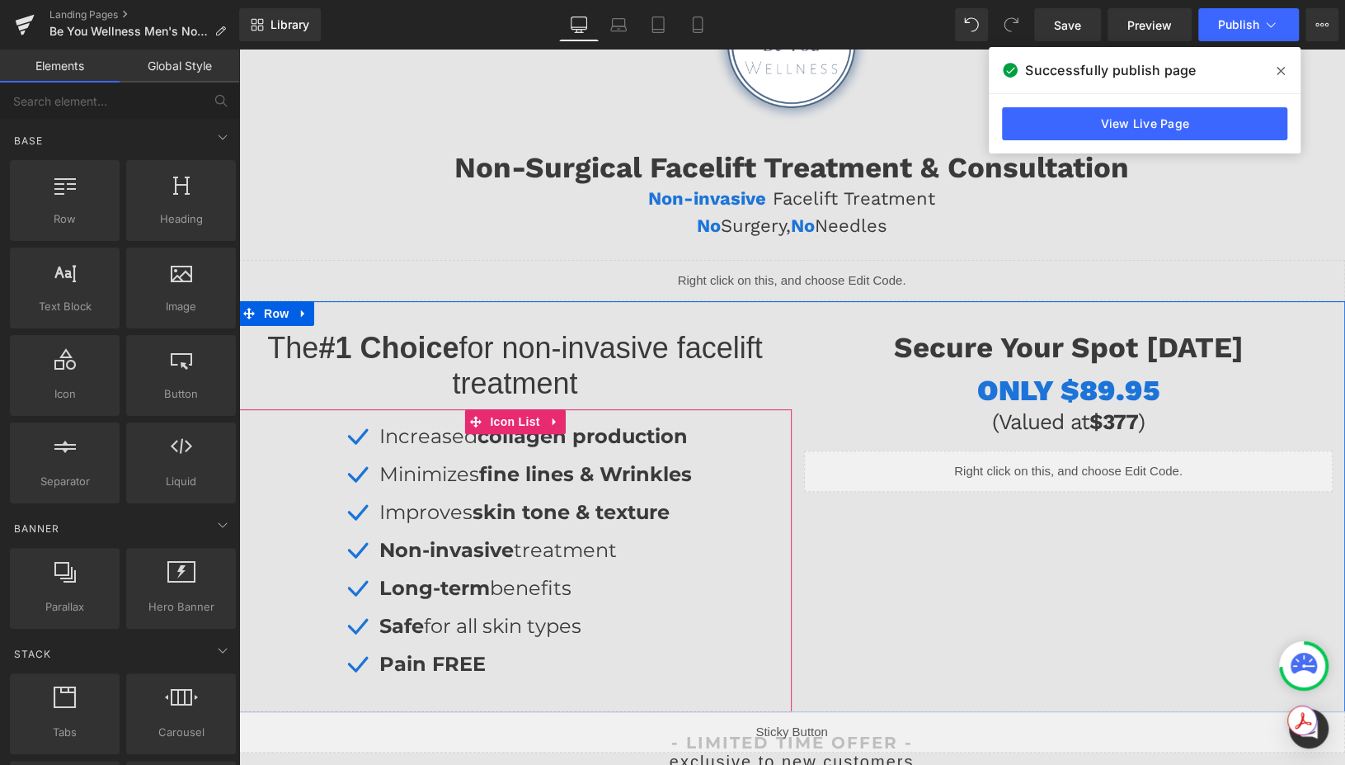
scroll to position [0, 0]
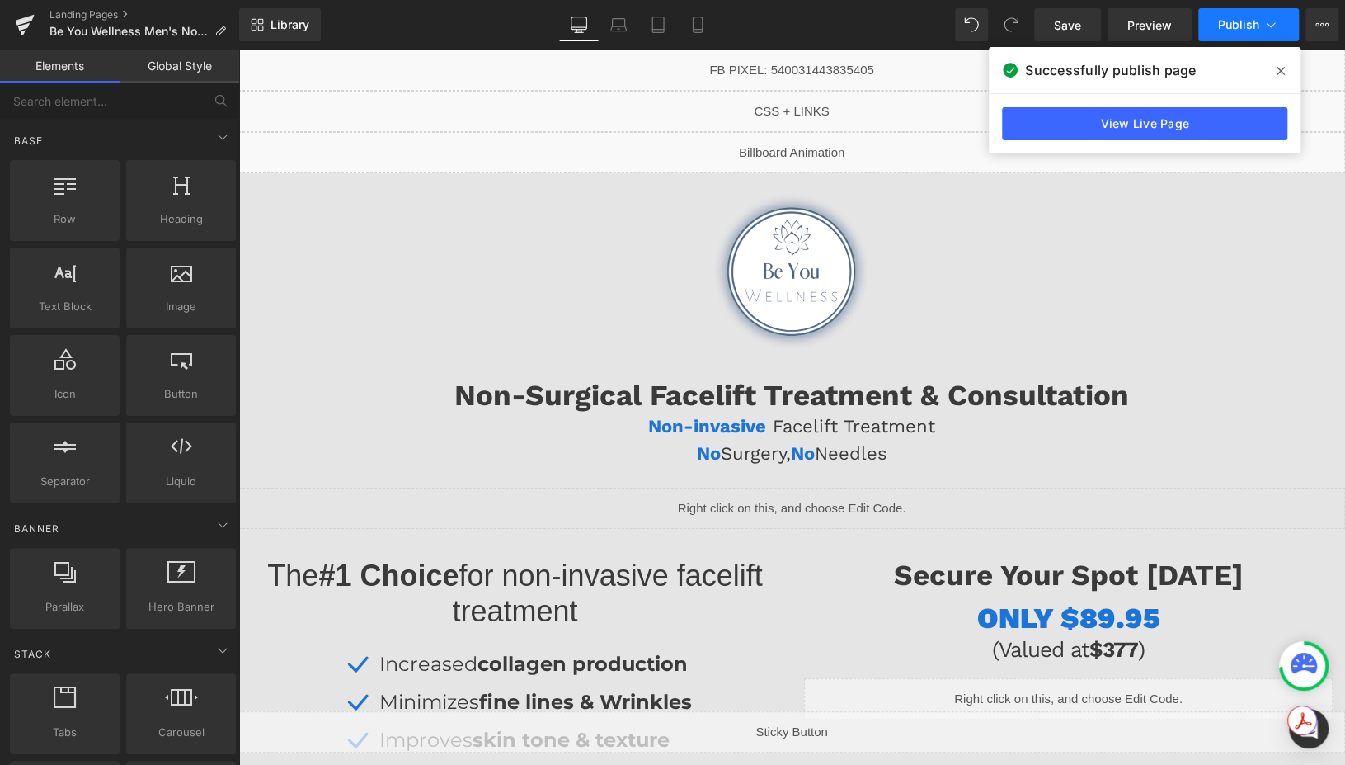
click at [1229, 14] on button "Publish" at bounding box center [1248, 24] width 101 height 33
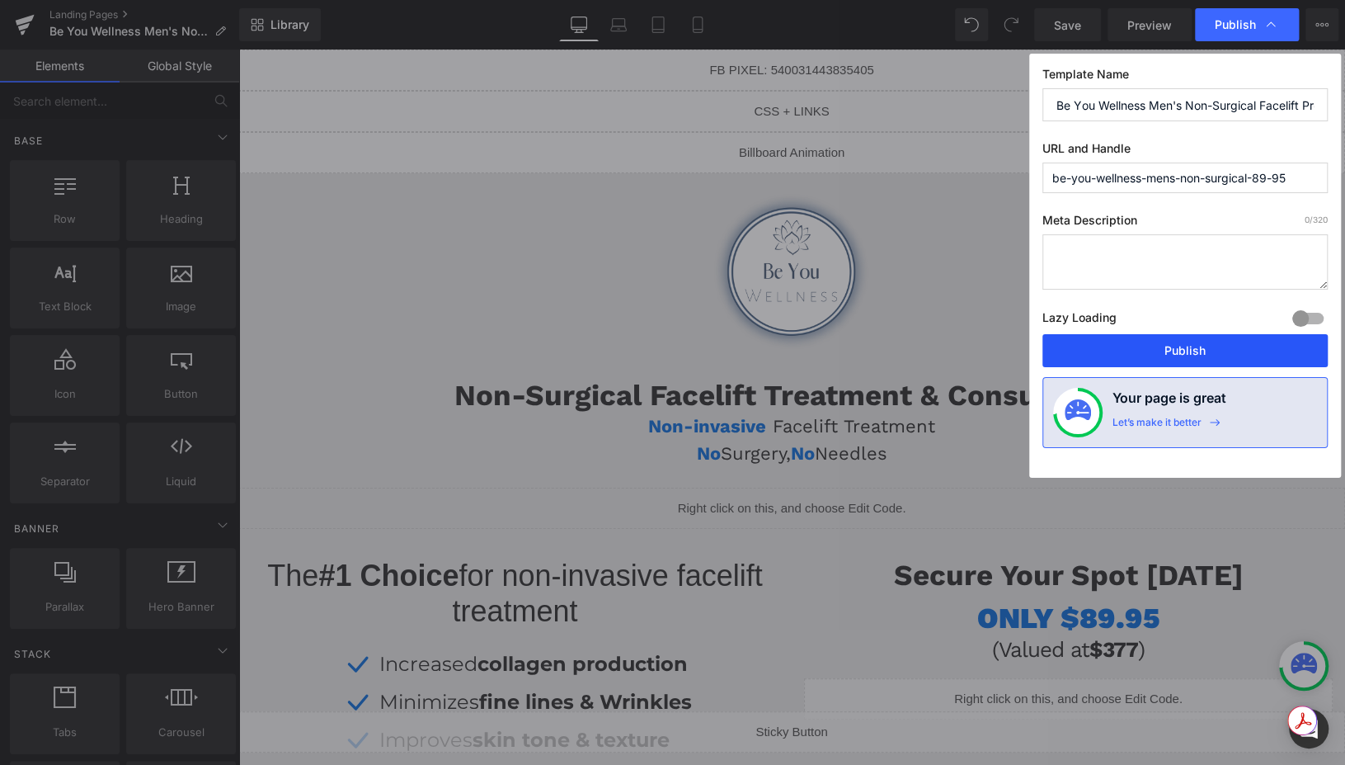
click at [1121, 356] on button "Publish" at bounding box center [1185, 350] width 285 height 33
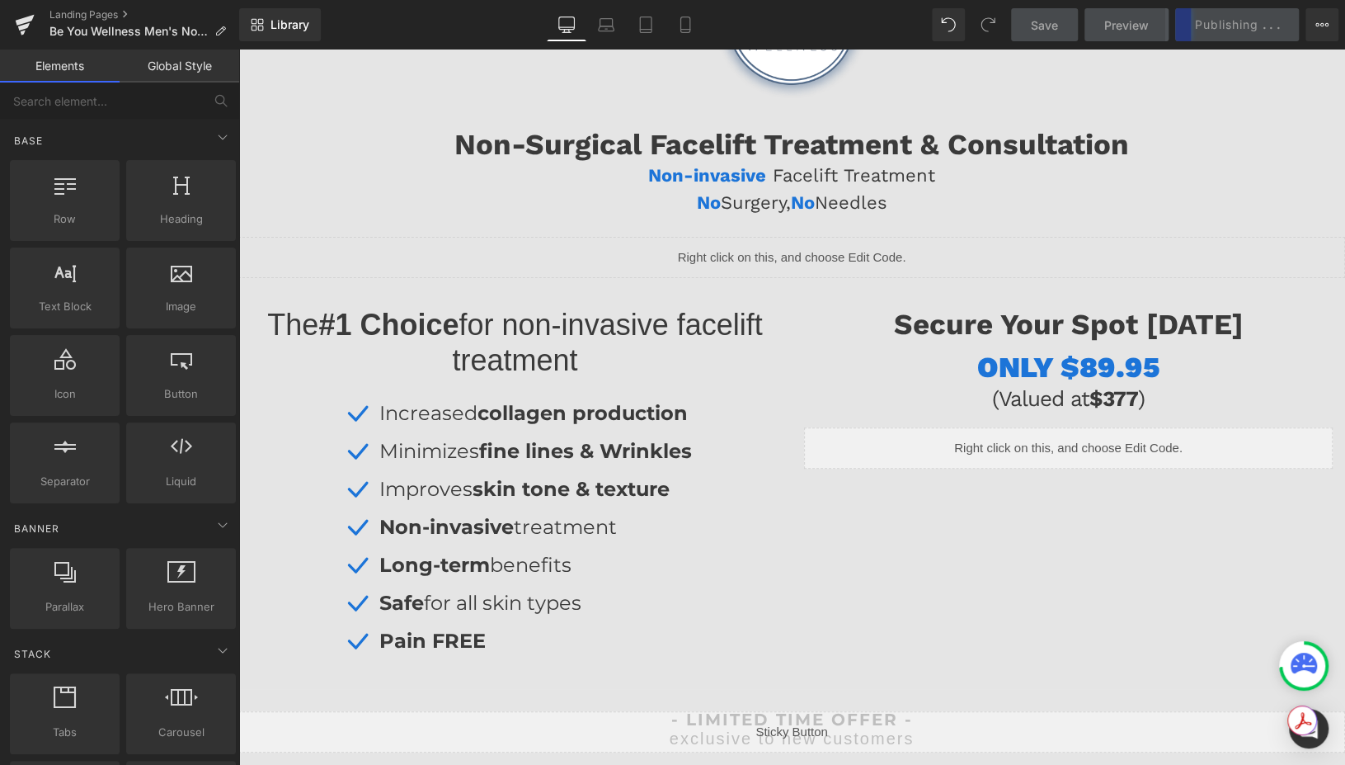
scroll to position [254, 0]
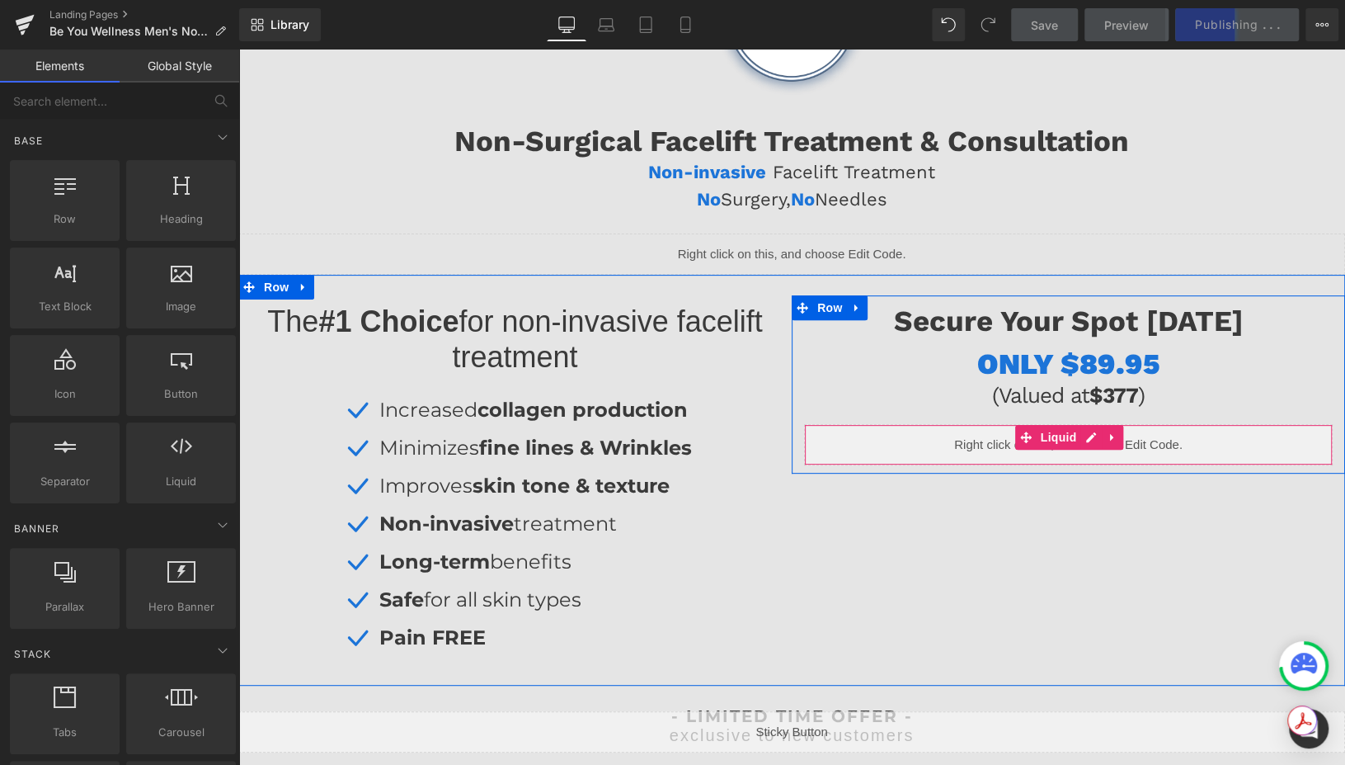
click at [1078, 441] on div "Liquid" at bounding box center [1068, 444] width 529 height 41
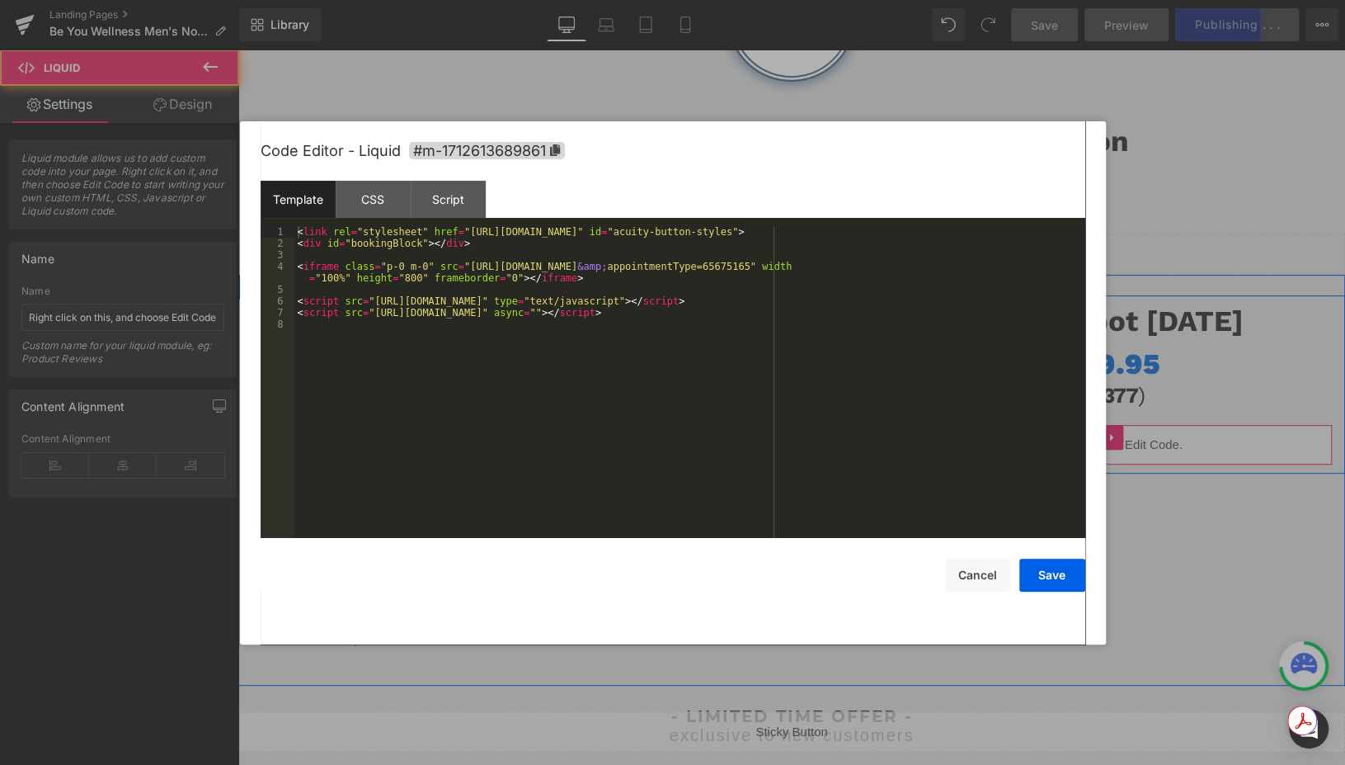
click at [1090, 440] on div "Liquid" at bounding box center [1068, 444] width 529 height 41
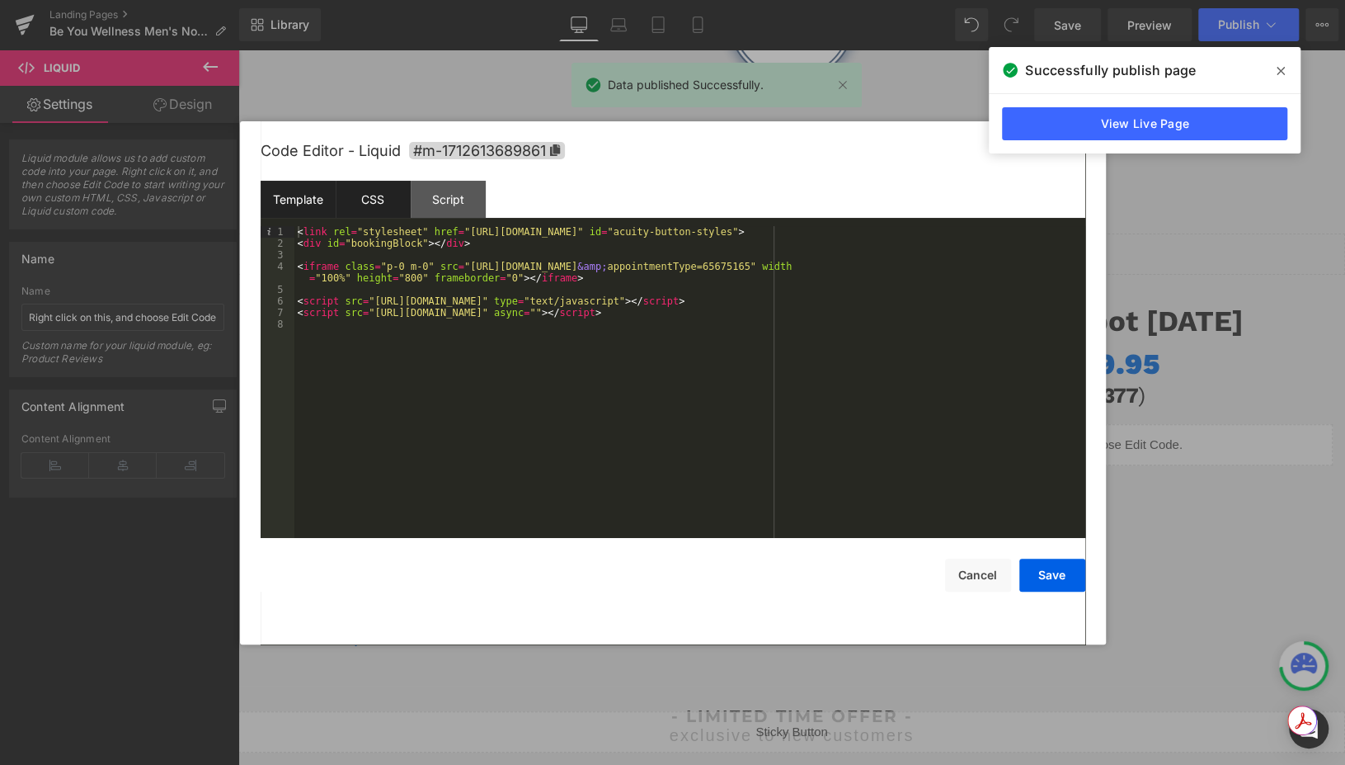
click at [370, 195] on div "CSS" at bounding box center [373, 199] width 75 height 37
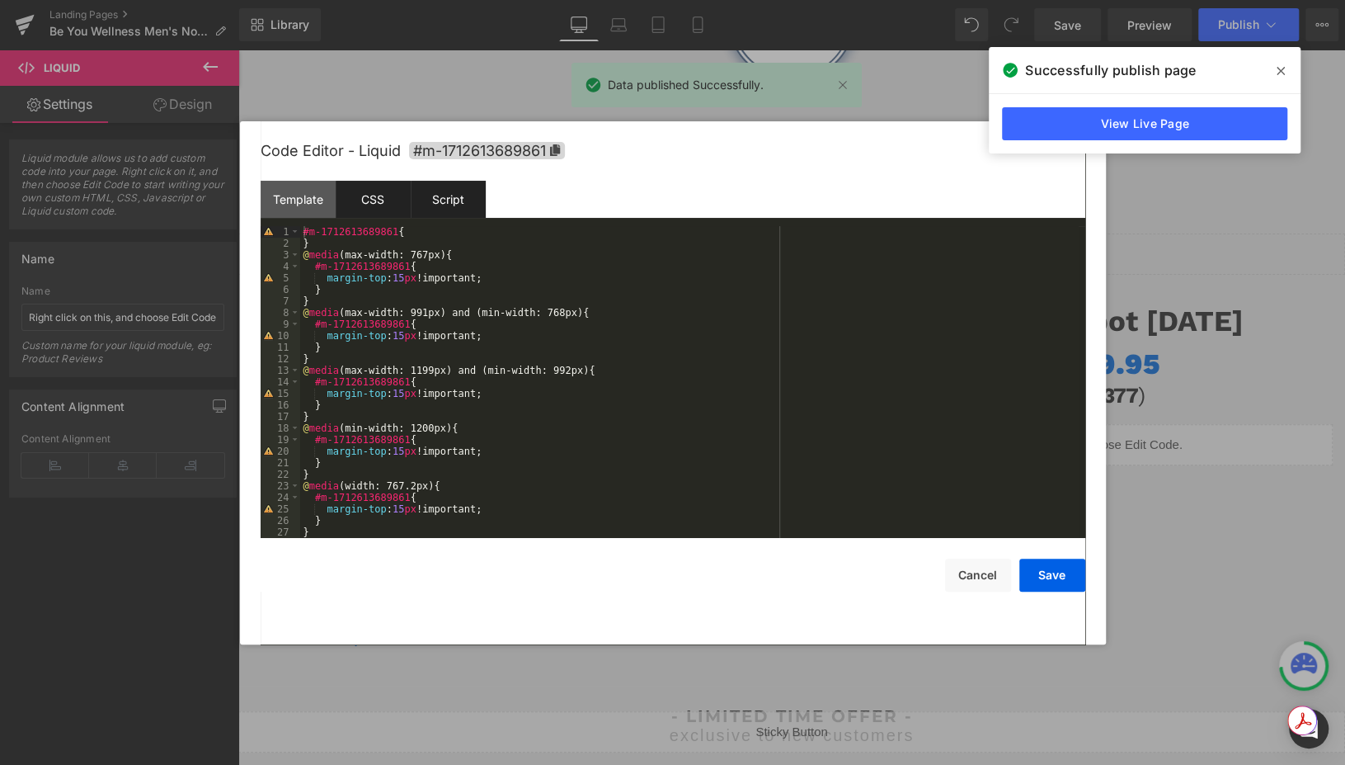
click at [464, 195] on div "Script" at bounding box center [448, 199] width 75 height 37
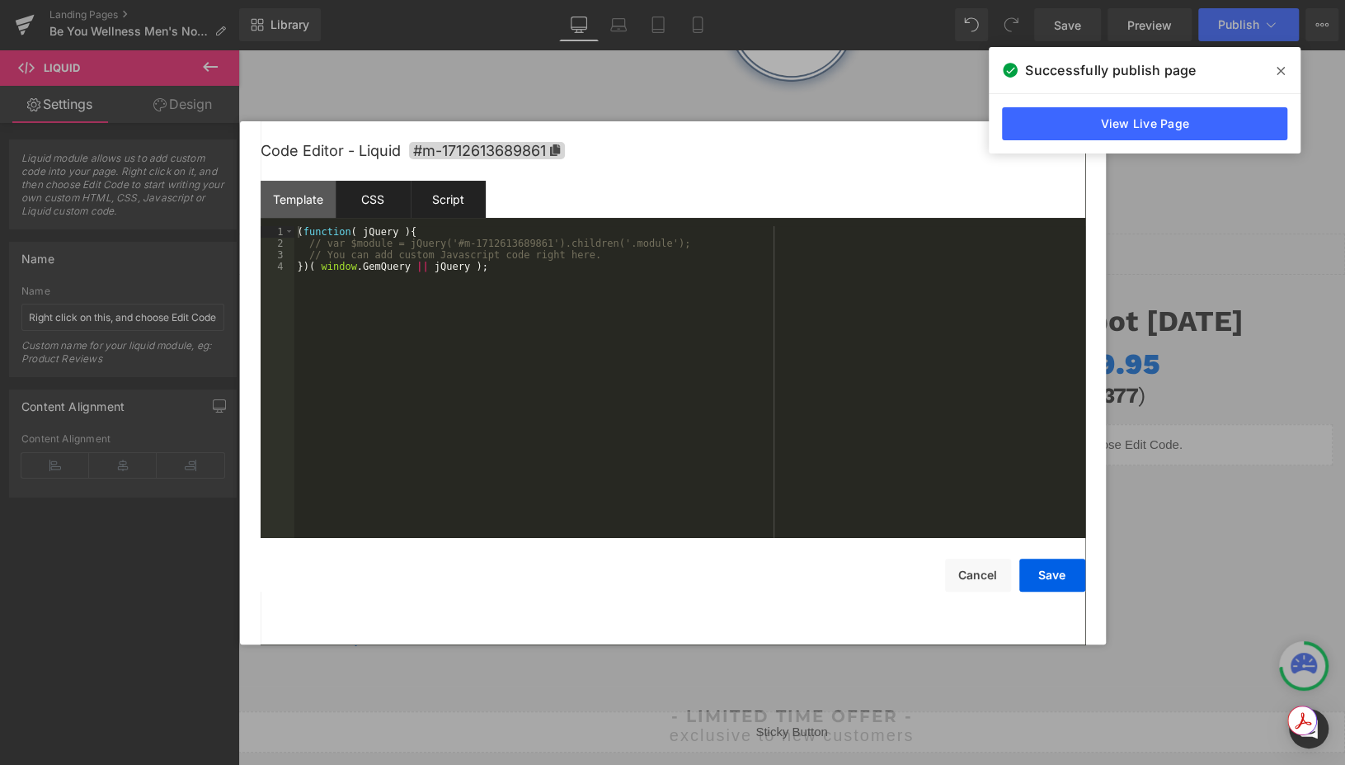
click at [389, 199] on div "CSS" at bounding box center [373, 199] width 75 height 37
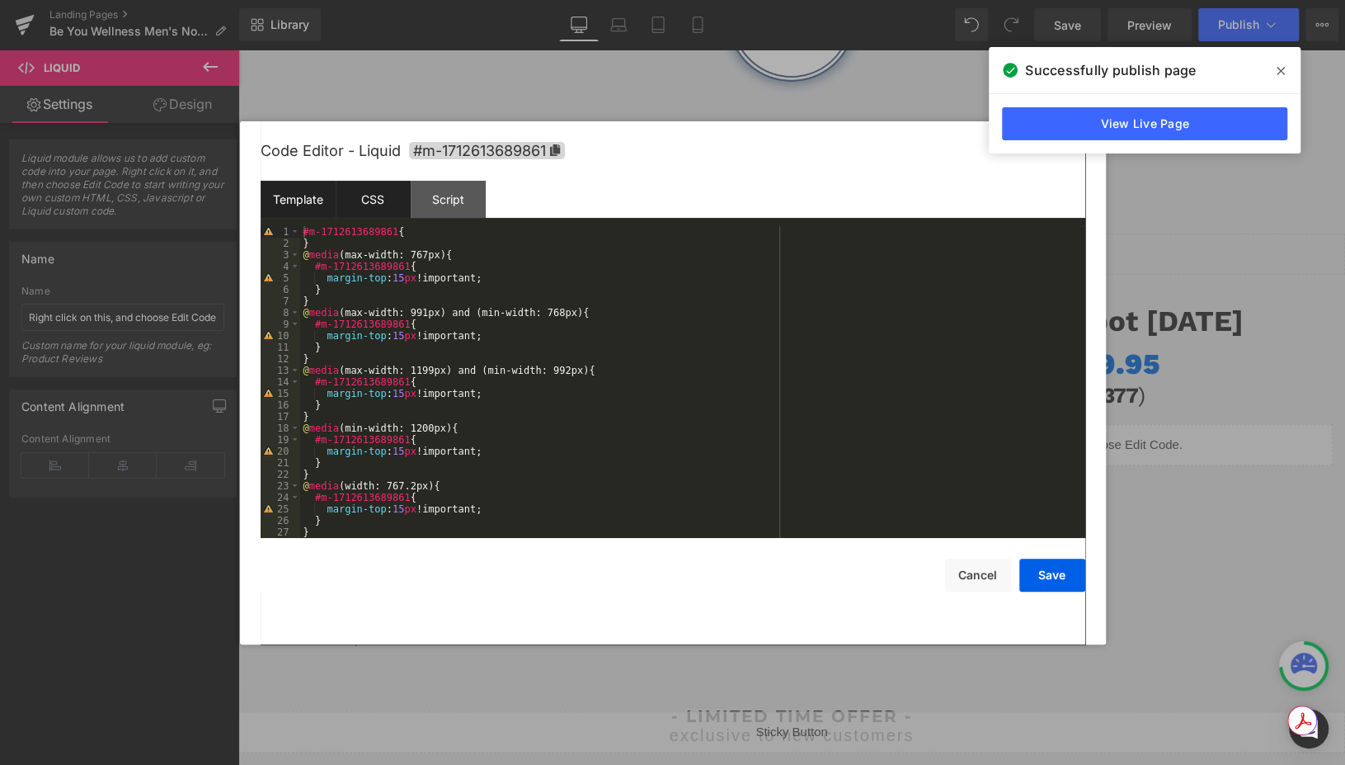
click at [301, 199] on div "Template" at bounding box center [298, 199] width 75 height 37
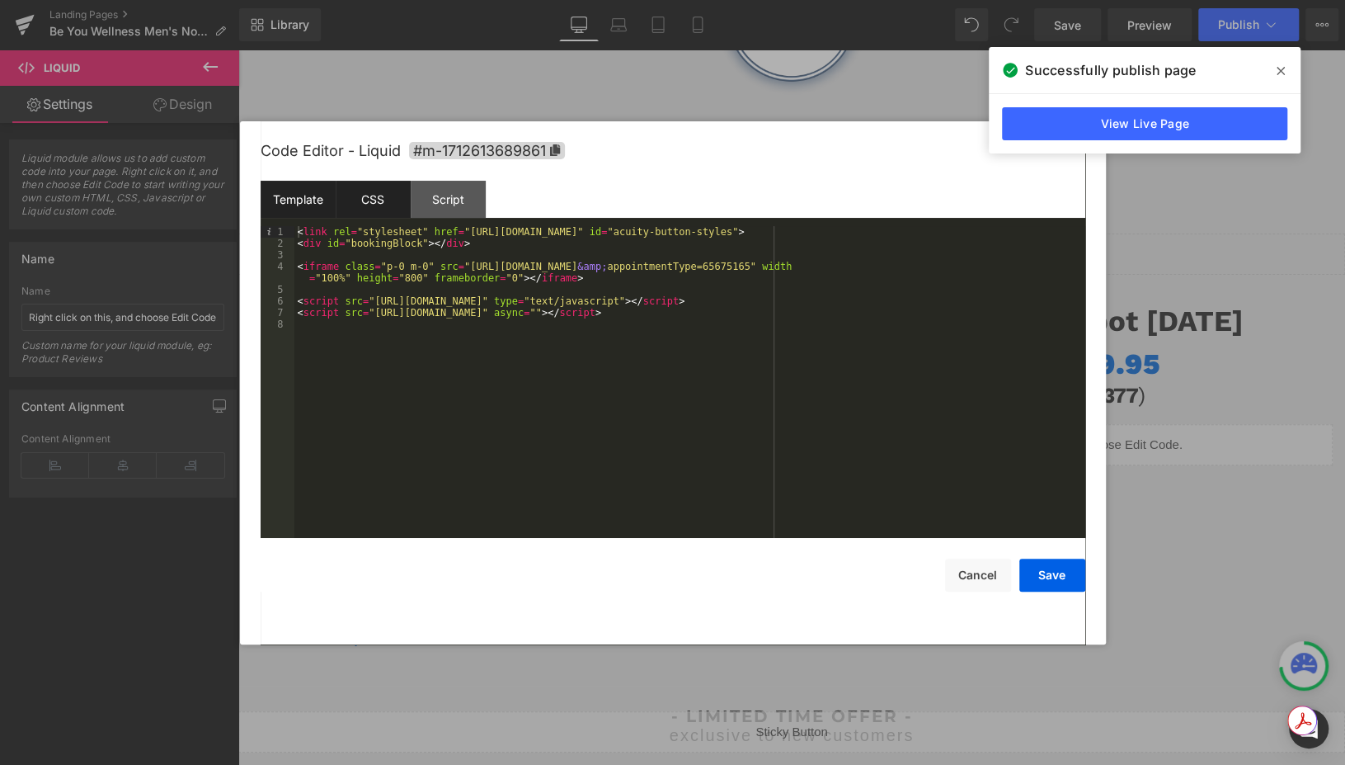
click at [379, 197] on div "CSS" at bounding box center [373, 199] width 75 height 37
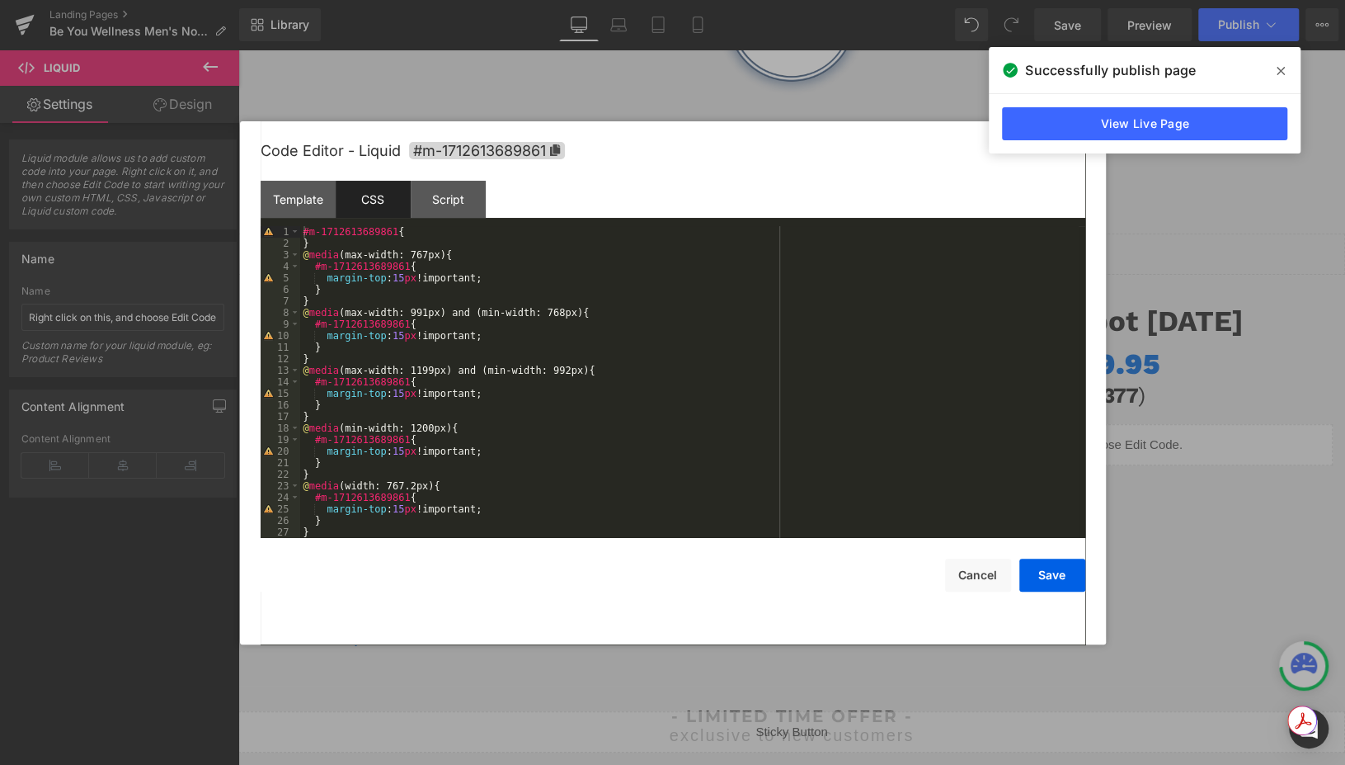
scroll to position [0, 0]
click at [318, 210] on div "Template" at bounding box center [298, 199] width 75 height 37
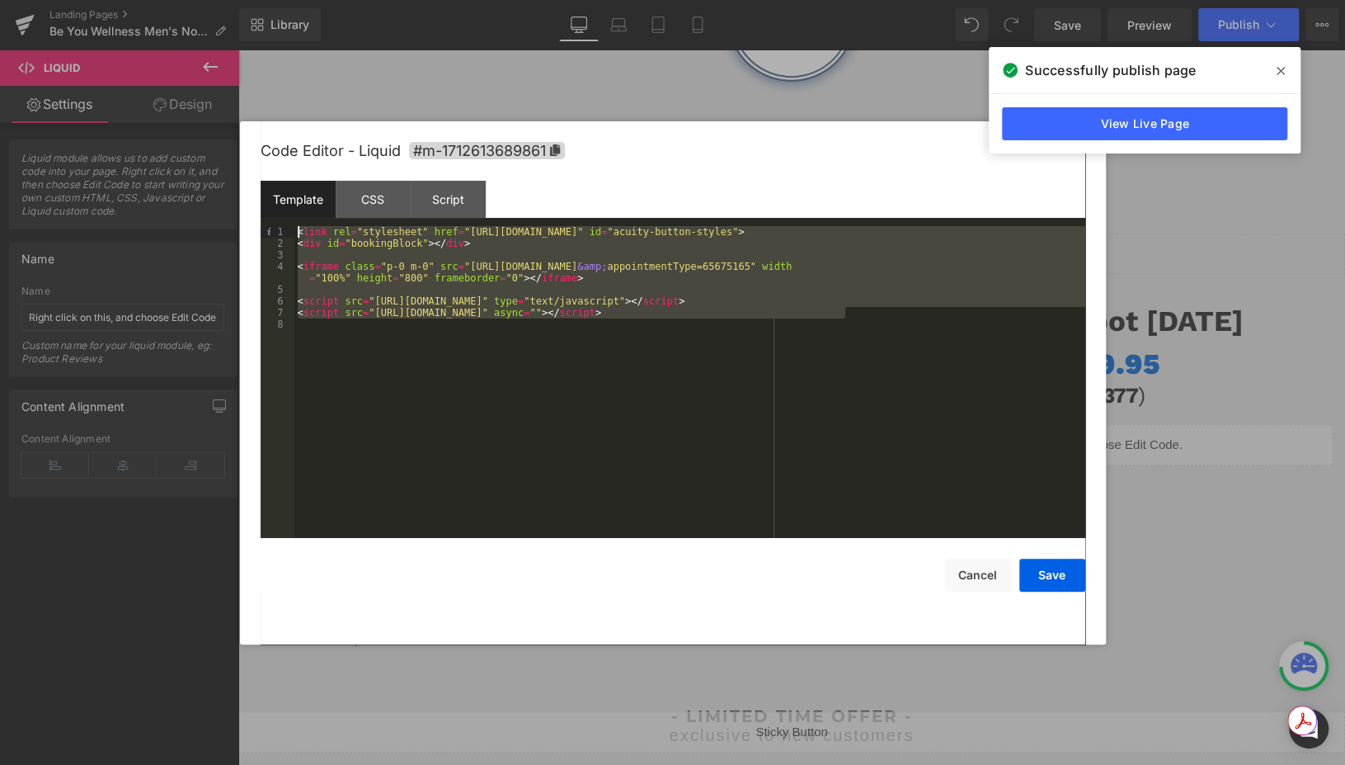
drag, startPoint x: 859, startPoint y: 315, endPoint x: 294, endPoint y: 228, distance: 571.6
click at [294, 228] on div "< link rel = "stylesheet" href = "[URL][DOMAIN_NAME]" id = "acuity-button-style…" at bounding box center [689, 393] width 791 height 335
click at [977, 586] on button "Cancel" at bounding box center [978, 574] width 66 height 33
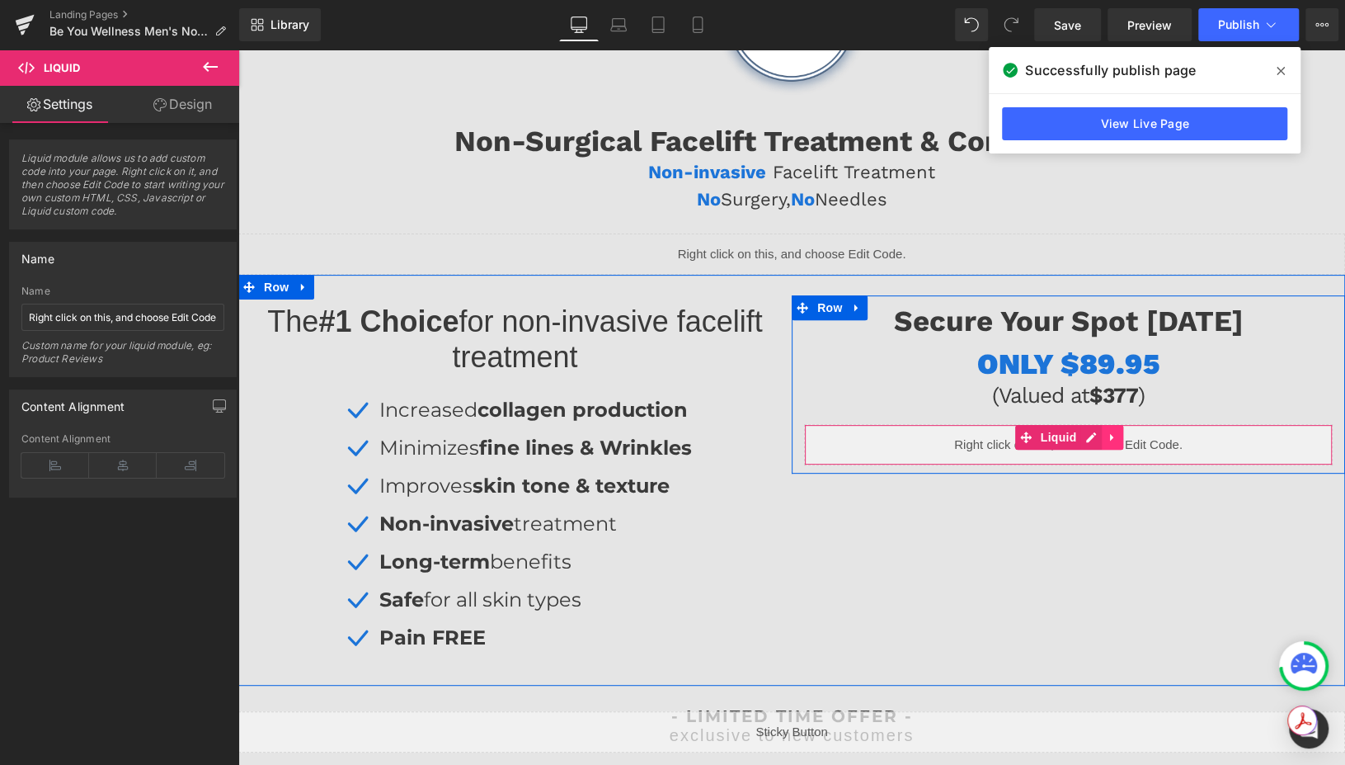
click at [1110, 439] on icon at bounding box center [1111, 437] width 3 height 7
click at [1118, 435] on icon at bounding box center [1124, 437] width 12 height 12
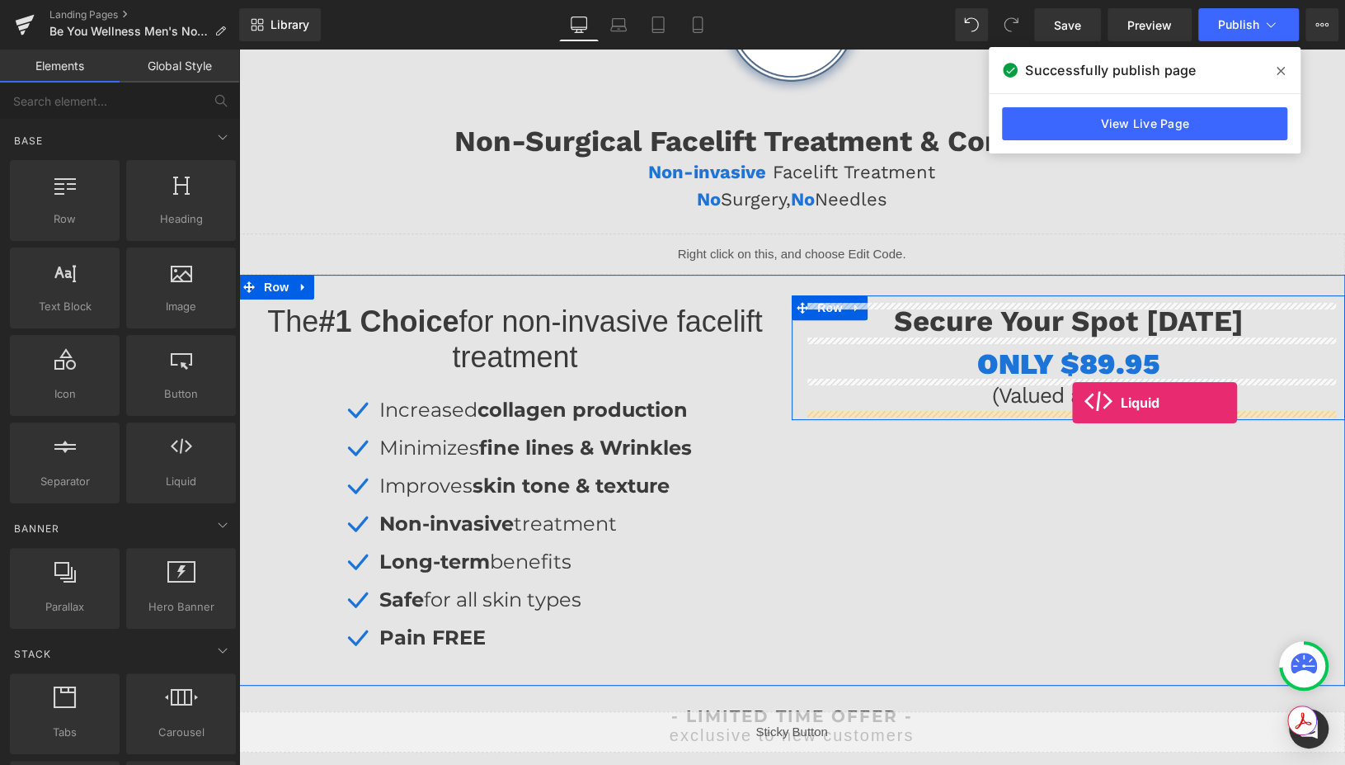
drag, startPoint x: 386, startPoint y: 501, endPoint x: 1071, endPoint y: 403, distance: 692.5
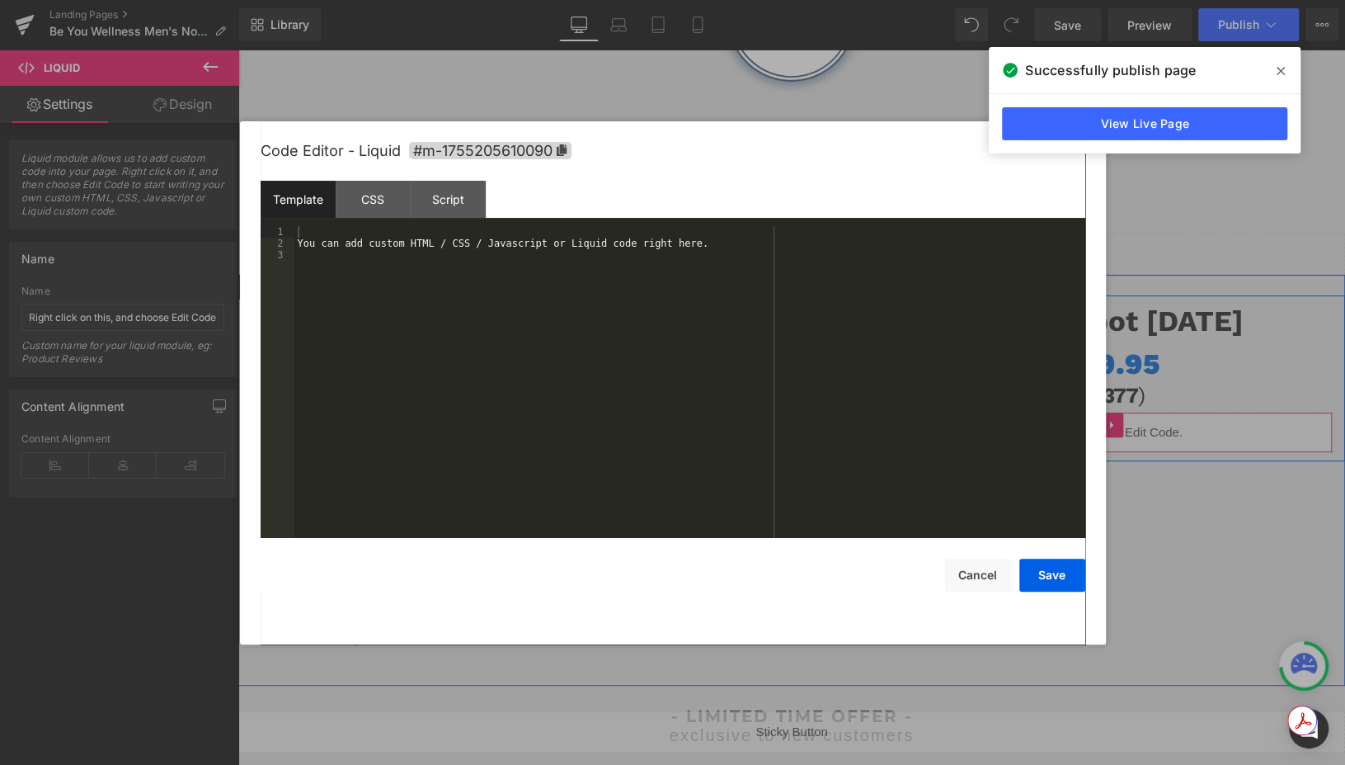
click at [1090, 436] on div "Liquid" at bounding box center [1068, 432] width 529 height 41
click at [787, 418] on div "You can add custom HTML / CSS / Javascript or Liquid code right here." at bounding box center [689, 393] width 791 height 335
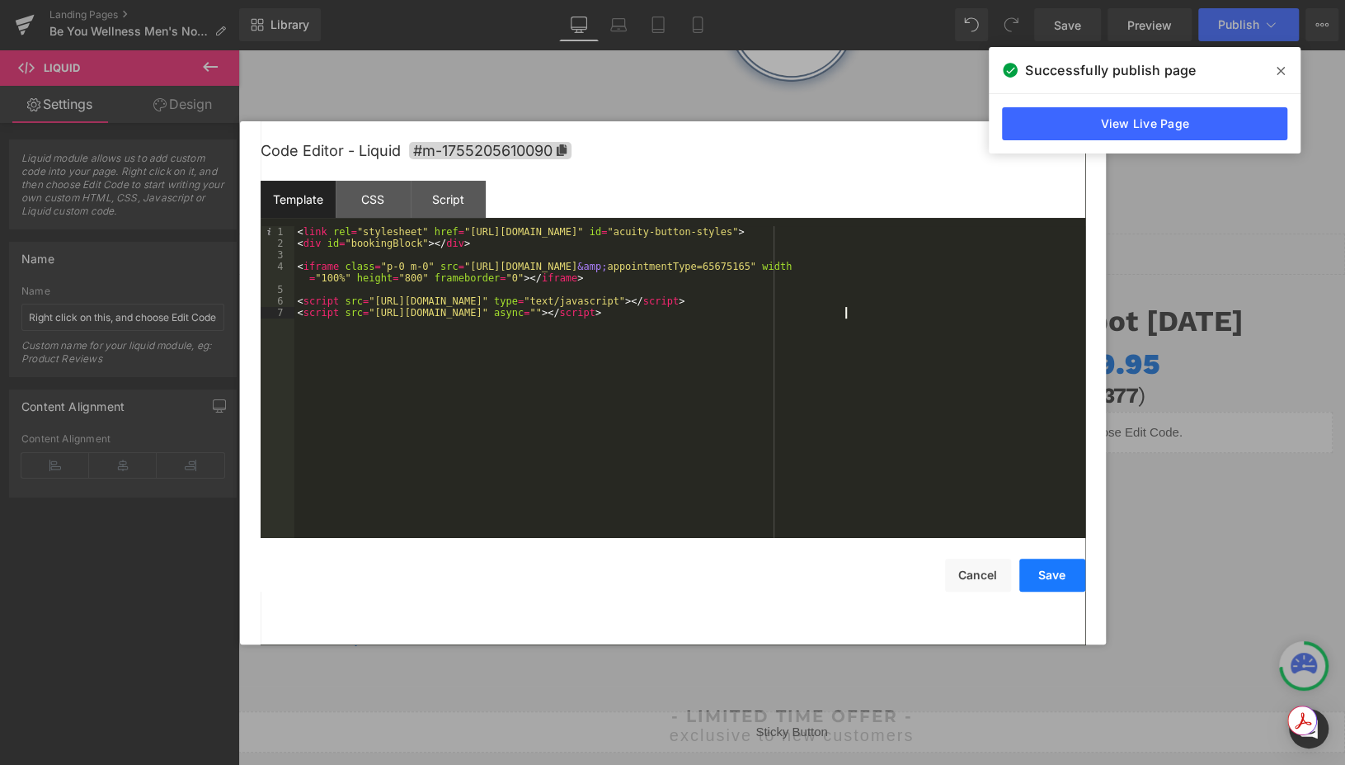
click at [1045, 575] on button "Save" at bounding box center [1052, 574] width 66 height 33
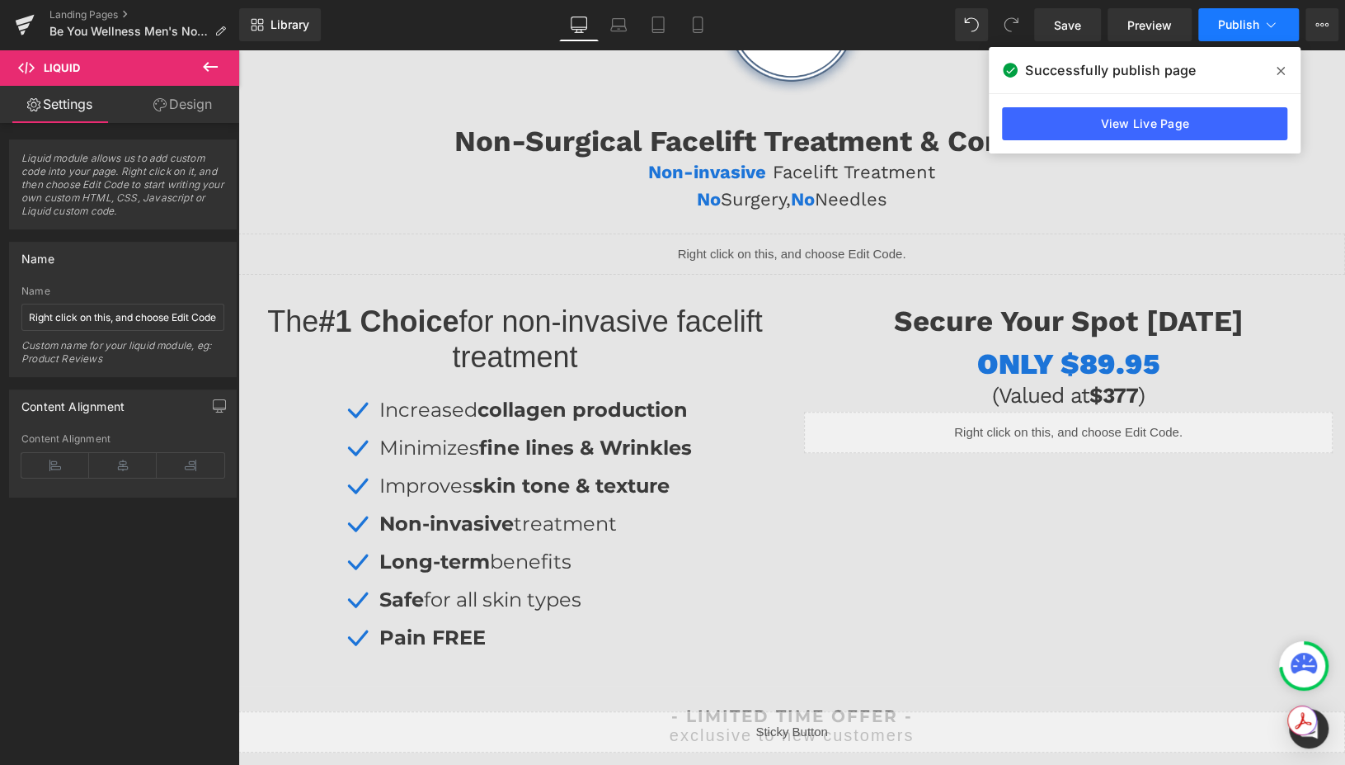
click at [1227, 16] on button "Publish" at bounding box center [1248, 24] width 101 height 33
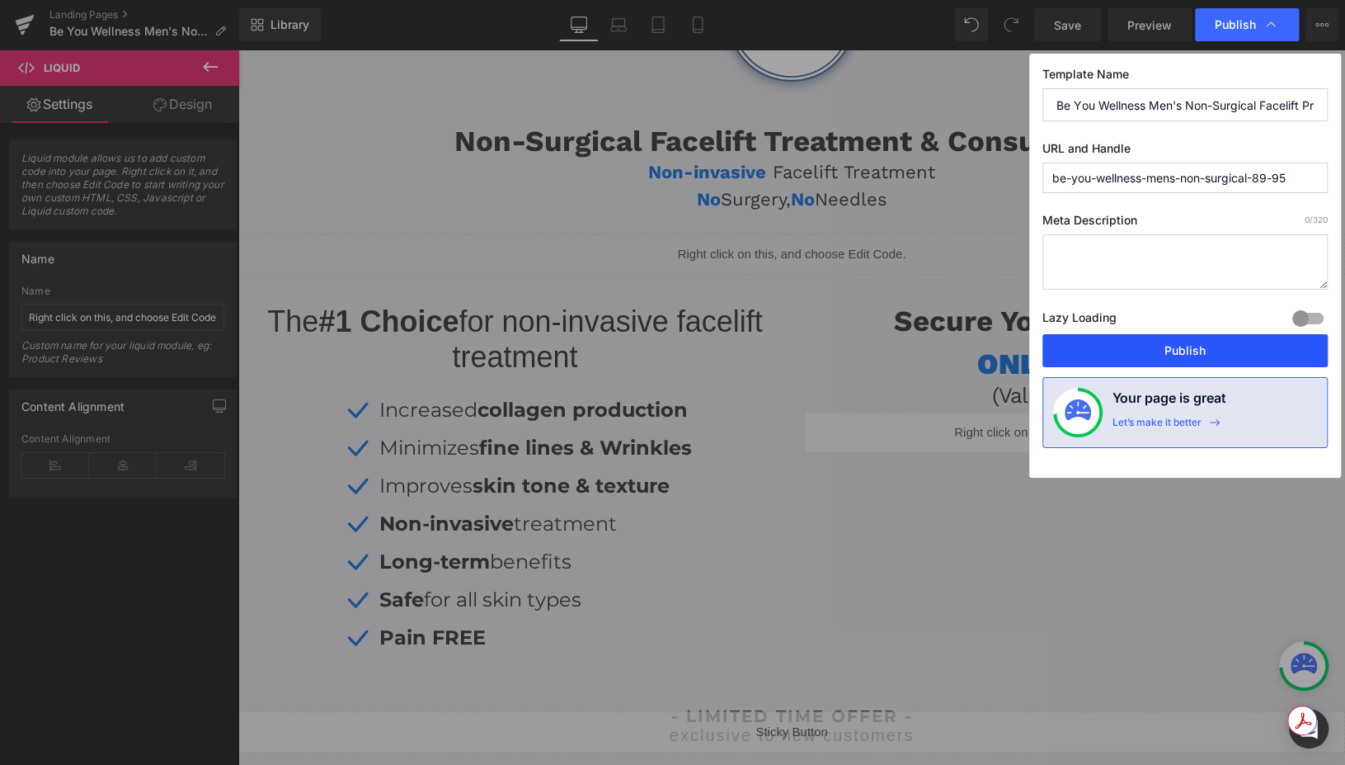
click at [1139, 334] on button "Publish" at bounding box center [1185, 350] width 285 height 33
